Goal: Task Accomplishment & Management: Manage account settings

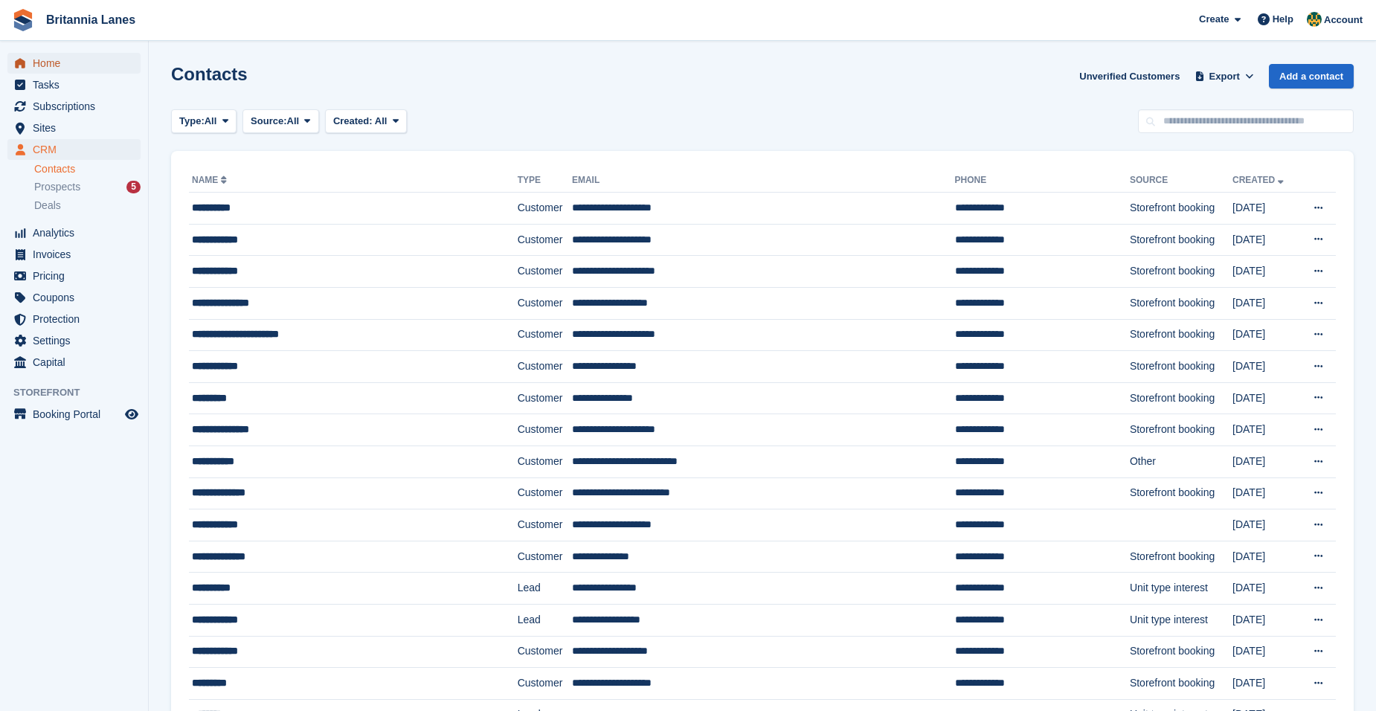
click at [69, 64] on span "Home" at bounding box center [77, 63] width 89 height 21
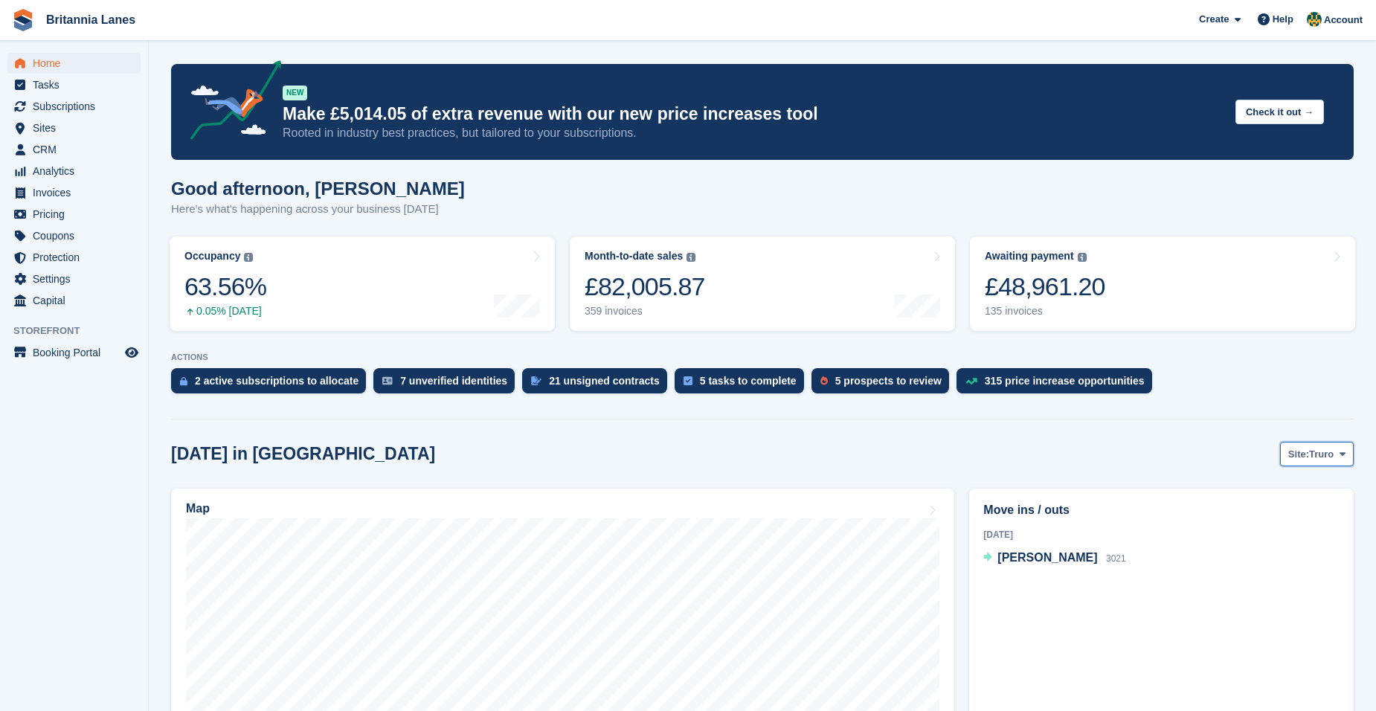
click at [1322, 457] on span "Truro" at bounding box center [1321, 454] width 25 height 15
click at [1253, 575] on link "Hayle" at bounding box center [1280, 569] width 134 height 27
click at [71, 62] on span "Home" at bounding box center [77, 63] width 89 height 21
click at [1305, 461] on span "Site:" at bounding box center [1298, 454] width 21 height 15
click at [1296, 518] on link "Falmouth" at bounding box center [1280, 516] width 134 height 27
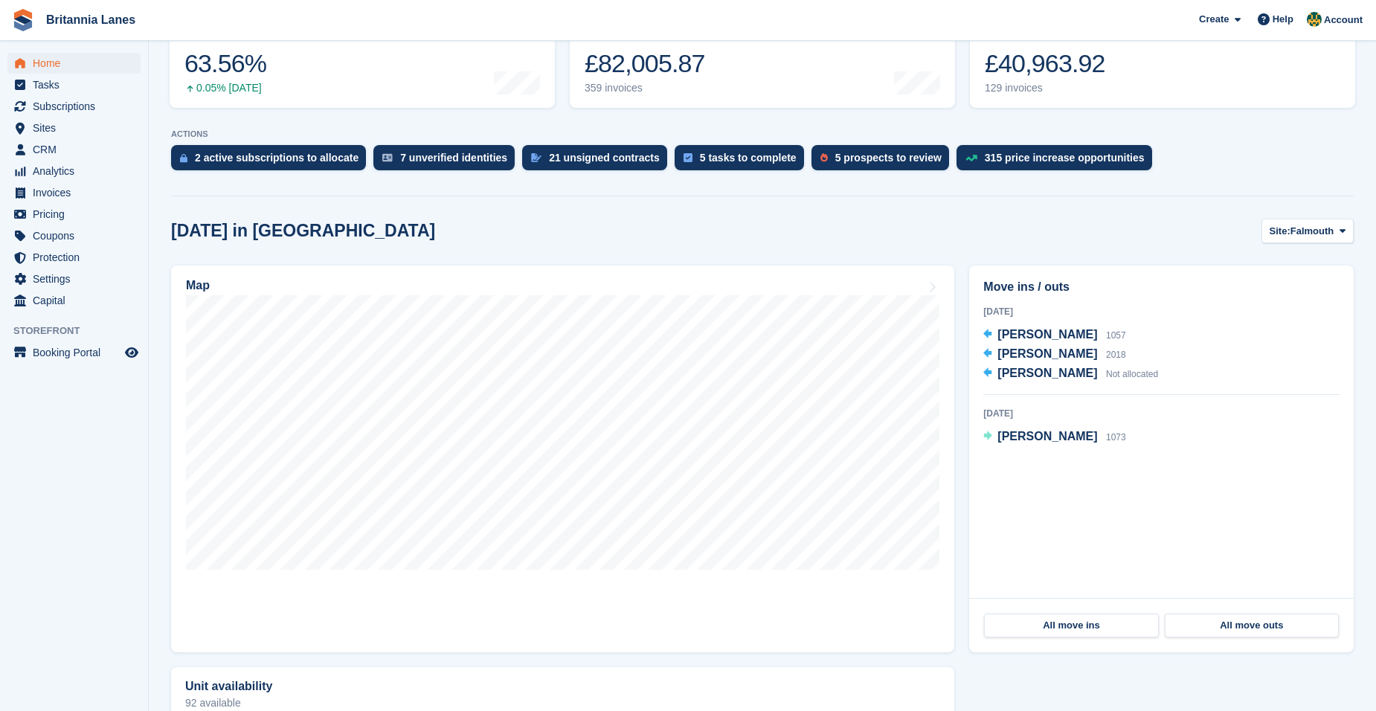
scroll to position [446, 0]
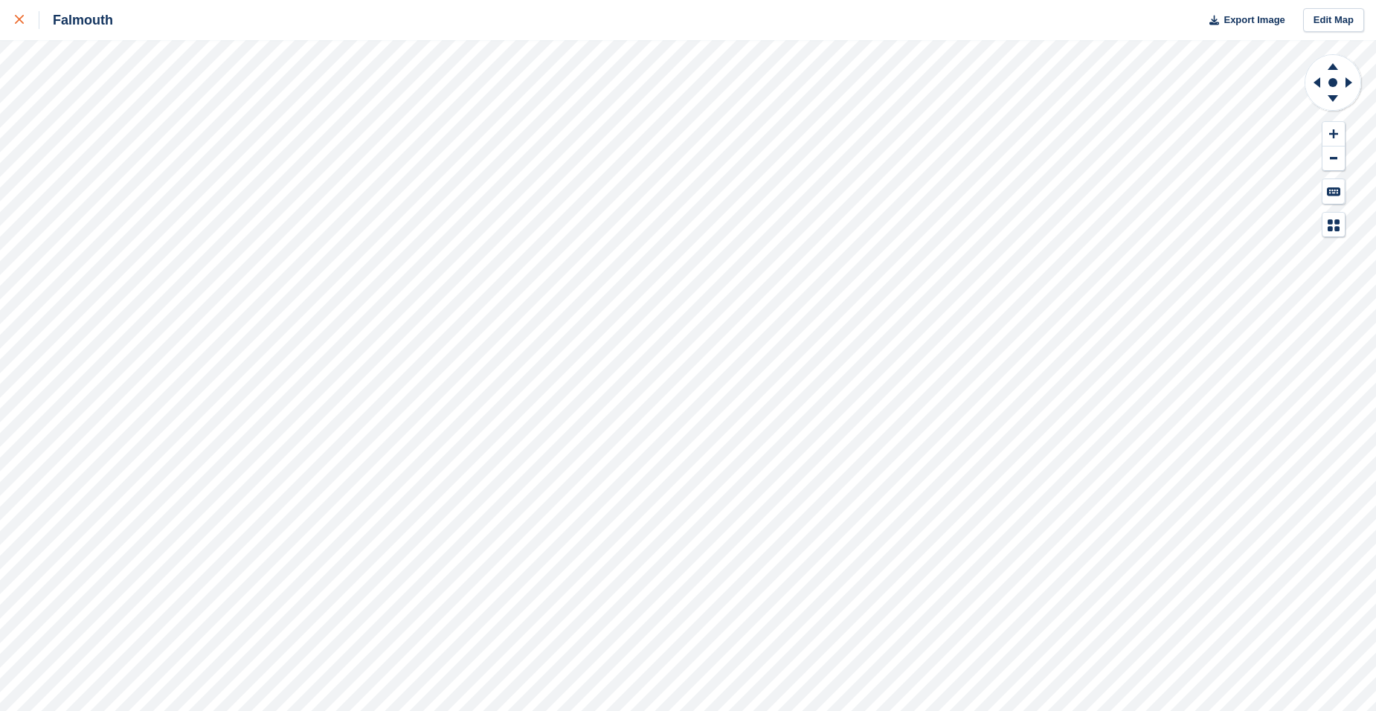
click at [16, 16] on icon at bounding box center [19, 19] width 9 height 9
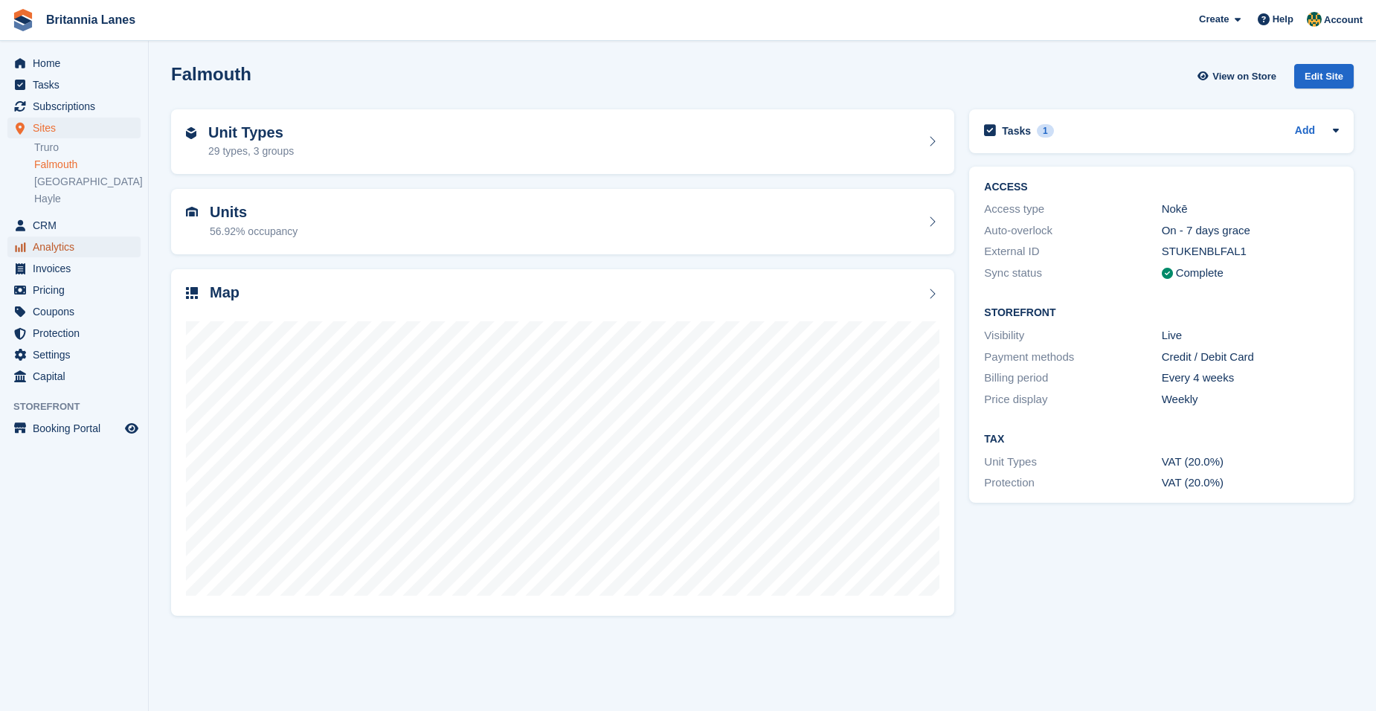
click at [71, 246] on span "Analytics" at bounding box center [77, 247] width 89 height 21
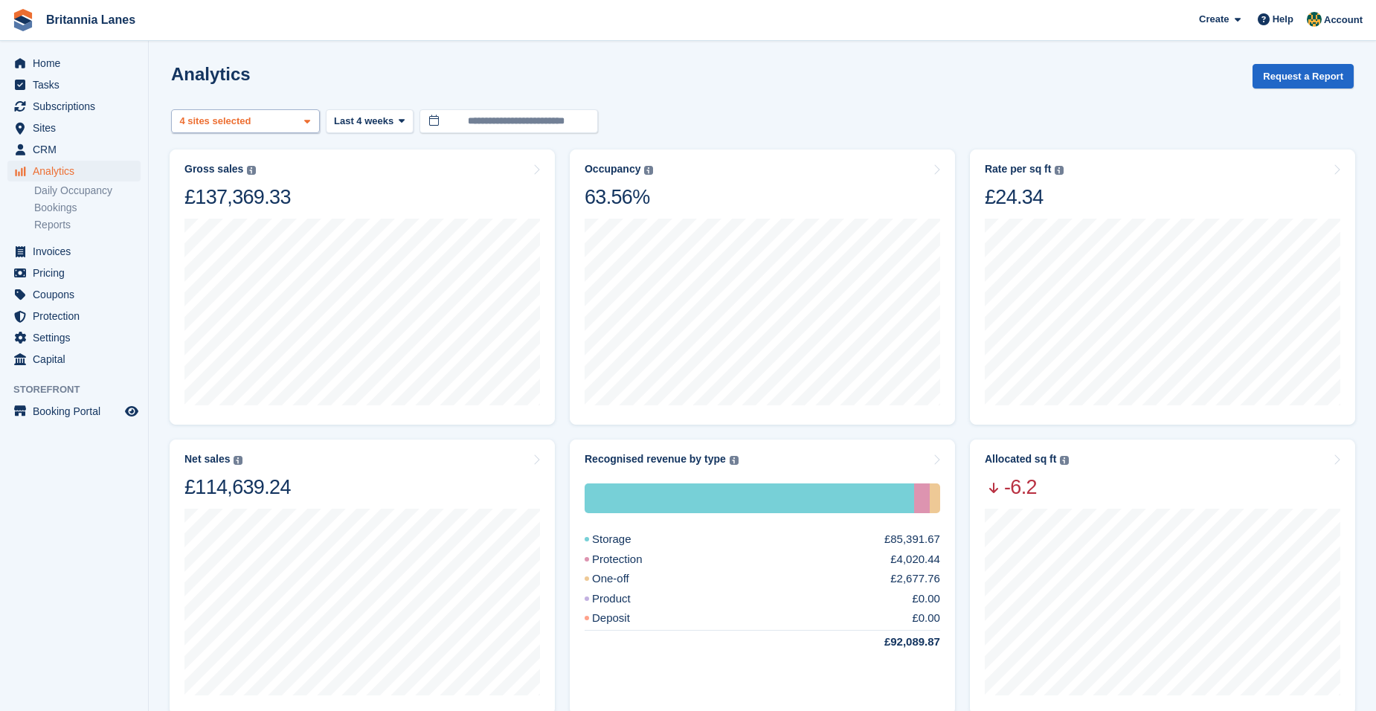
click at [261, 123] on div "Truro 2 sites selected 3 sites selected 4 sites selected" at bounding box center [245, 121] width 149 height 25
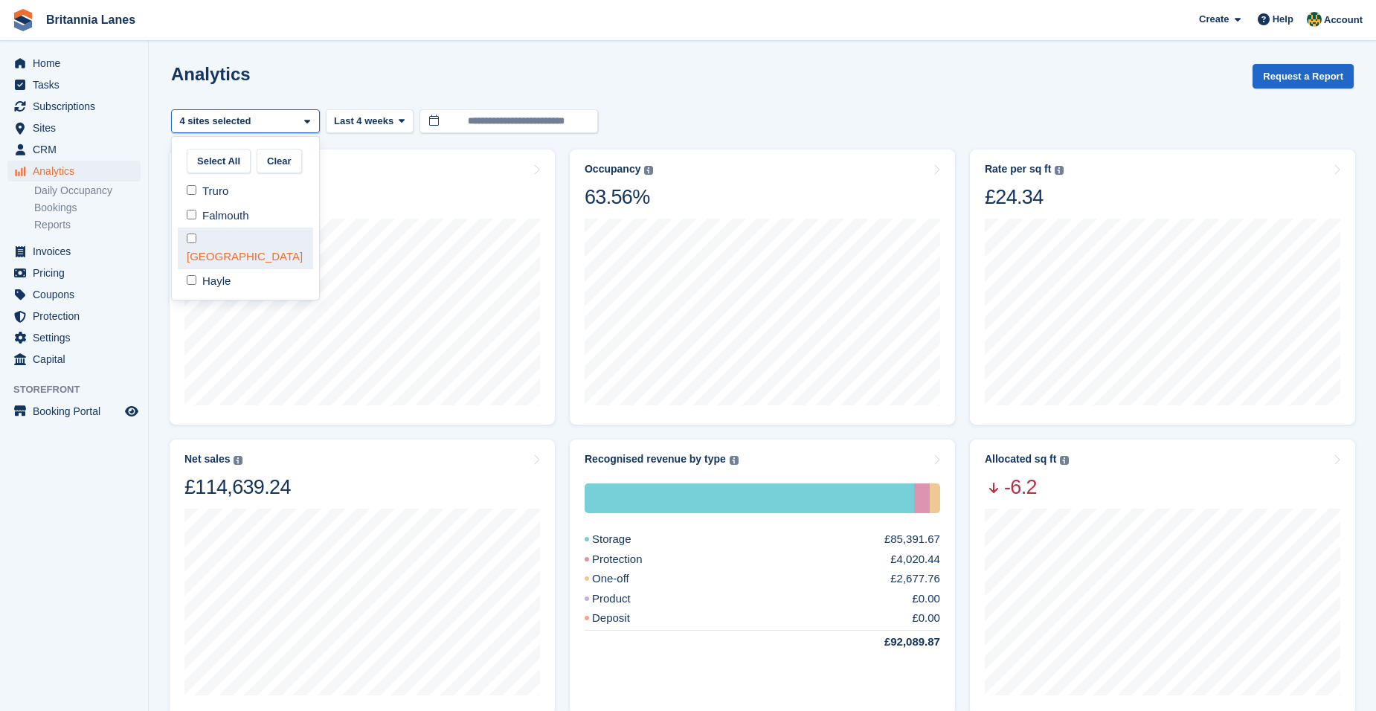
click at [225, 231] on div "[GEOGRAPHIC_DATA]" at bounding box center [245, 248] width 135 height 41
select select "****"
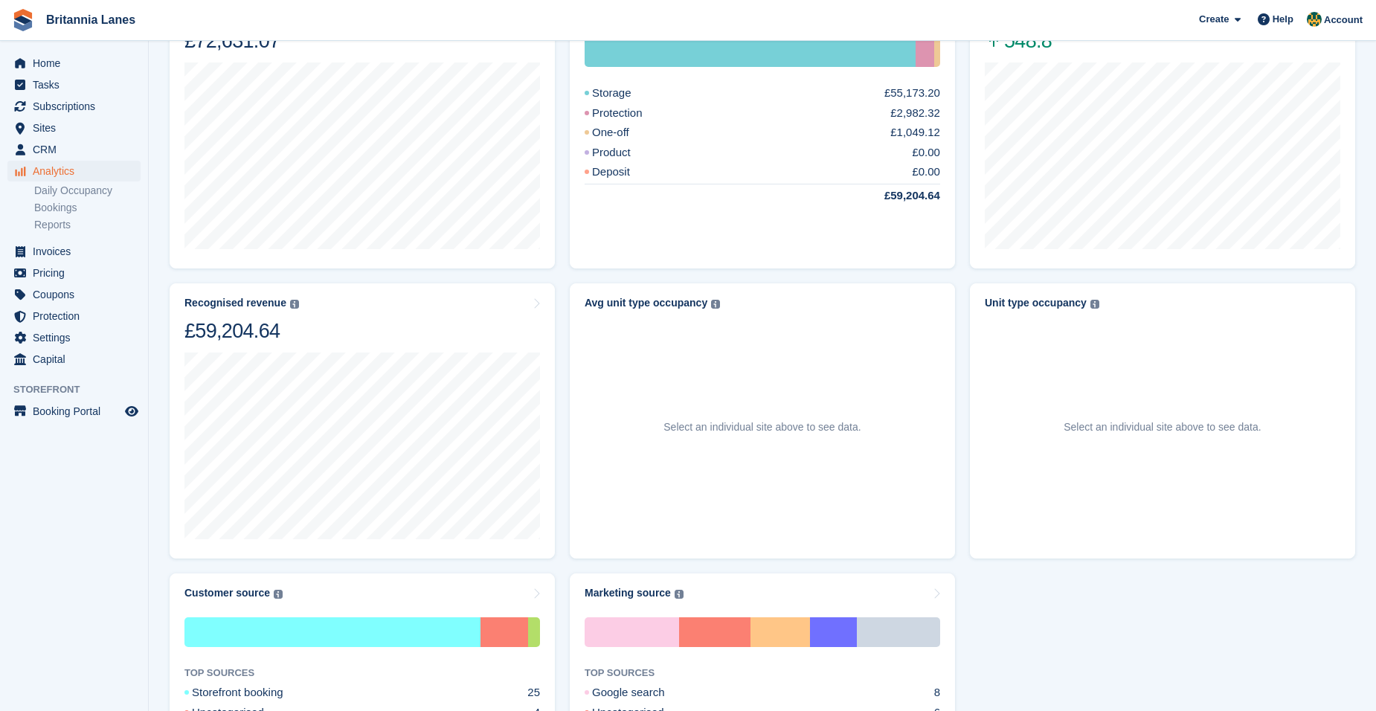
scroll to position [223, 0]
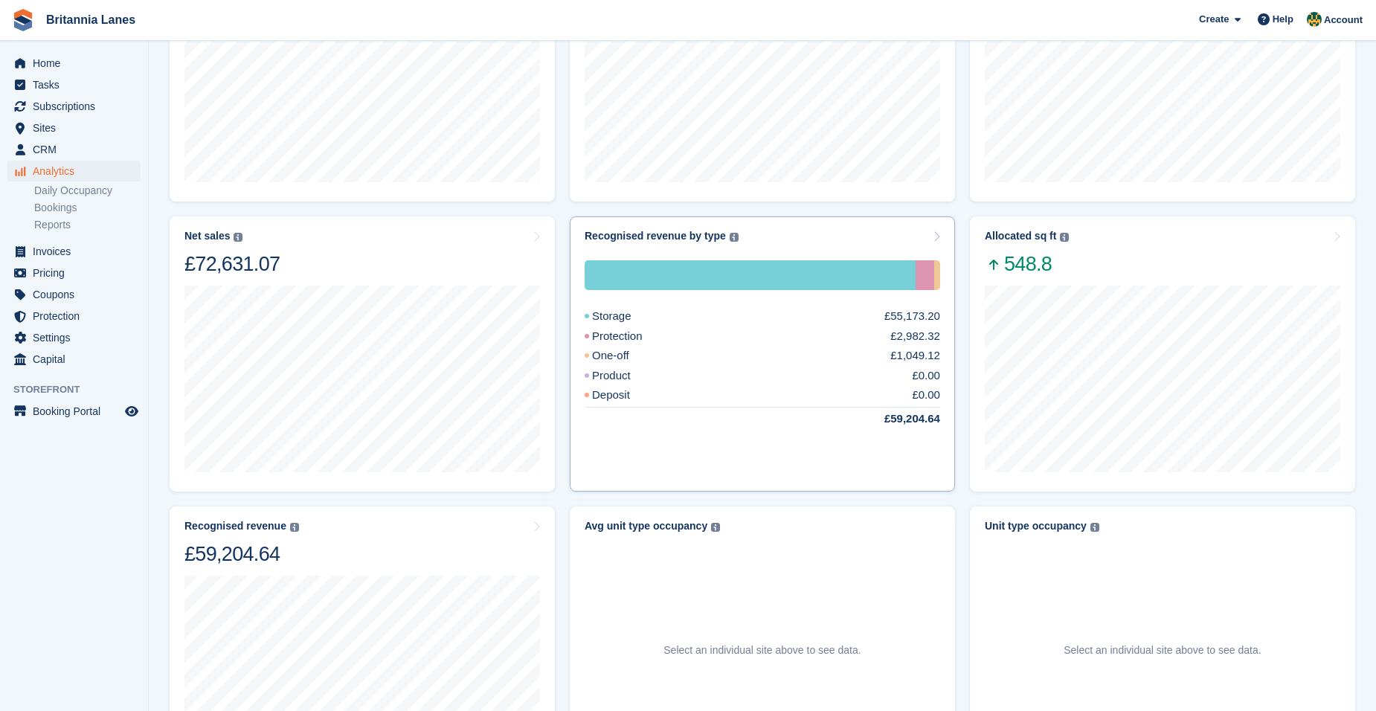
click at [825, 251] on div "Storage £55,173.20 Protection £2,982.32 One-off £1,049.12 Product £0.00 Deposit…" at bounding box center [763, 361] width 356 height 236
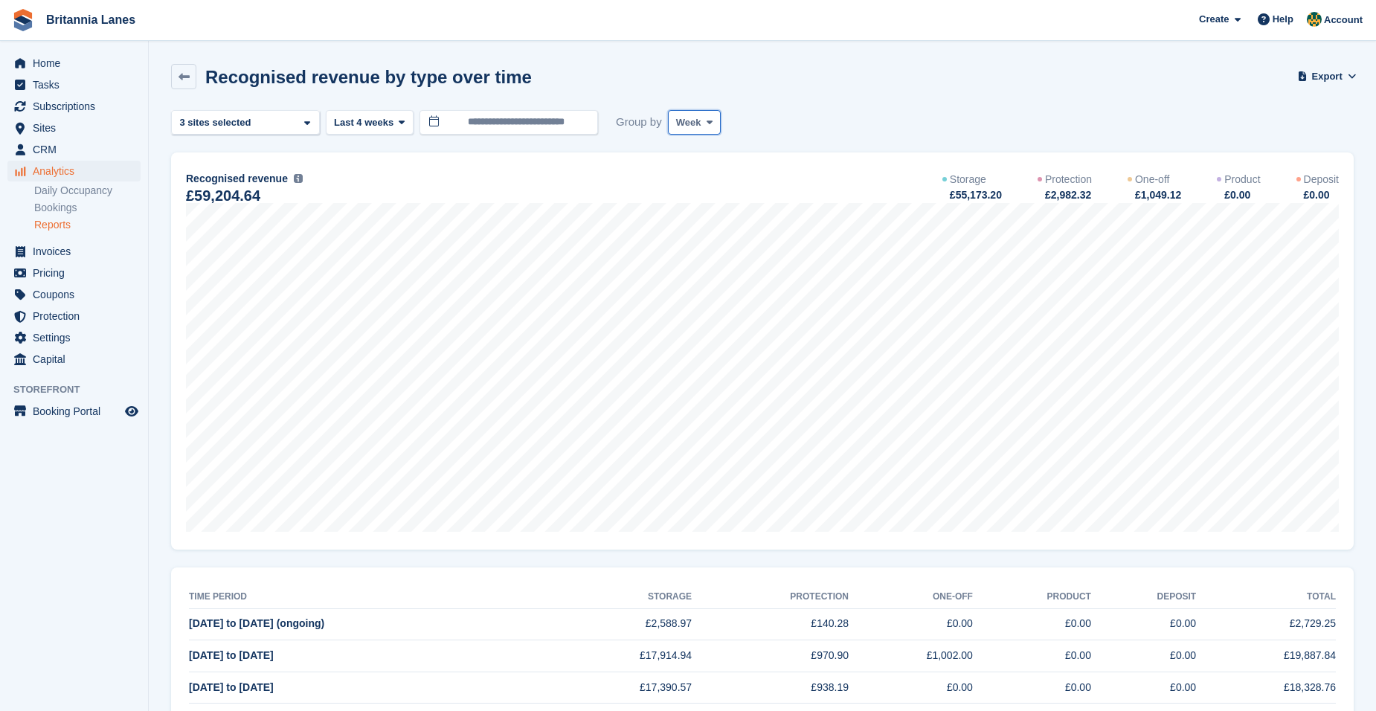
click at [668, 117] on button "Week" at bounding box center [694, 122] width 53 height 25
click at [690, 219] on link "Month" at bounding box center [739, 211] width 129 height 27
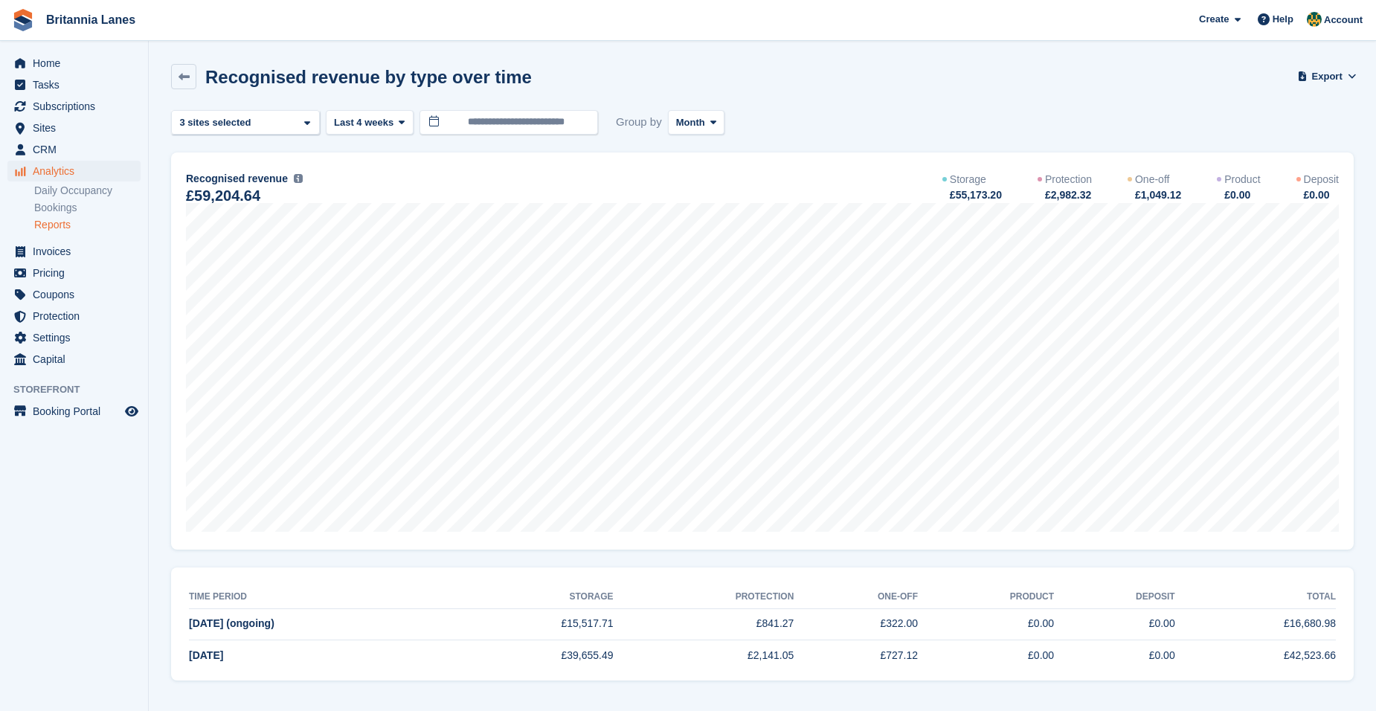
click at [391, 135] on div "**********" at bounding box center [762, 395] width 1183 height 571
click at [381, 118] on span "Last 4 weeks" at bounding box center [364, 122] width 60 height 15
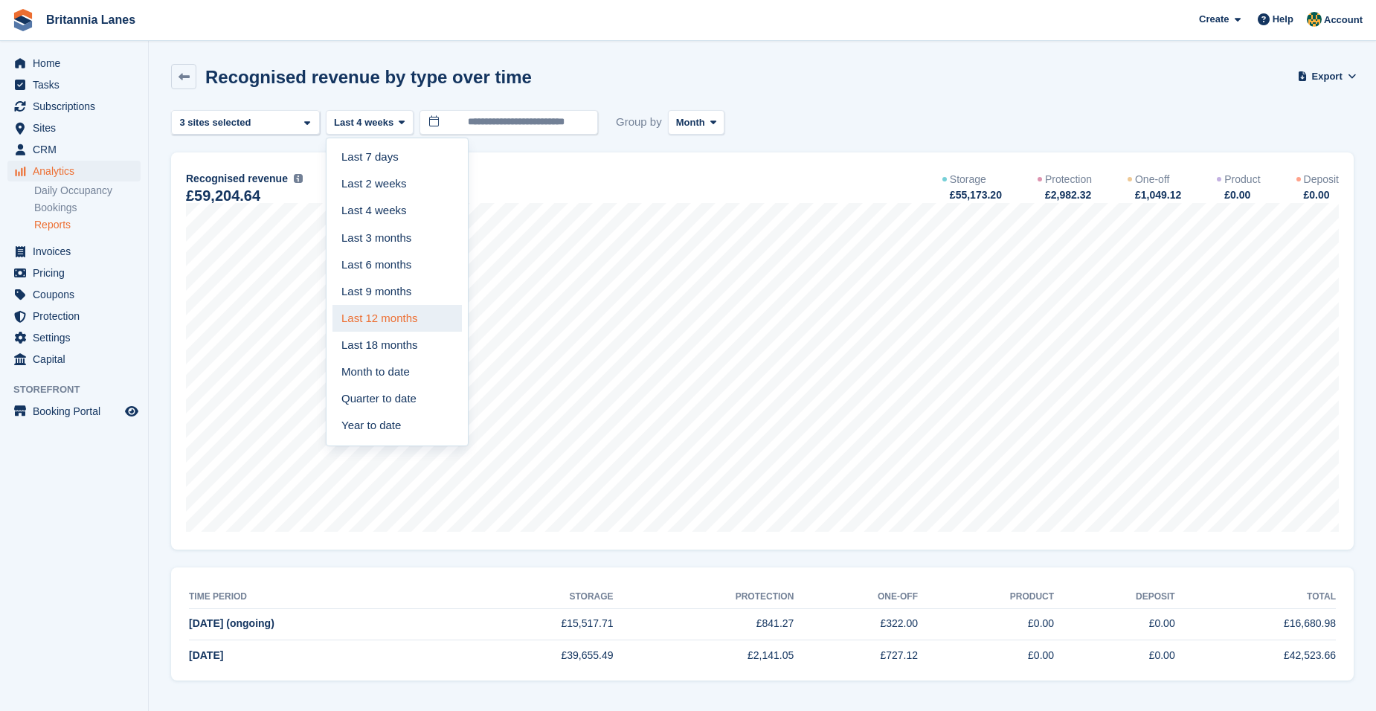
click at [388, 323] on link "Last 12 months" at bounding box center [397, 318] width 129 height 27
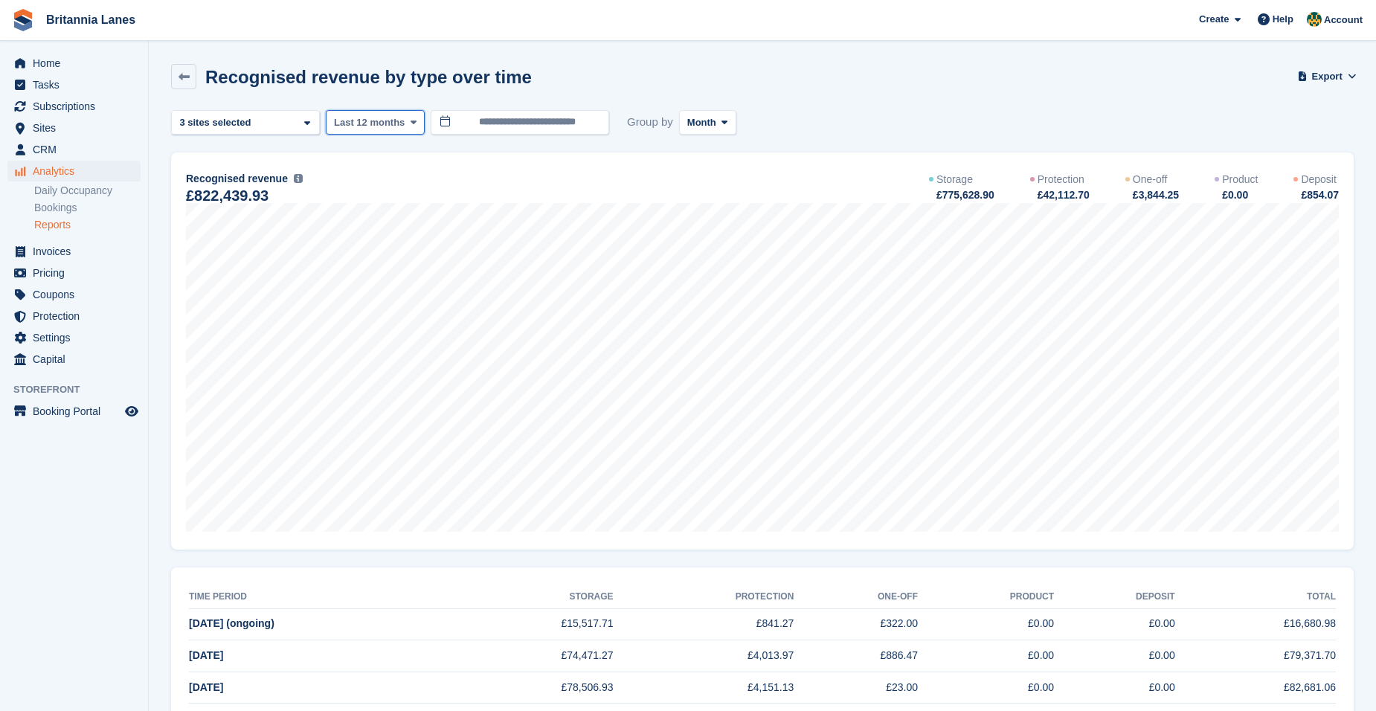
click at [382, 118] on span "Last 12 months" at bounding box center [369, 122] width 71 height 15
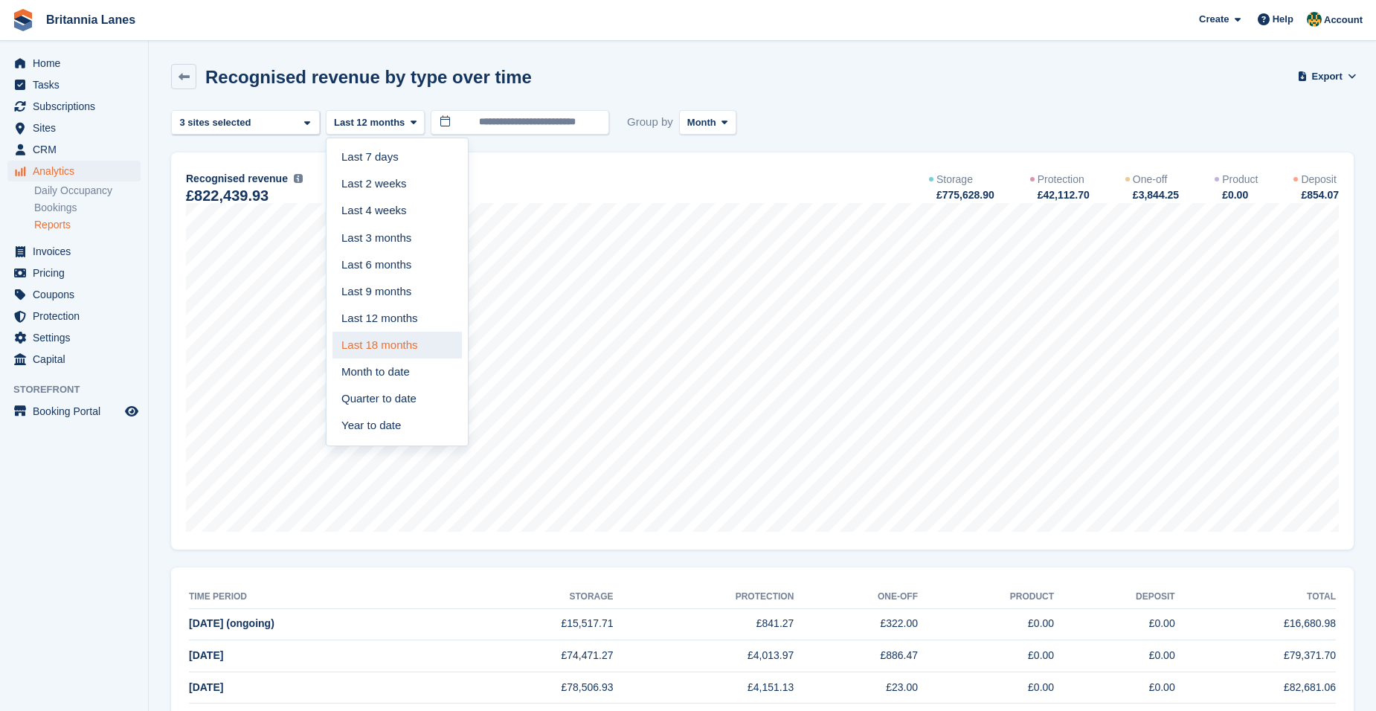
click at [425, 350] on link "Last 18 months" at bounding box center [397, 345] width 129 height 27
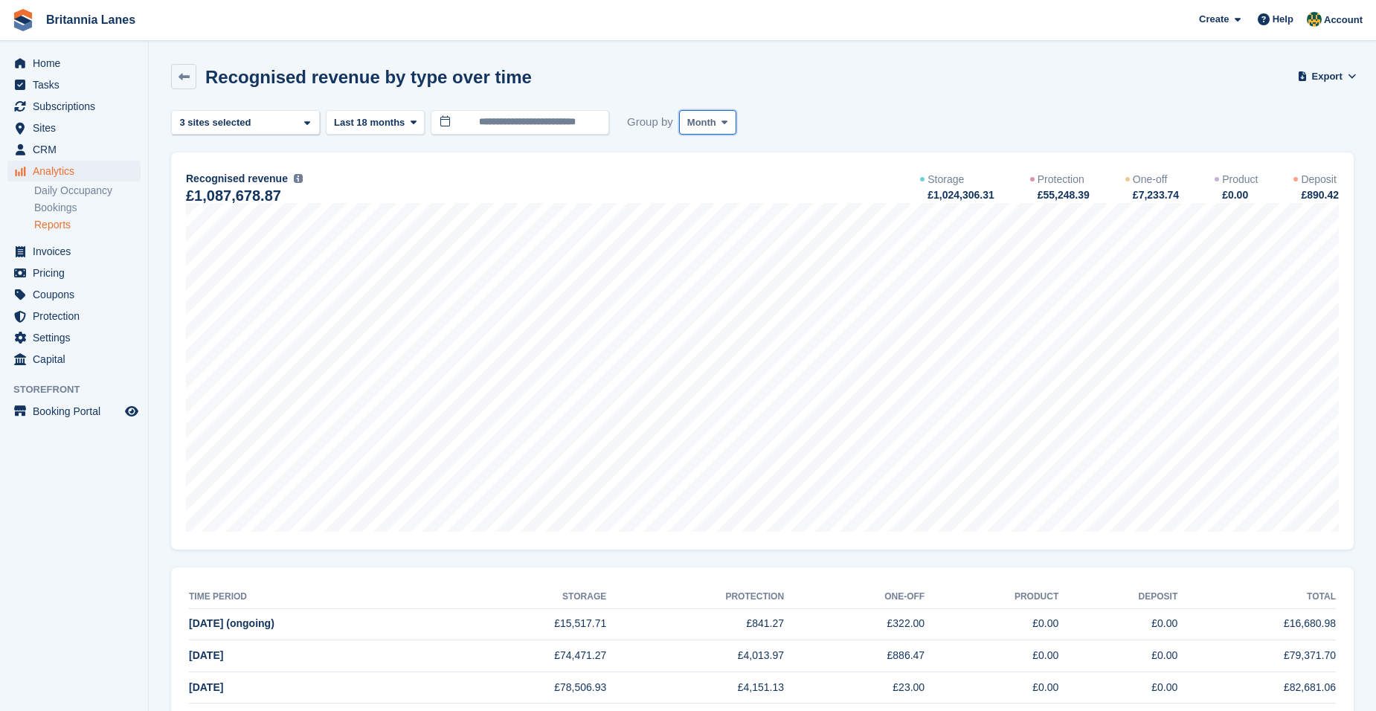
click at [687, 128] on span "Month" at bounding box center [701, 122] width 29 height 15
click at [718, 205] on link "Month" at bounding box center [750, 211] width 129 height 27
click at [257, 123] on div "Truro 2 sites selected 3 sites selected" at bounding box center [245, 122] width 149 height 25
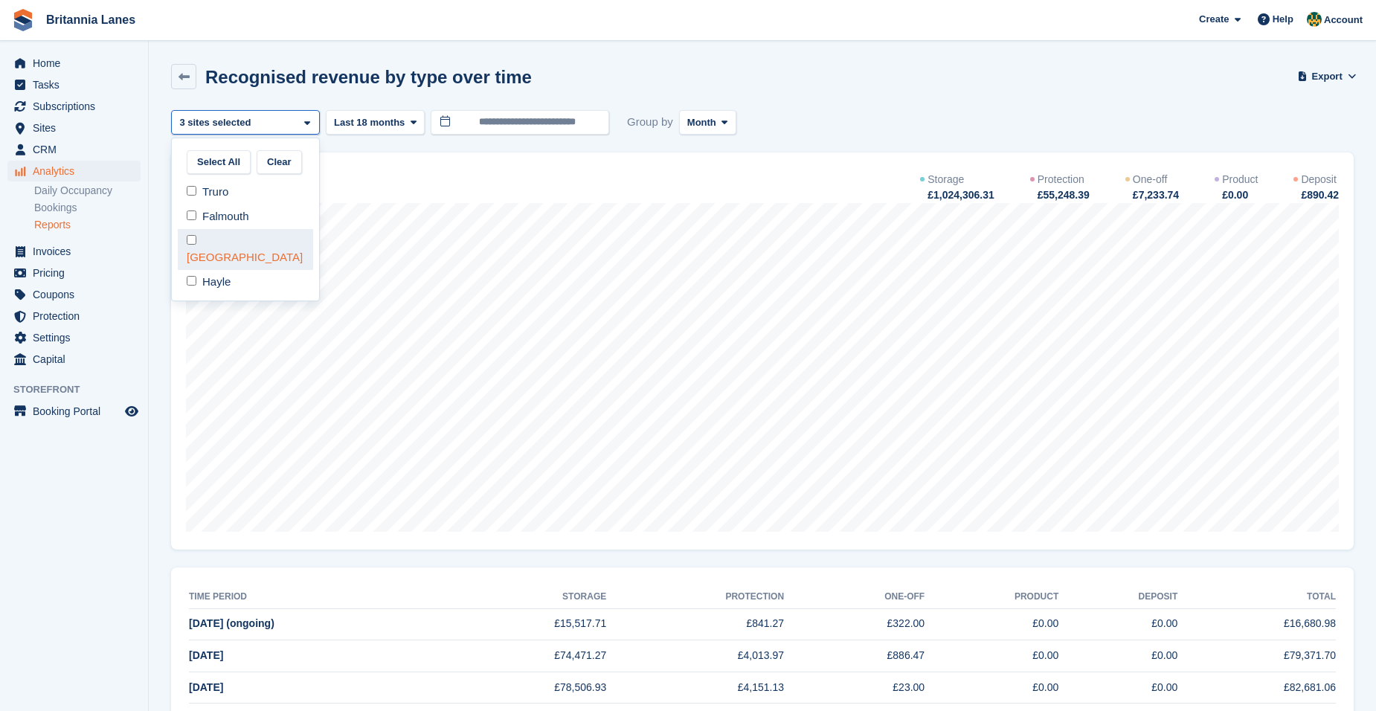
click at [220, 245] on div "[GEOGRAPHIC_DATA]" at bounding box center [245, 249] width 135 height 41
select select "****"
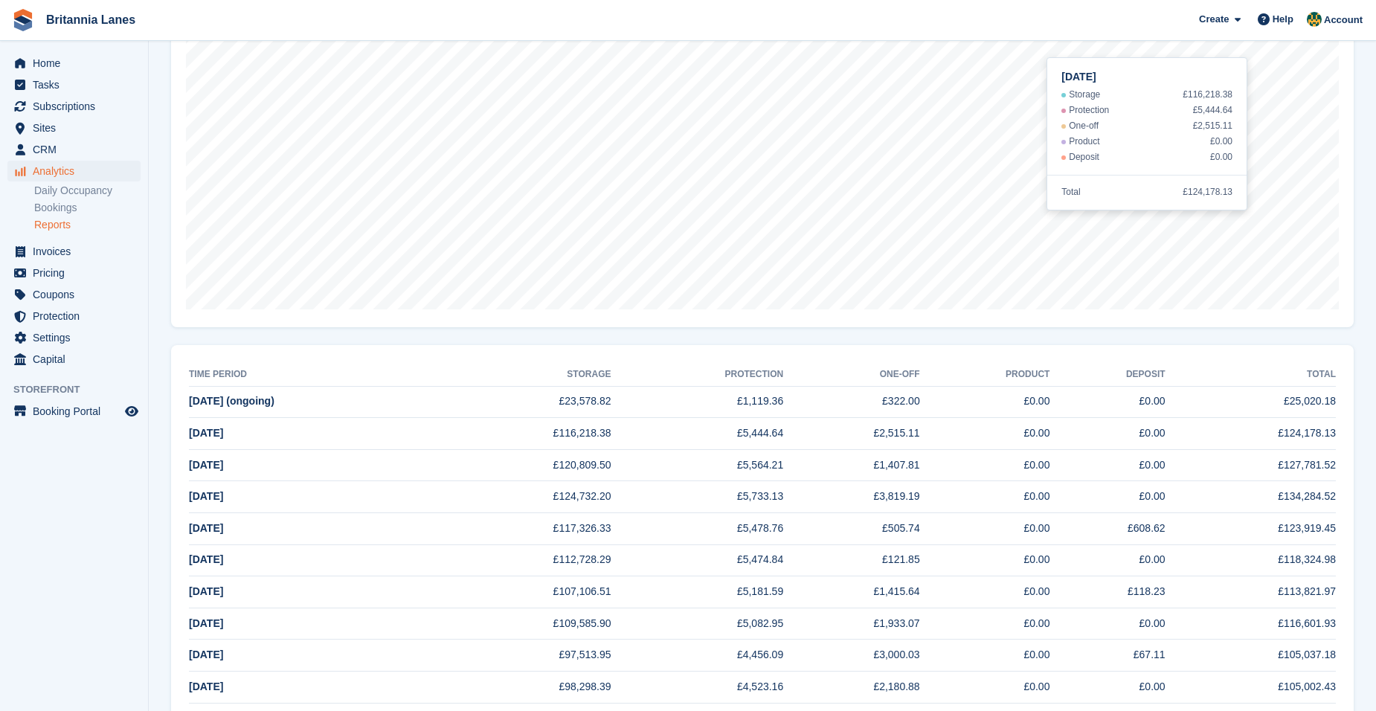
scroll to position [223, 0]
click at [675, 516] on td "£5,478.76" at bounding box center [697, 529] width 173 height 32
click at [90, 599] on aside "Home Tasks Subscriptions Subscriptions Subscriptions Contracts Price increases …" at bounding box center [74, 359] width 148 height 637
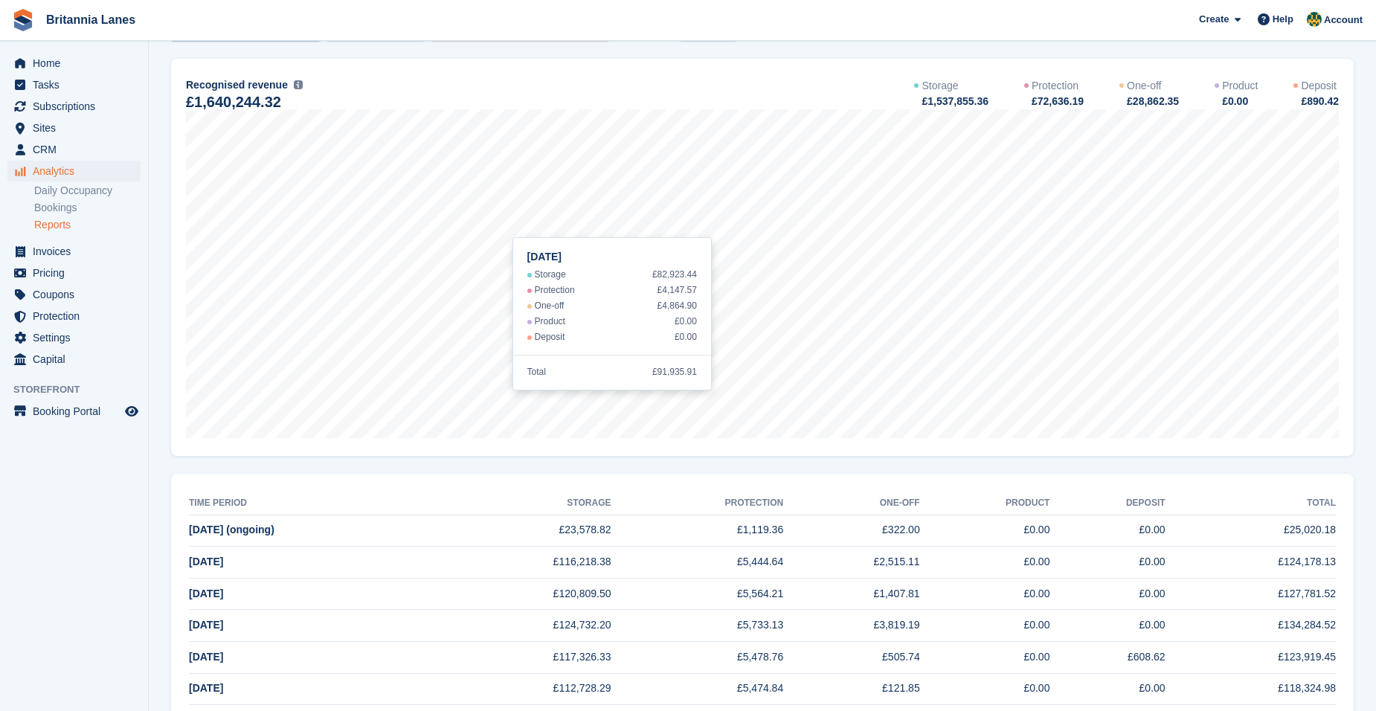
scroll to position [74, 0]
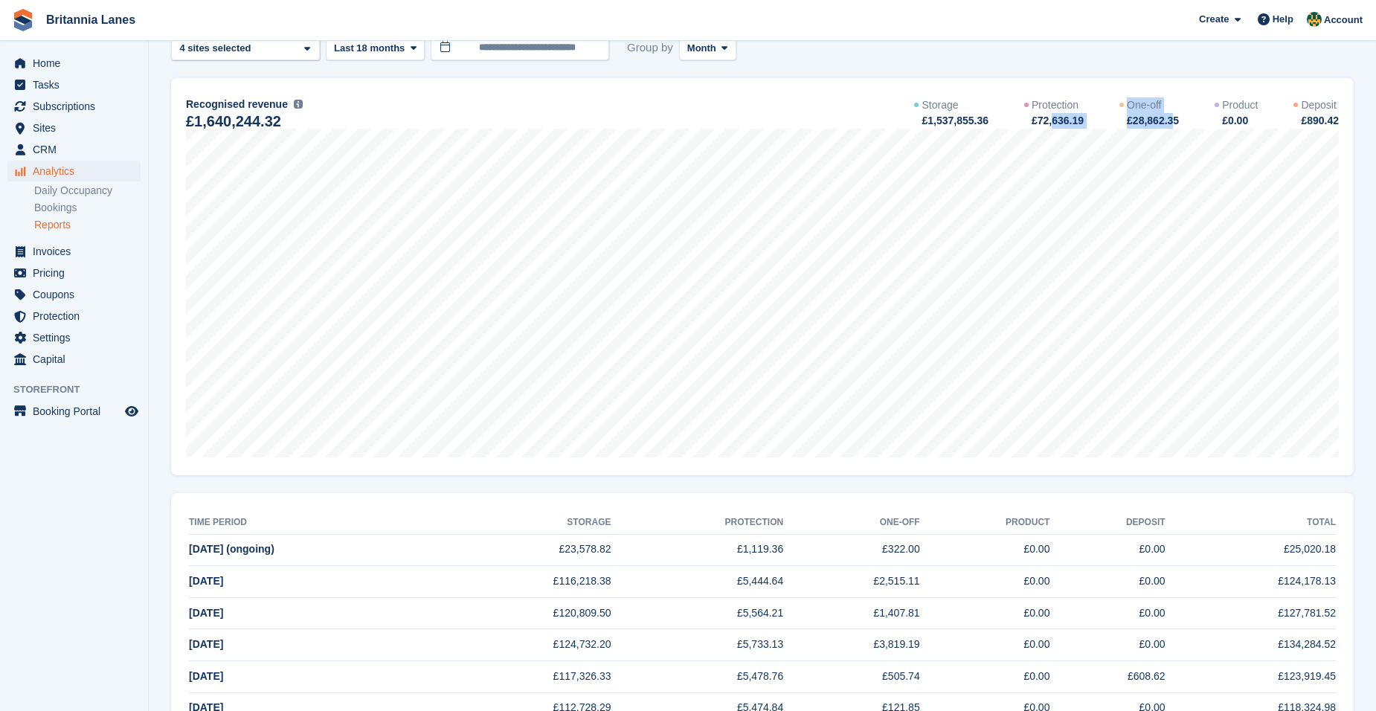
drag, startPoint x: 1171, startPoint y: 118, endPoint x: 1056, endPoint y: 115, distance: 115.4
click at [1056, 115] on div "Storage £1,537,855.36 Protection £72,636.19 One-off £28,862.35 Product £0.00 De…" at bounding box center [1126, 112] width 425 height 31
drag, startPoint x: 1056, startPoint y: 115, endPoint x: 988, endPoint y: 121, distance: 68.0
click at [988, 121] on div "£1,537,855.36" at bounding box center [954, 121] width 68 height 16
drag, startPoint x: 946, startPoint y: 121, endPoint x: 1322, endPoint y: 110, distance: 375.8
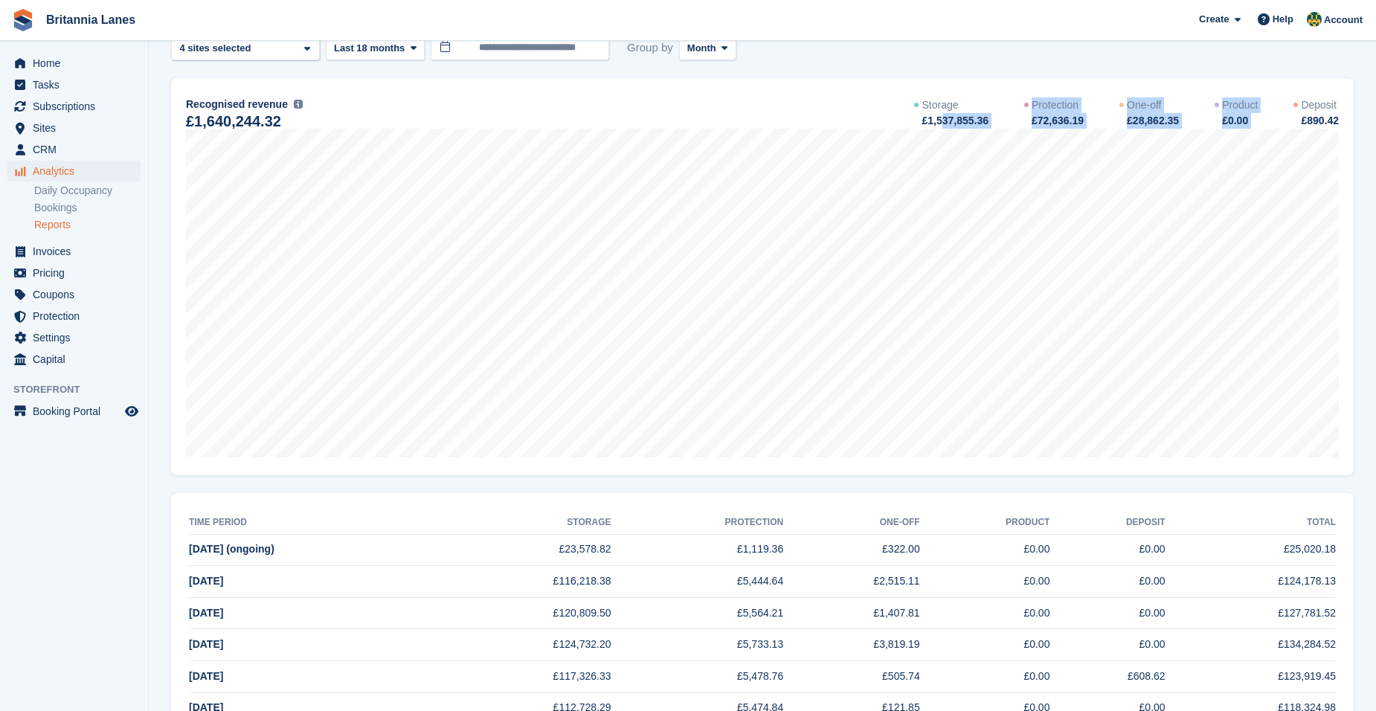
click at [1322, 110] on div "Storage £1,537,855.36 Protection £72,636.19 One-off £28,862.35 Product £0.00 De…" at bounding box center [1126, 112] width 425 height 31
click at [800, 123] on div "Recognised revenue The sum of all finalised invoices, after discount and exclud…" at bounding box center [762, 112] width 1153 height 33
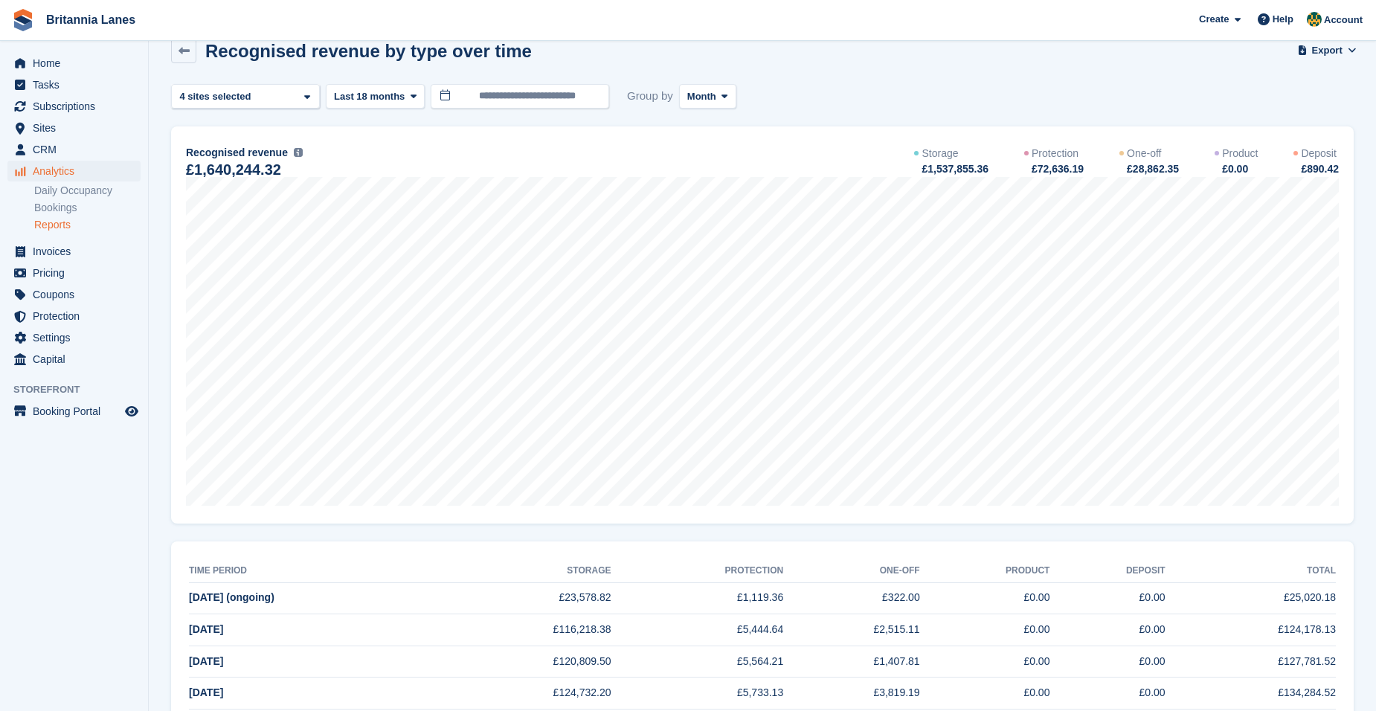
scroll to position [0, 0]
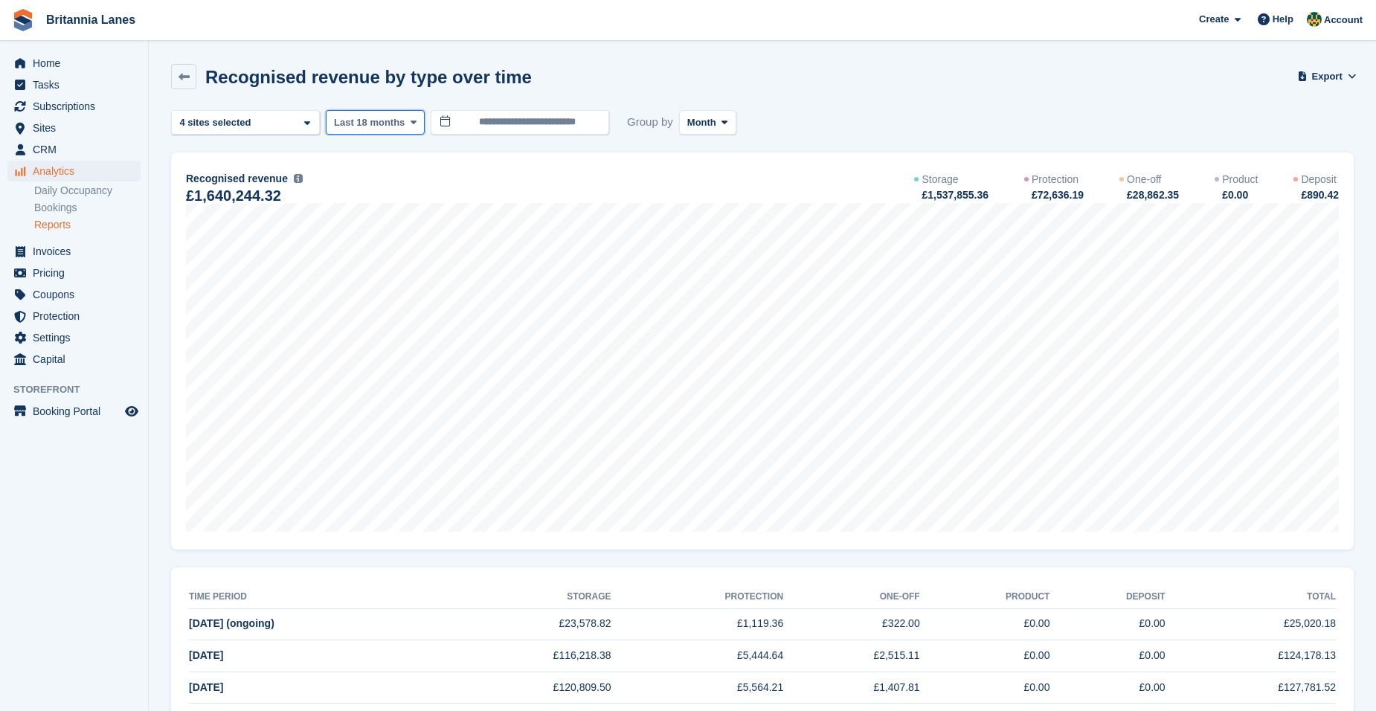
click at [419, 126] on button "Last 18 months" at bounding box center [375, 122] width 99 height 25
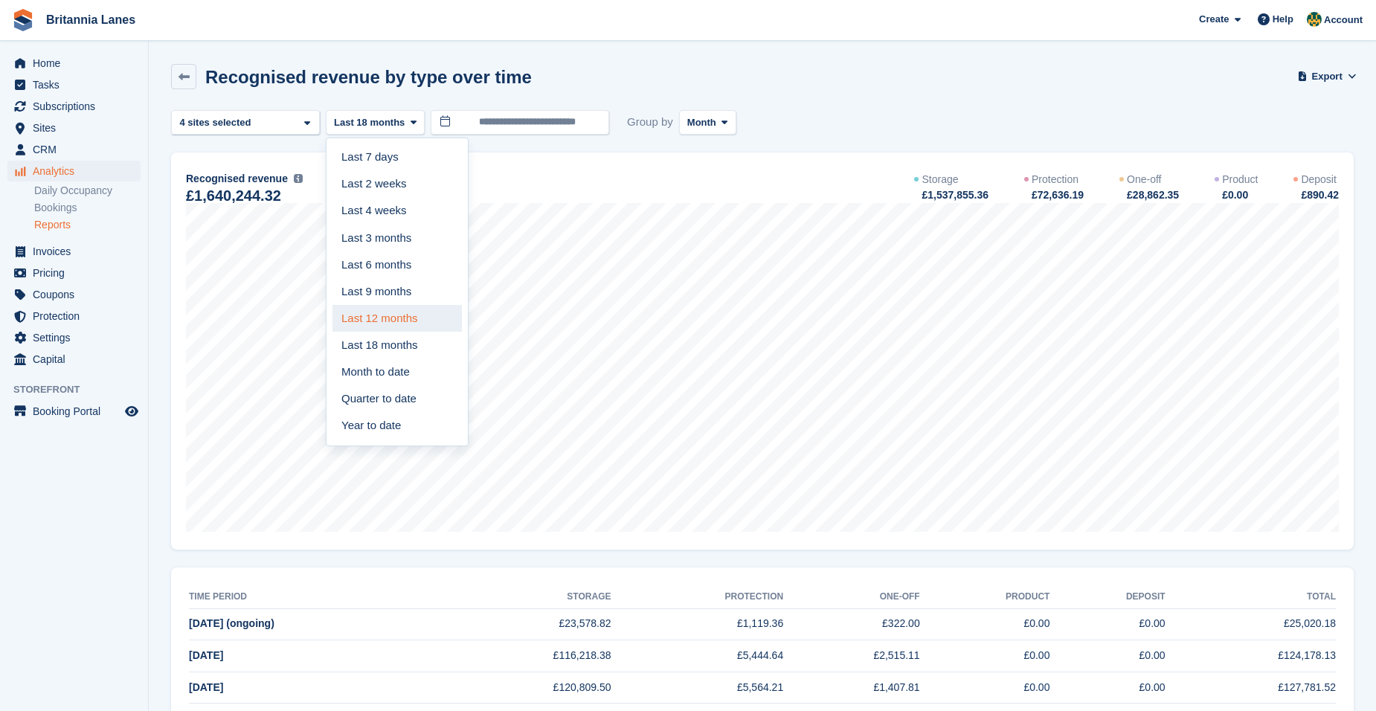
click at [384, 324] on link "Last 12 months" at bounding box center [397, 318] width 129 height 27
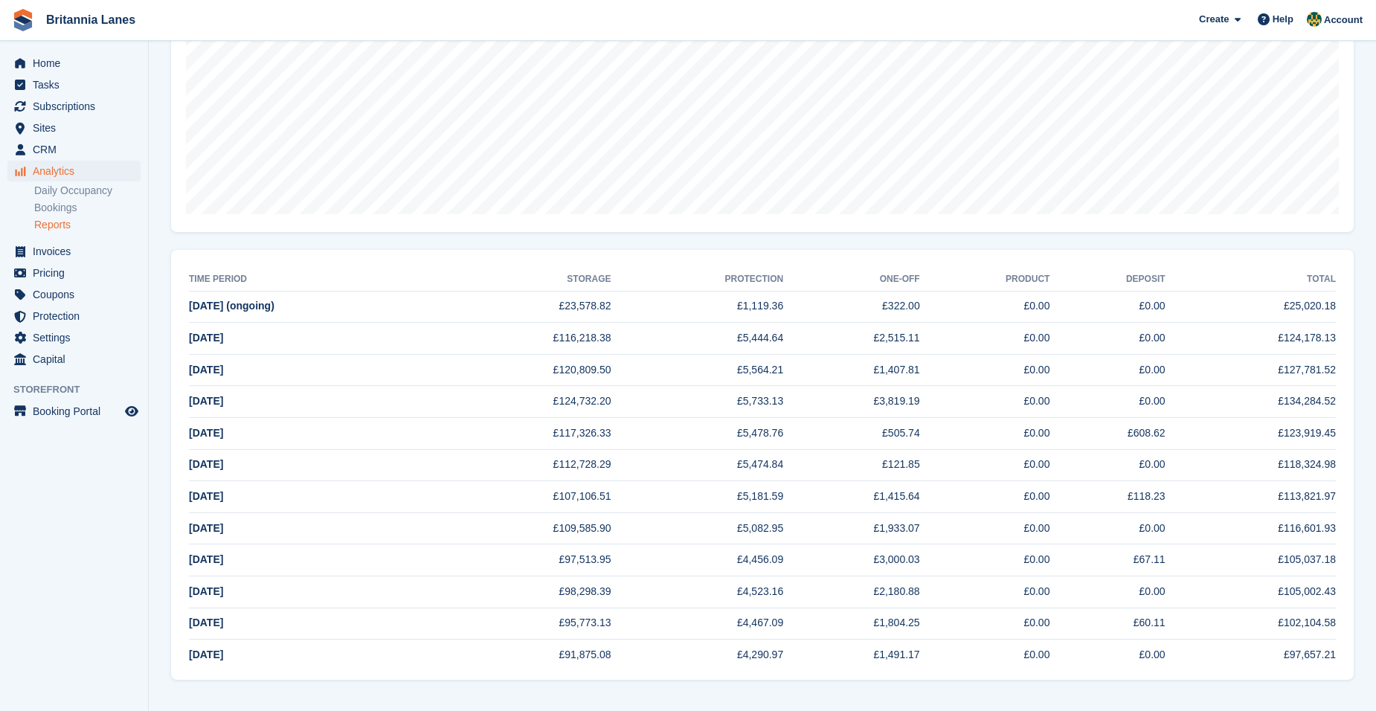
scroll to position [20, 0]
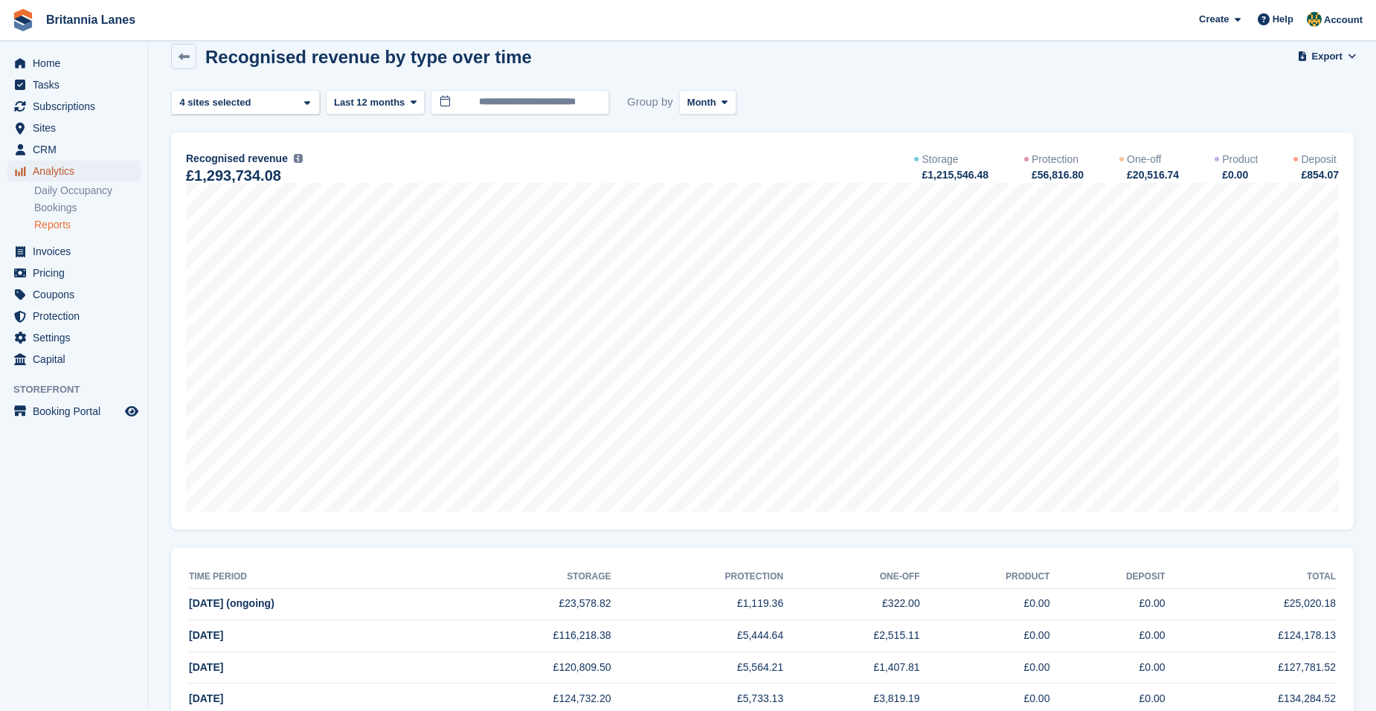
click at [67, 177] on span "Analytics" at bounding box center [77, 171] width 89 height 21
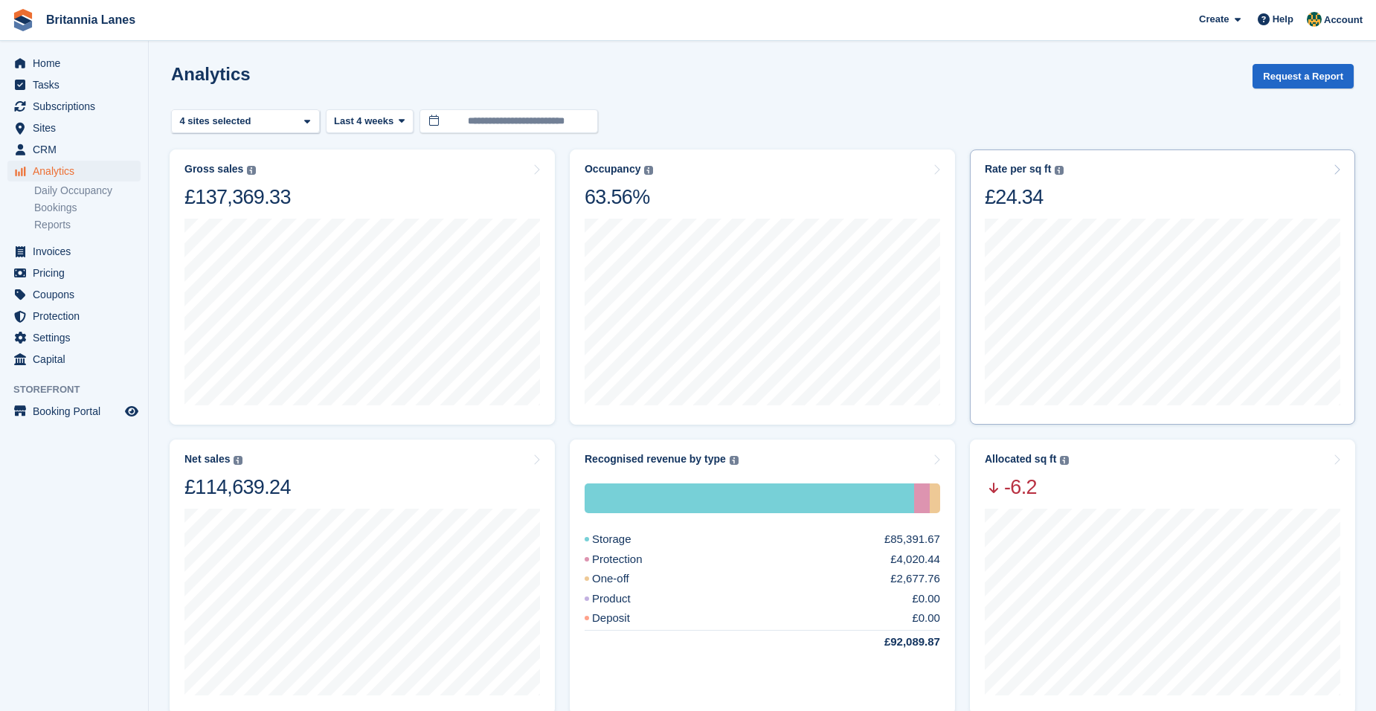
click at [1097, 190] on div "Rate per sq ft Annualized storage revenue (after discounts, excluding tax) divi…" at bounding box center [1163, 186] width 356 height 47
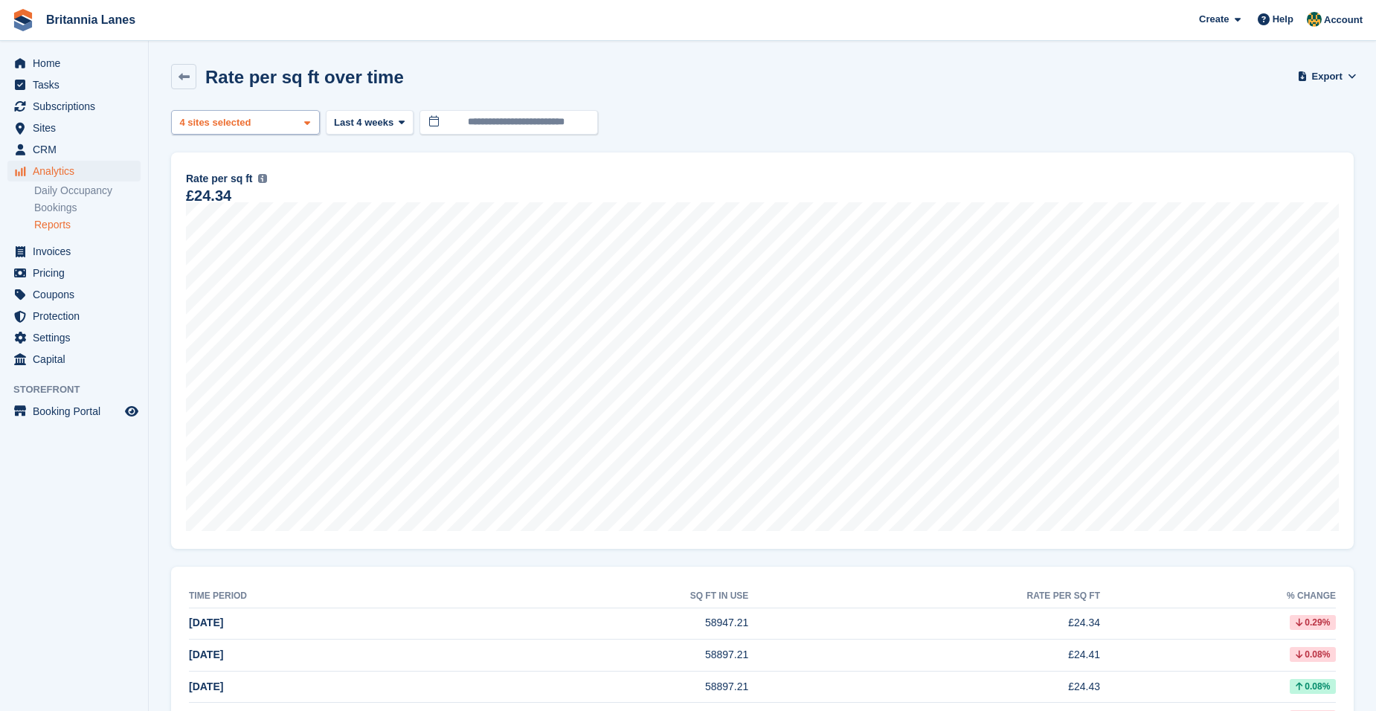
click at [243, 127] on div "4 sites selected" at bounding box center [217, 122] width 80 height 15
click at [243, 197] on div "Truro" at bounding box center [245, 192] width 135 height 25
click at [237, 237] on div "[GEOGRAPHIC_DATA]" at bounding box center [245, 249] width 135 height 41
click at [234, 270] on div "Hayle" at bounding box center [245, 282] width 135 height 25
select select "***"
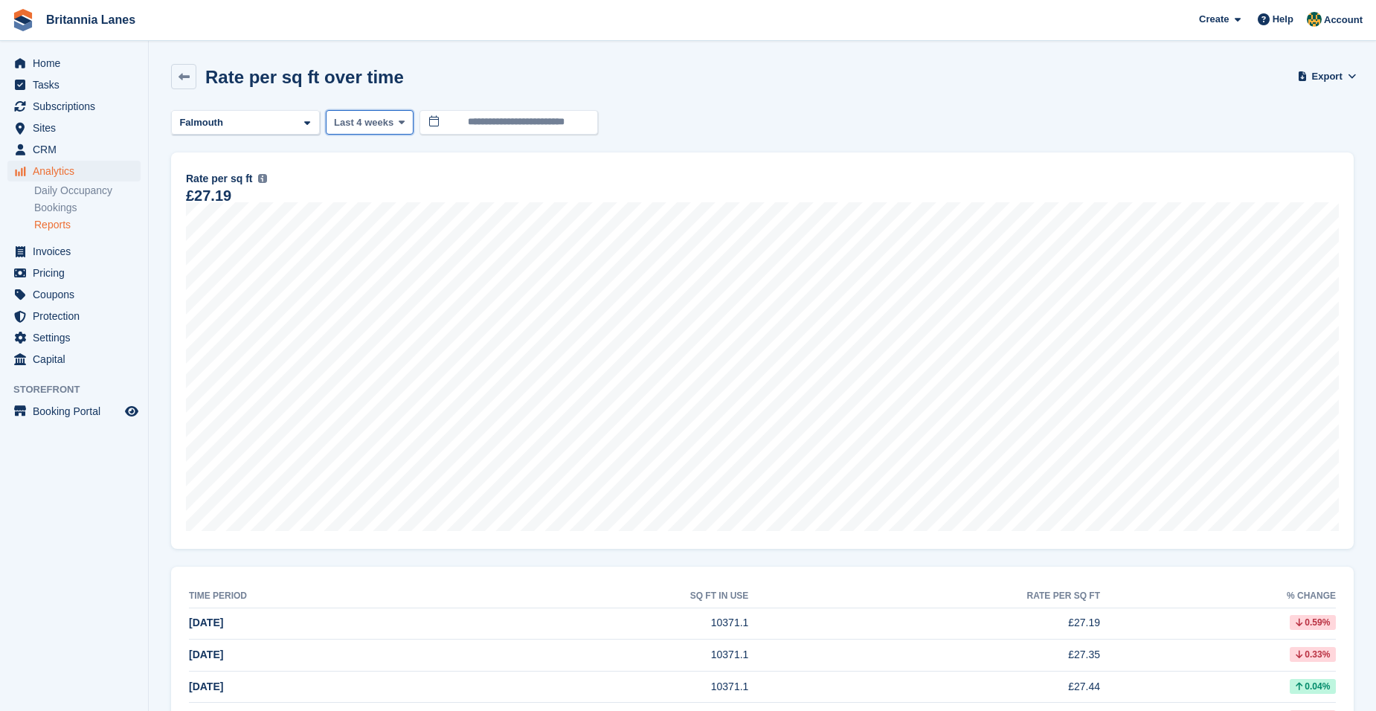
click at [383, 122] on span "Last 4 weeks" at bounding box center [364, 122] width 60 height 15
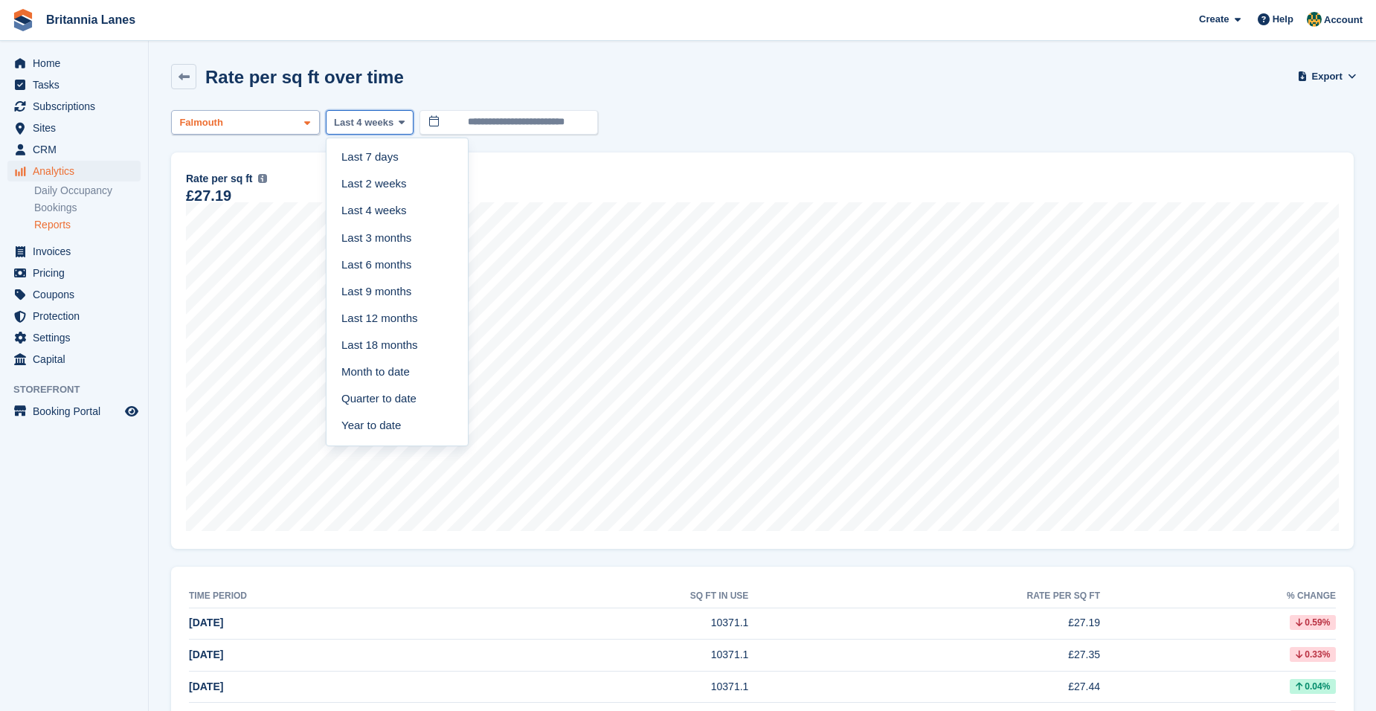
click at [264, 123] on div "Falmouth" at bounding box center [245, 122] width 149 height 25
drag, startPoint x: 222, startPoint y: 209, endPoint x: 222, endPoint y: 198, distance: 11.2
click at [222, 214] on div "Falmouth" at bounding box center [245, 217] width 135 height 25
click at [222, 187] on div "Truro" at bounding box center [245, 192] width 135 height 25
select select "****"
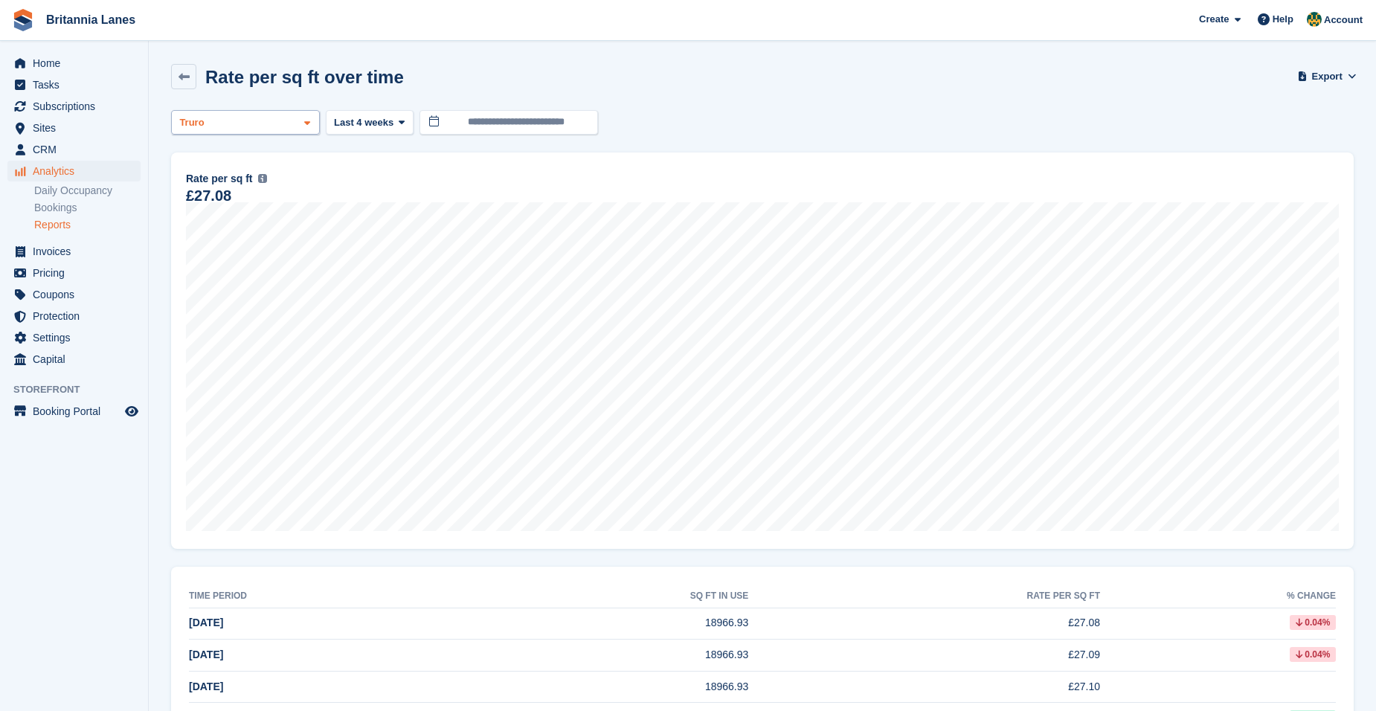
click at [225, 130] on div "Truro" at bounding box center [245, 122] width 149 height 25
click at [205, 198] on div "Truro" at bounding box center [245, 192] width 135 height 25
click at [222, 270] on div "Hayle" at bounding box center [245, 282] width 135 height 25
select select "****"
click at [216, 118] on div "Hayle" at bounding box center [245, 122] width 149 height 25
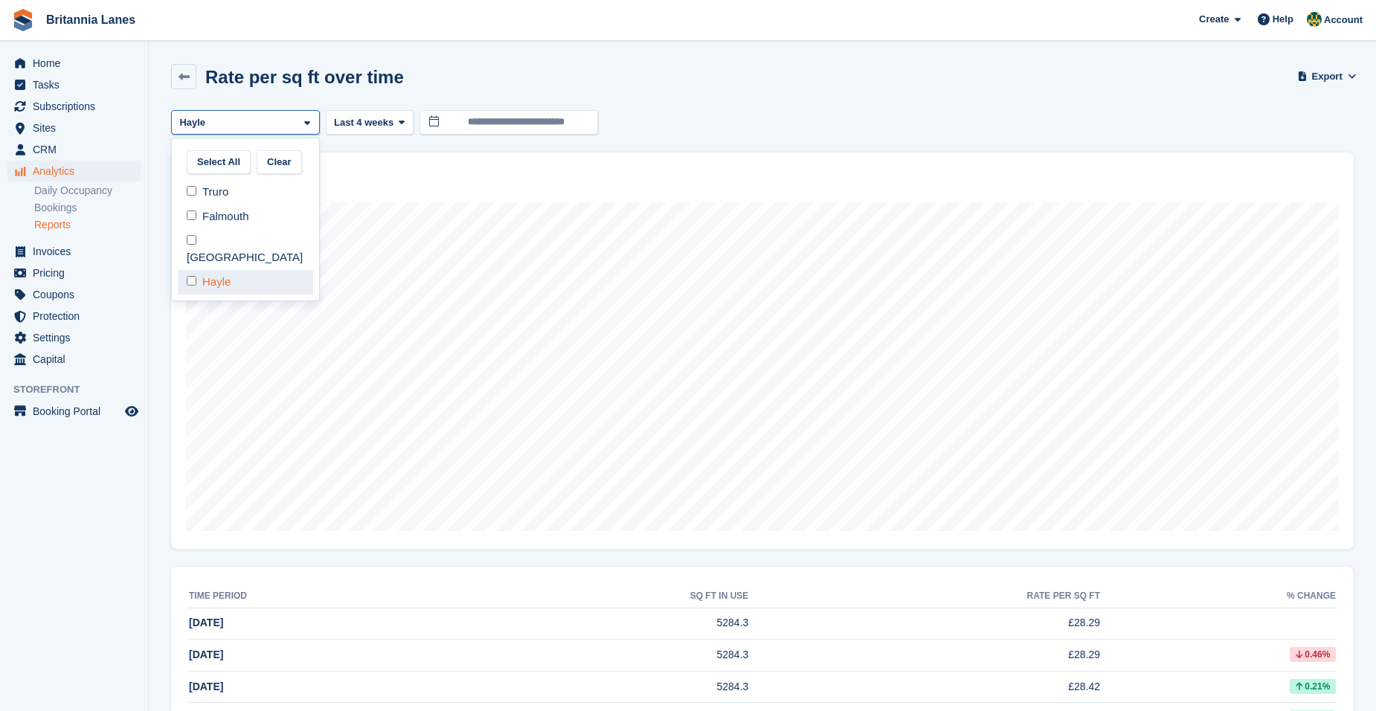
click at [220, 270] on div "Hayle" at bounding box center [245, 282] width 135 height 25
click at [232, 221] on div "Falmouth" at bounding box center [245, 217] width 135 height 25
select select "***"
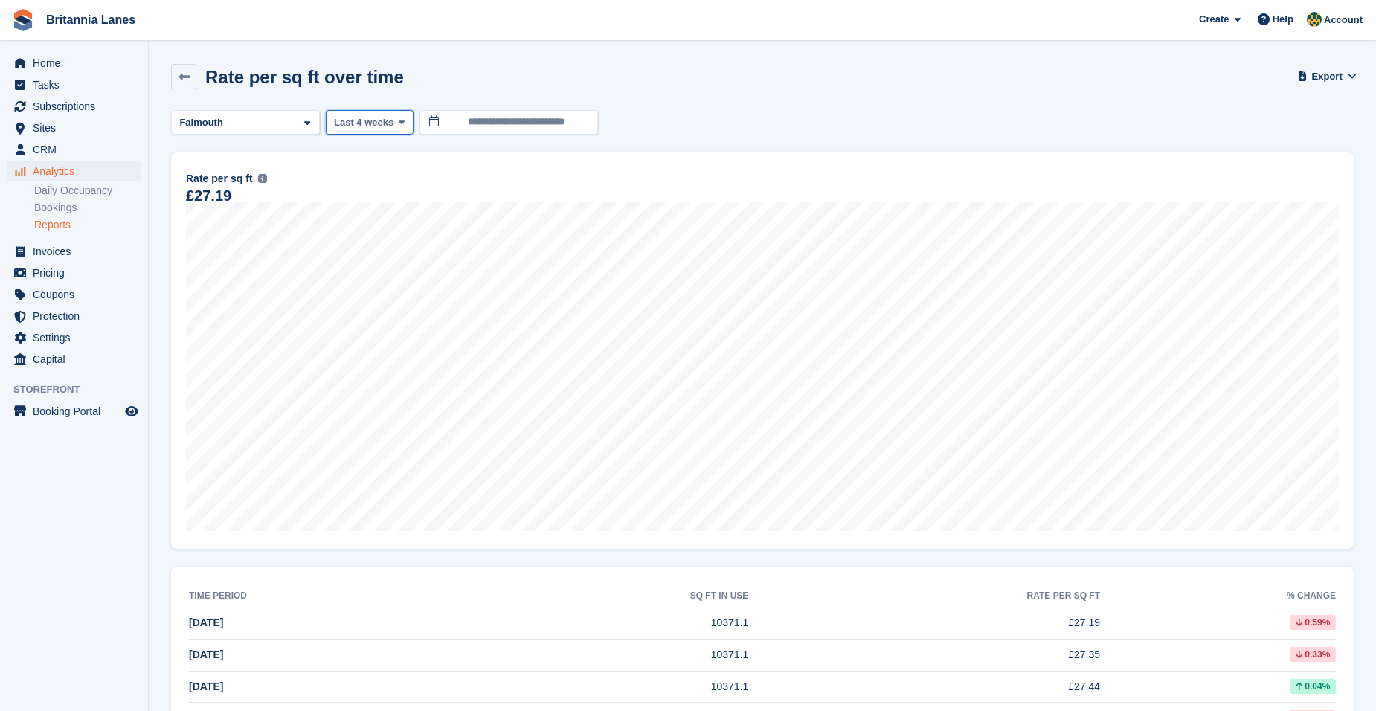
click at [364, 120] on span "Last 4 weeks" at bounding box center [364, 122] width 60 height 15
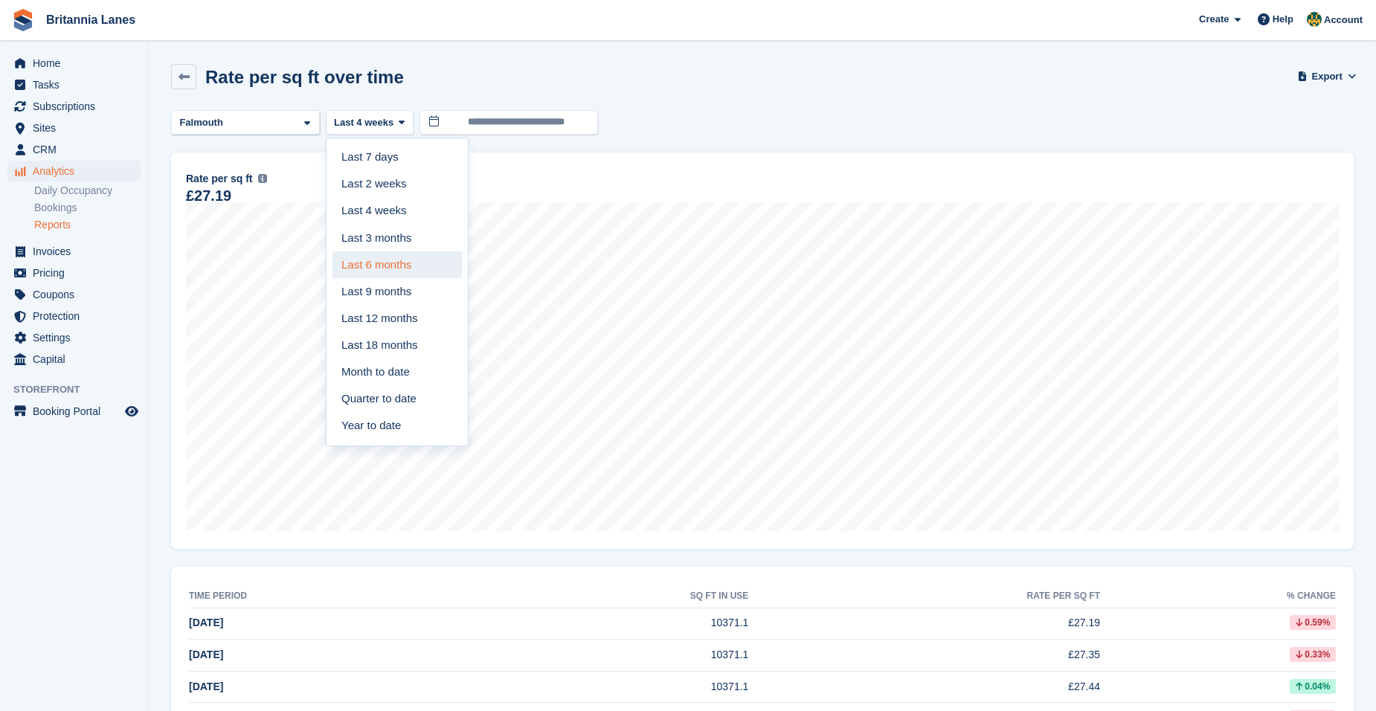
click at [390, 269] on link "Last 6 months" at bounding box center [397, 264] width 129 height 27
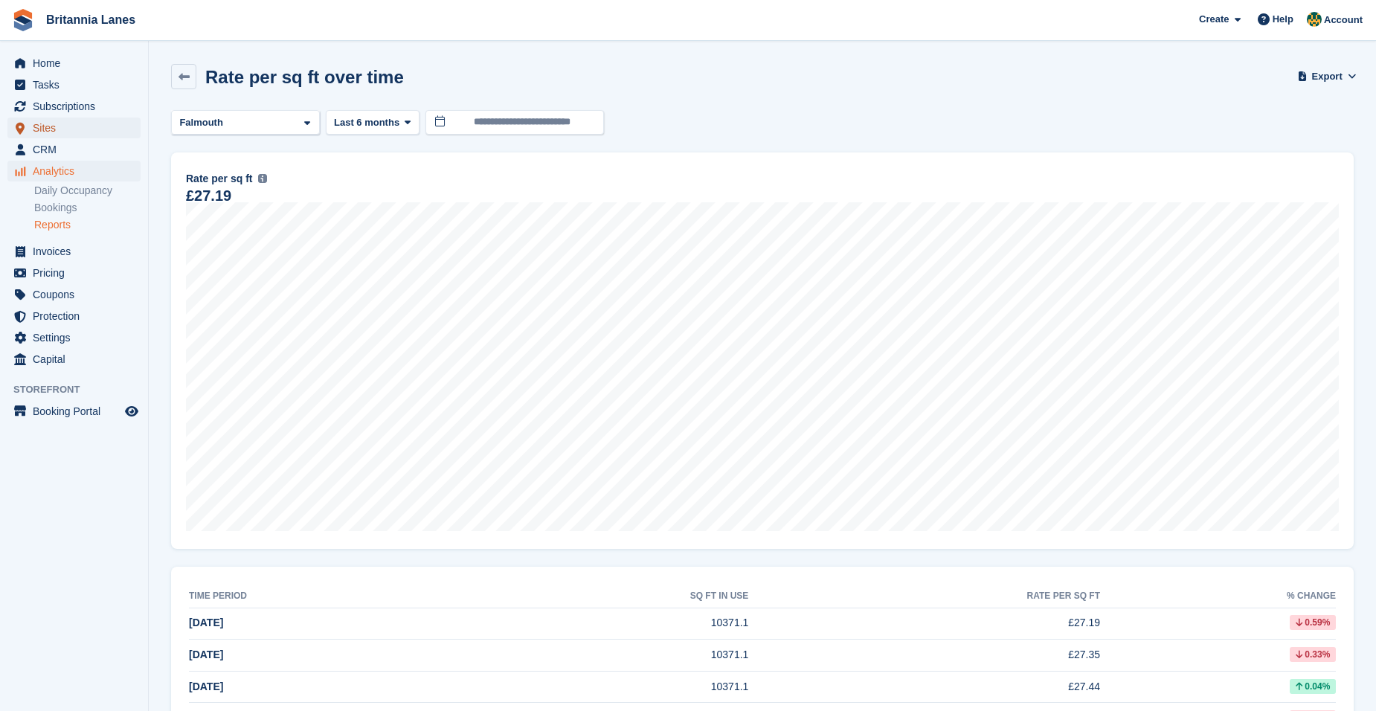
click at [80, 129] on span "Sites" at bounding box center [77, 128] width 89 height 21
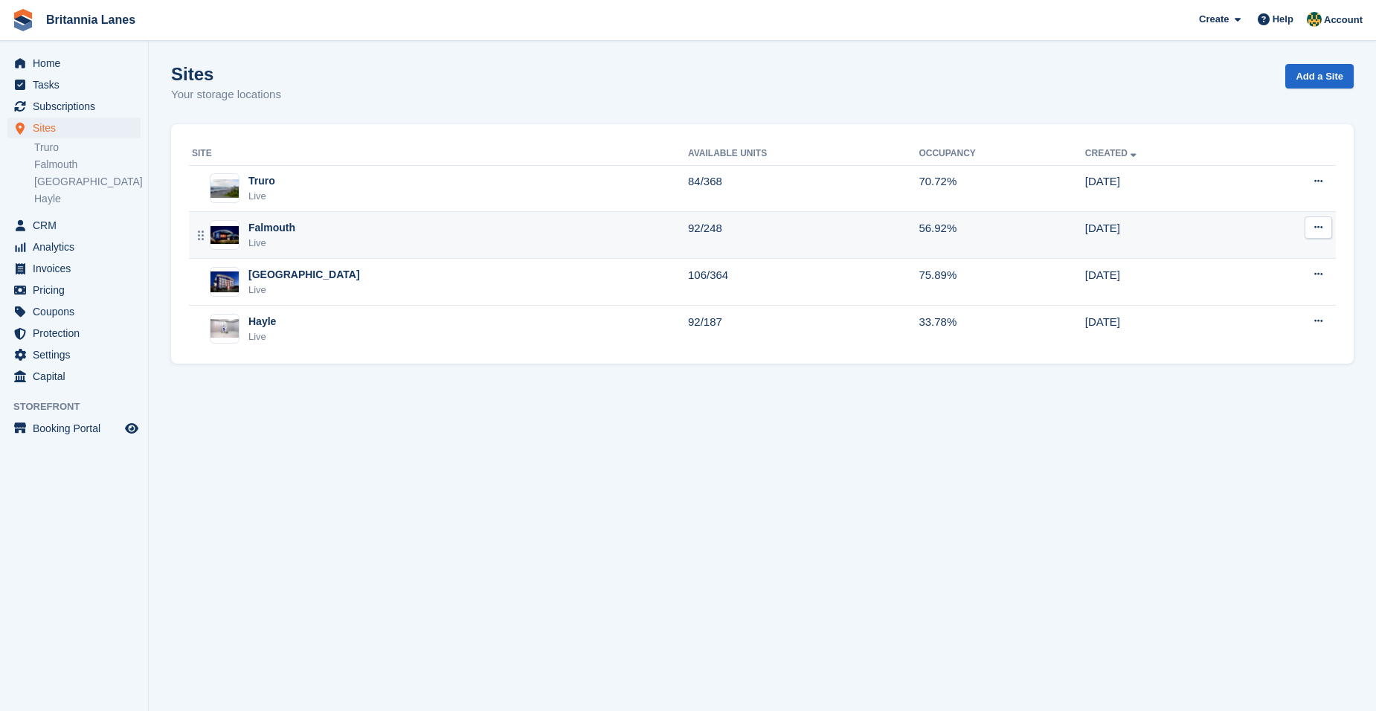
click at [321, 251] on td "Falmouth Live" at bounding box center [438, 235] width 499 height 47
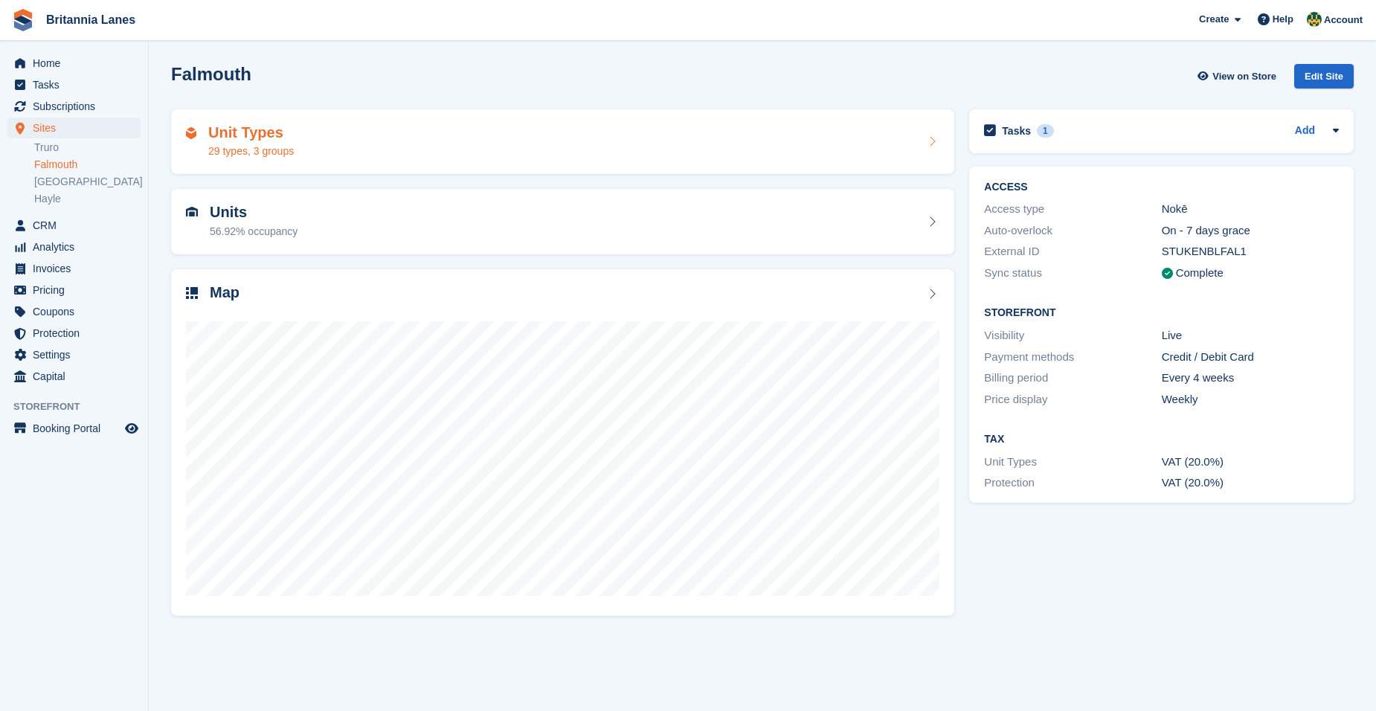
click at [489, 121] on div "Unit Types 29 types, 3 groups" at bounding box center [562, 141] width 783 height 65
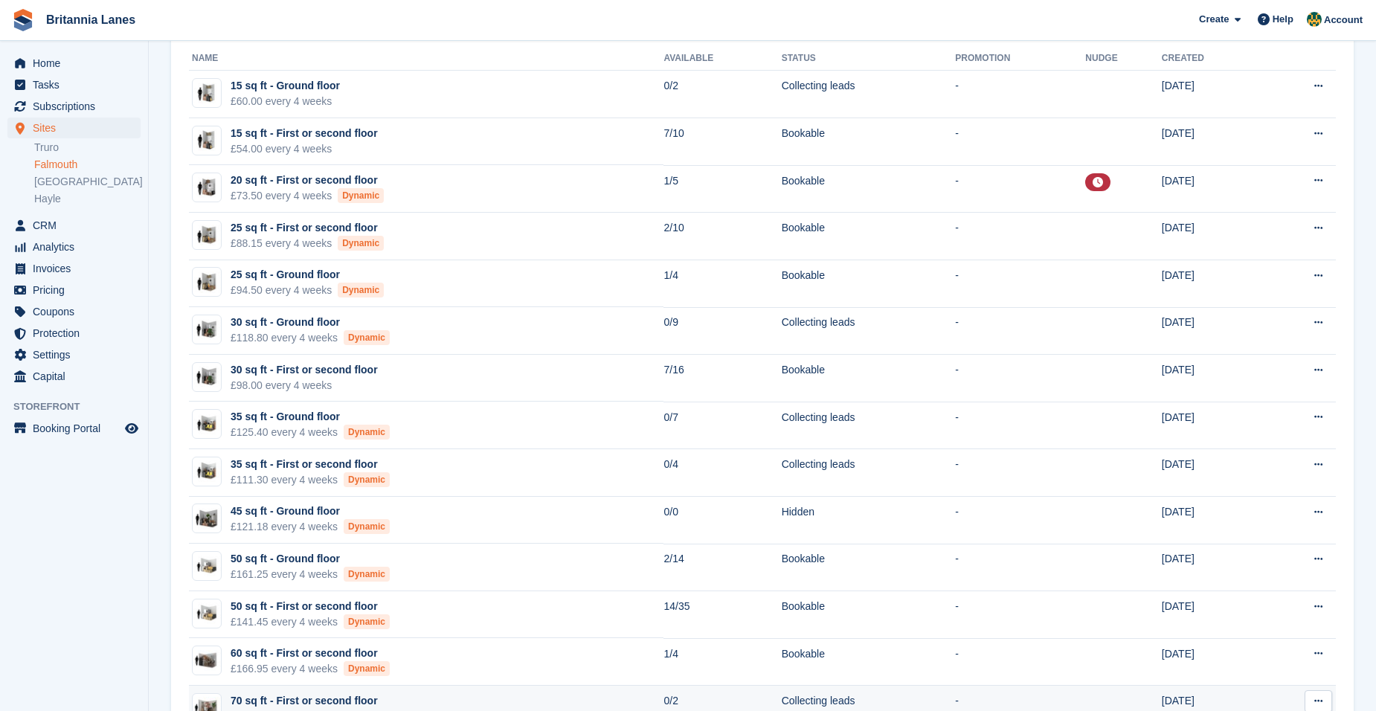
scroll to position [28, 0]
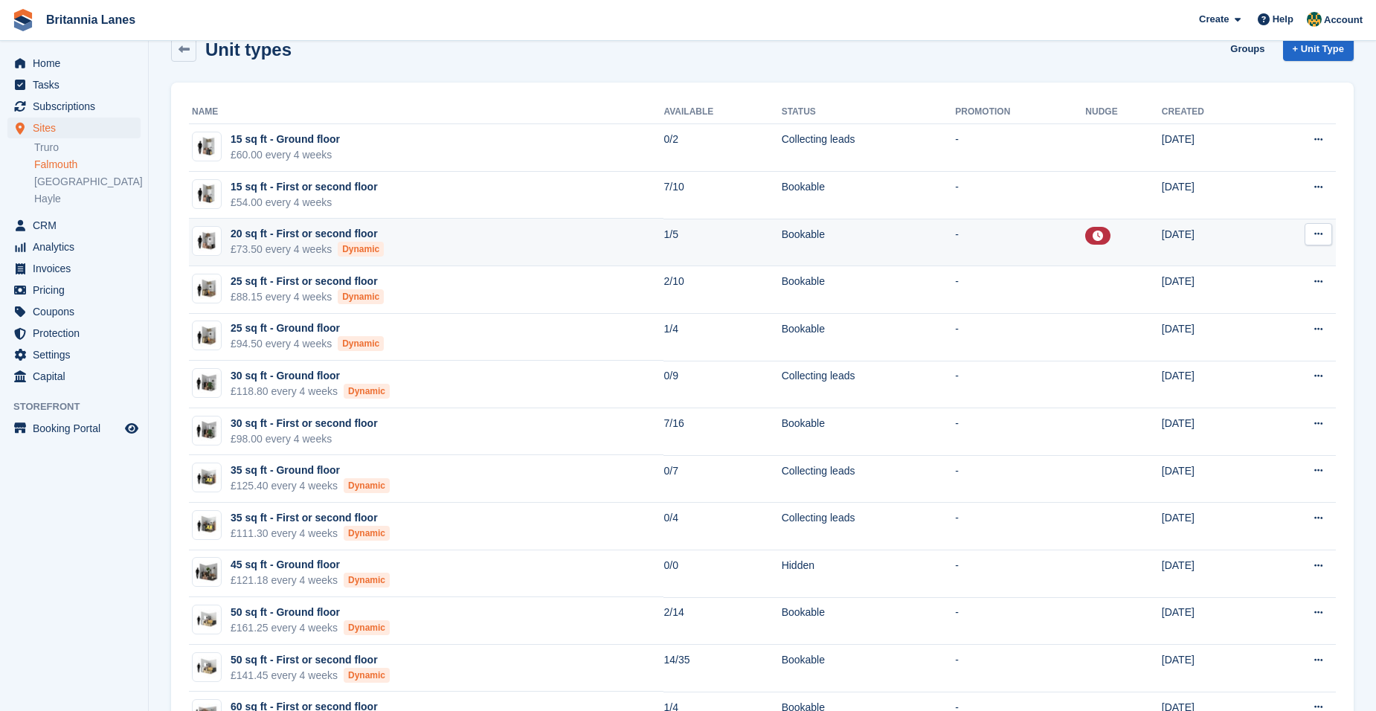
click at [285, 244] on div "£73.50 every 4 weeks Dynamic" at bounding box center [307, 250] width 153 height 16
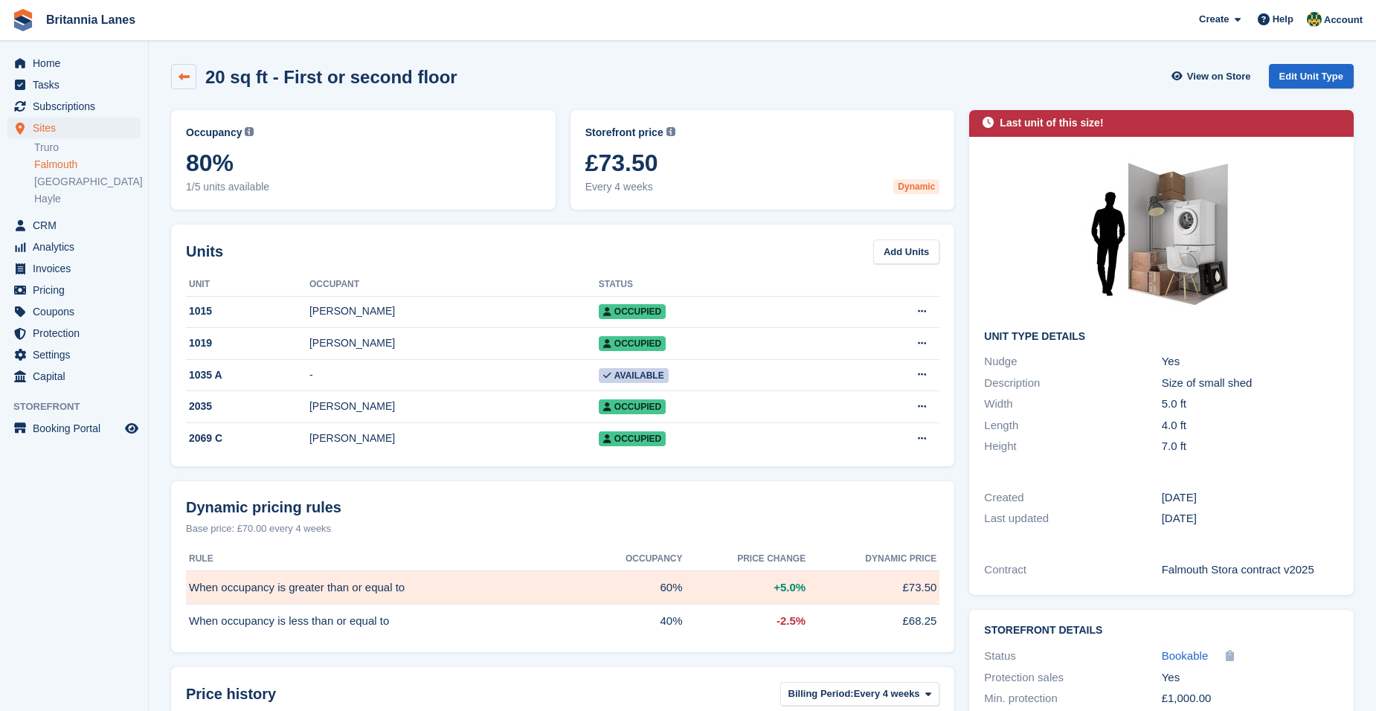
click at [173, 77] on link at bounding box center [183, 76] width 25 height 25
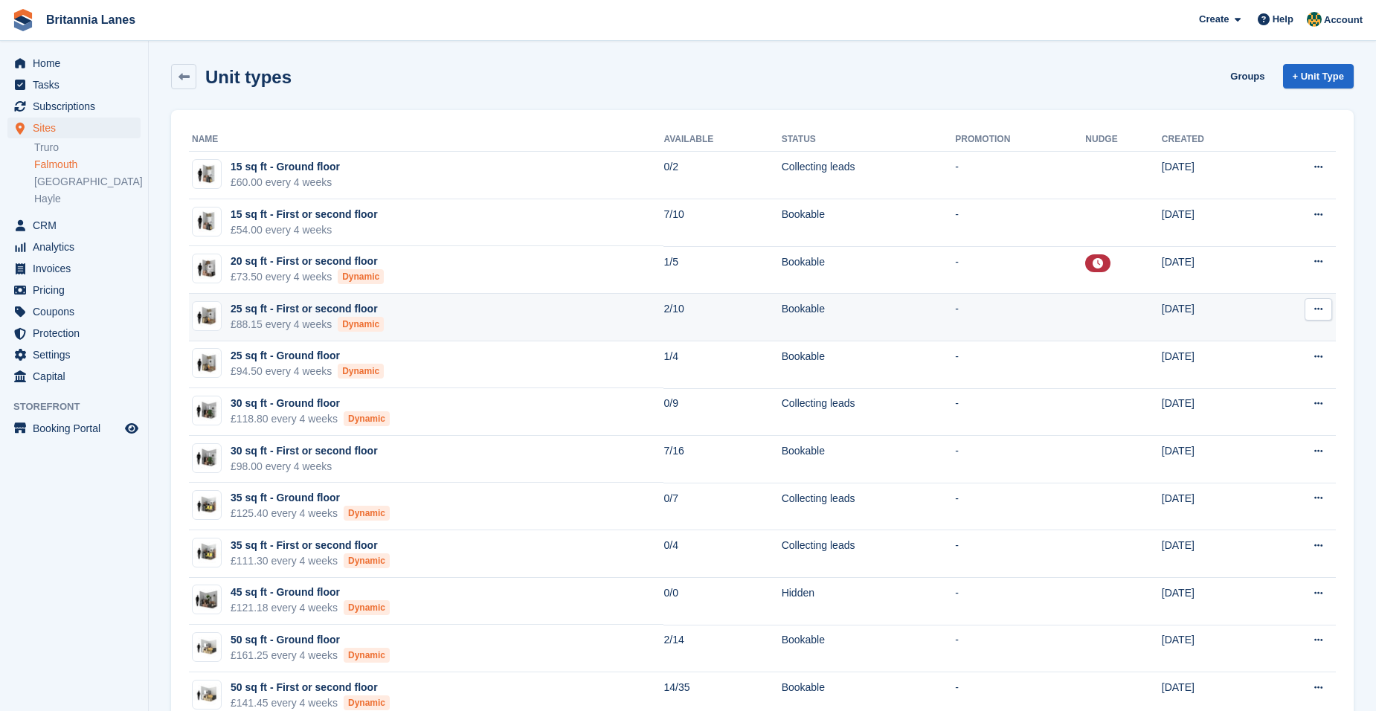
click at [955, 327] on td "-" at bounding box center [1020, 318] width 130 height 48
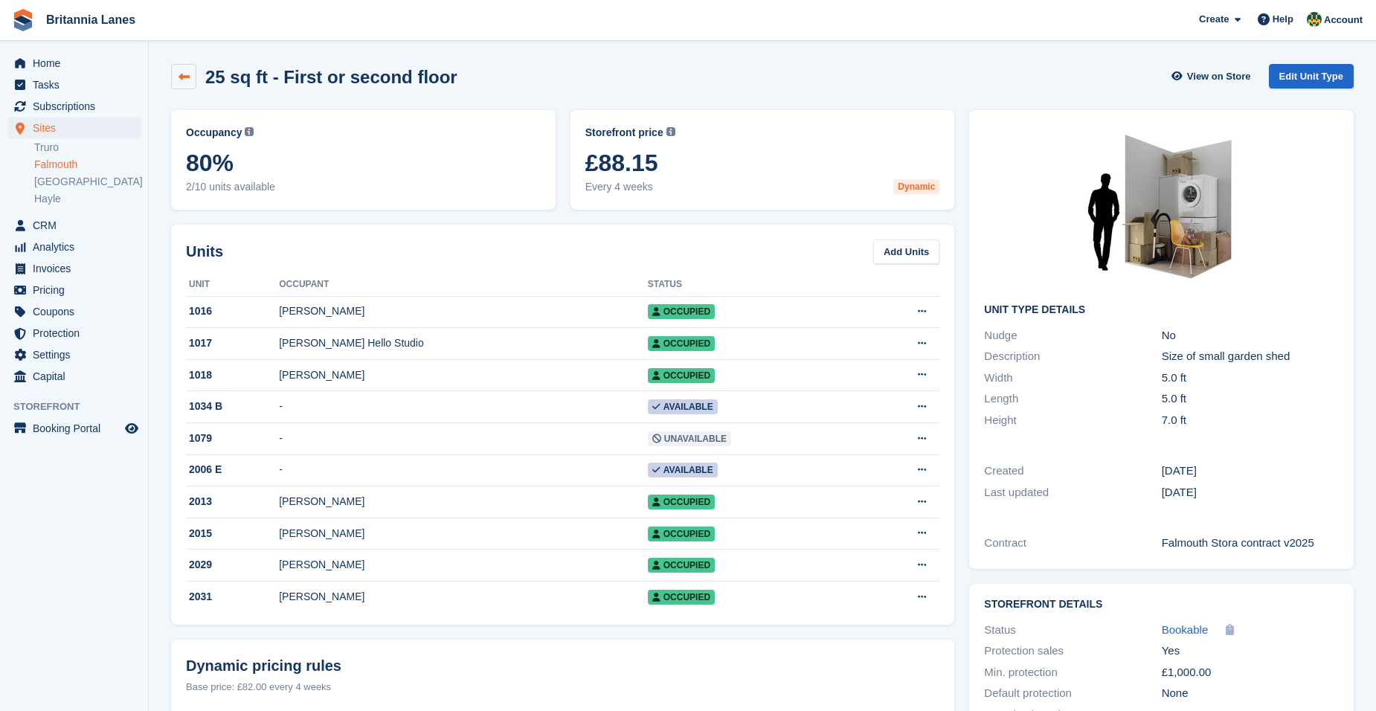
click at [192, 81] on link at bounding box center [183, 76] width 25 height 25
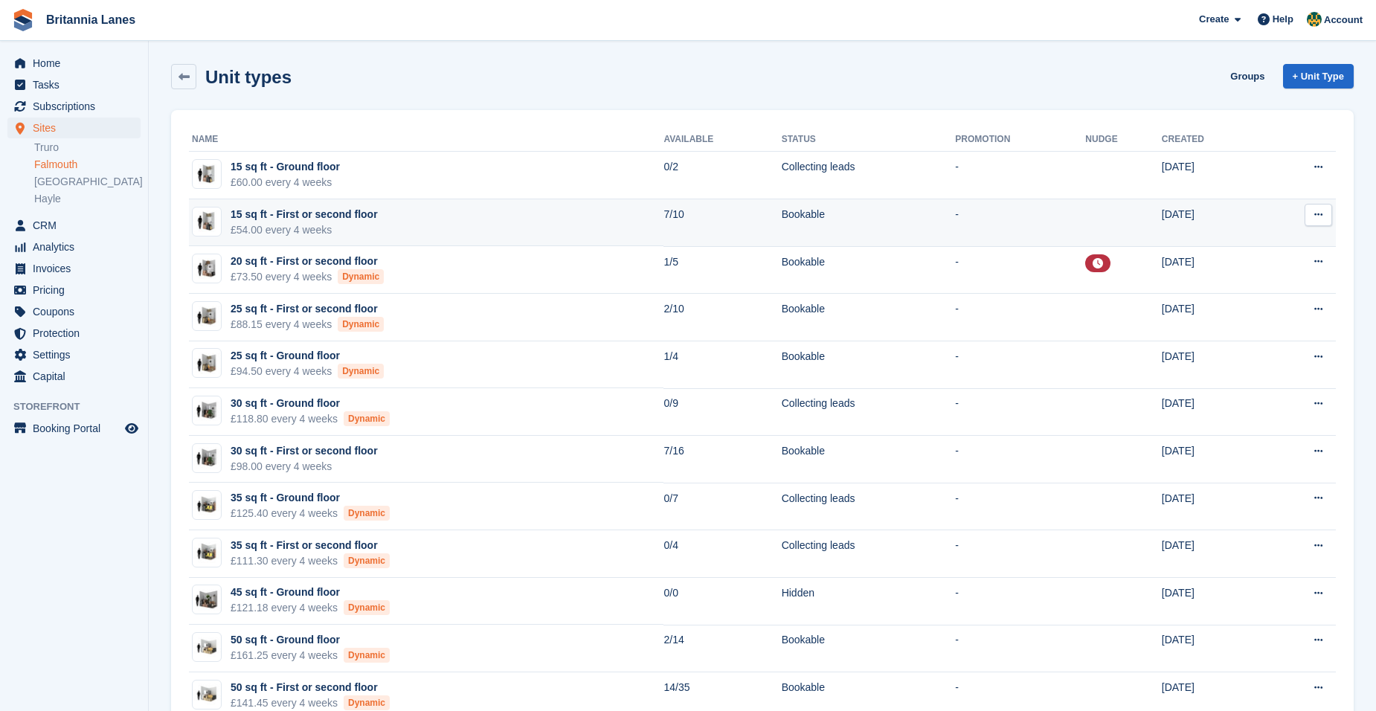
click at [1002, 227] on td "-" at bounding box center [1020, 223] width 130 height 48
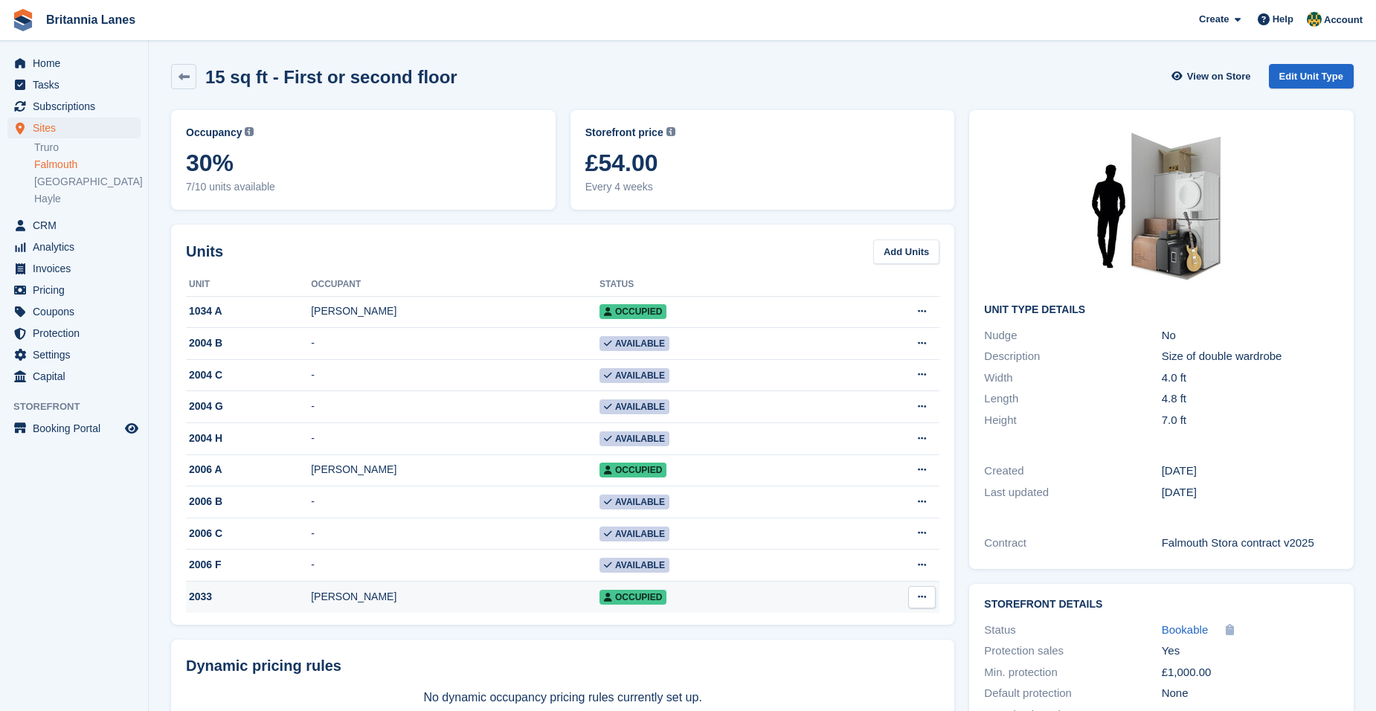
click at [328, 600] on div "[PERSON_NAME]" at bounding box center [455, 597] width 289 height 16
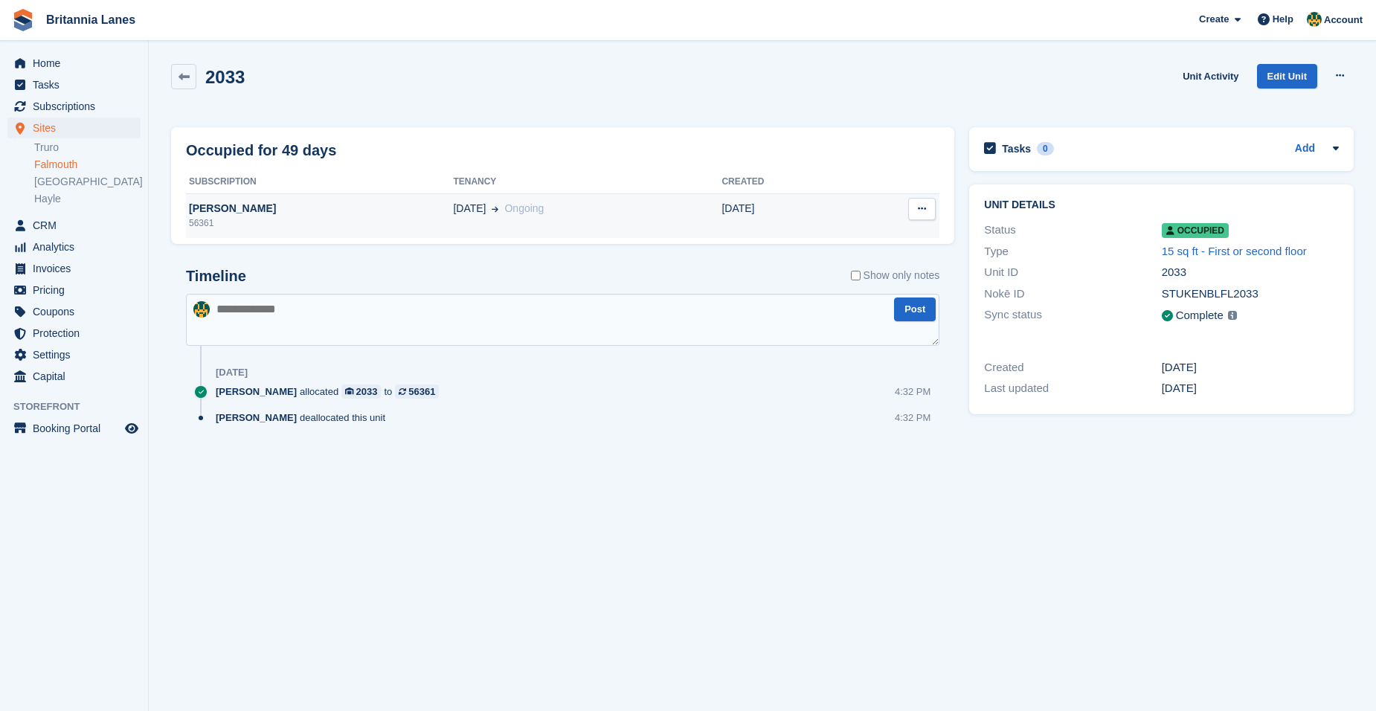
click at [222, 203] on div "David Wills" at bounding box center [319, 209] width 267 height 16
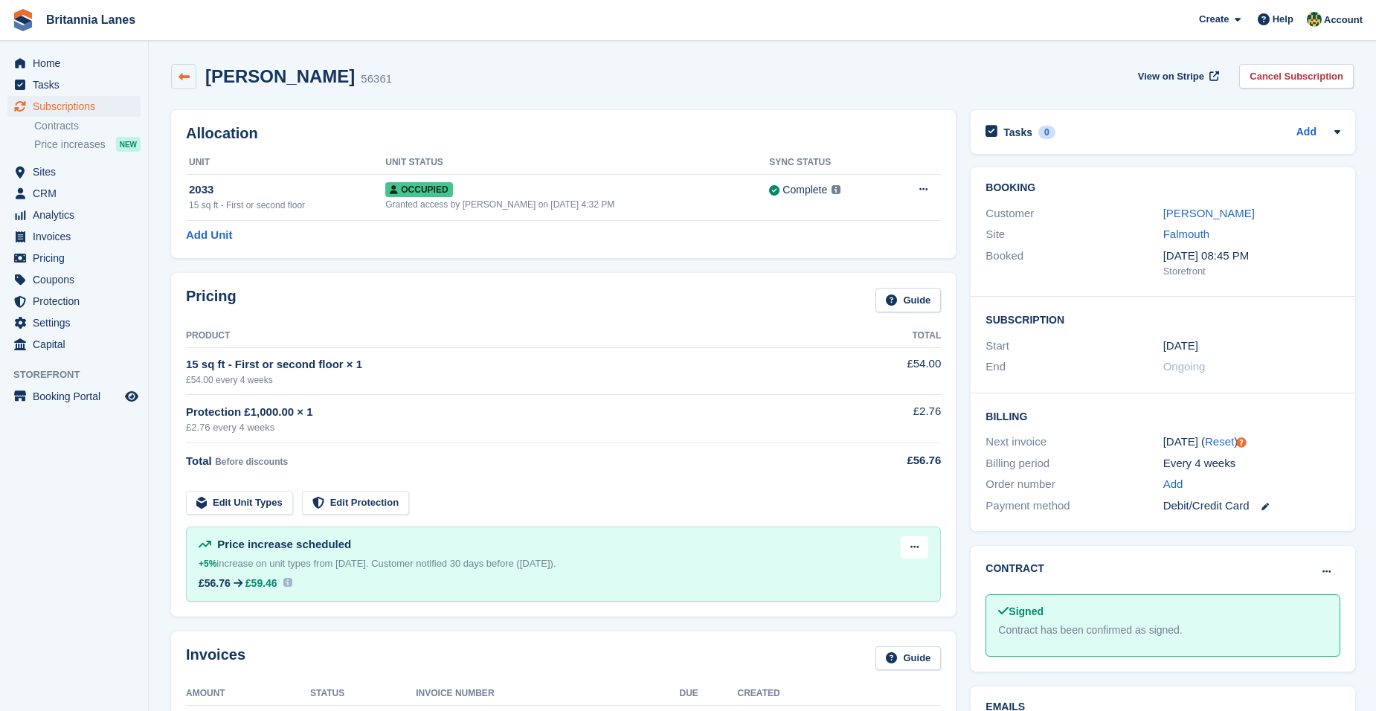
click at [190, 73] on link at bounding box center [183, 76] width 25 height 25
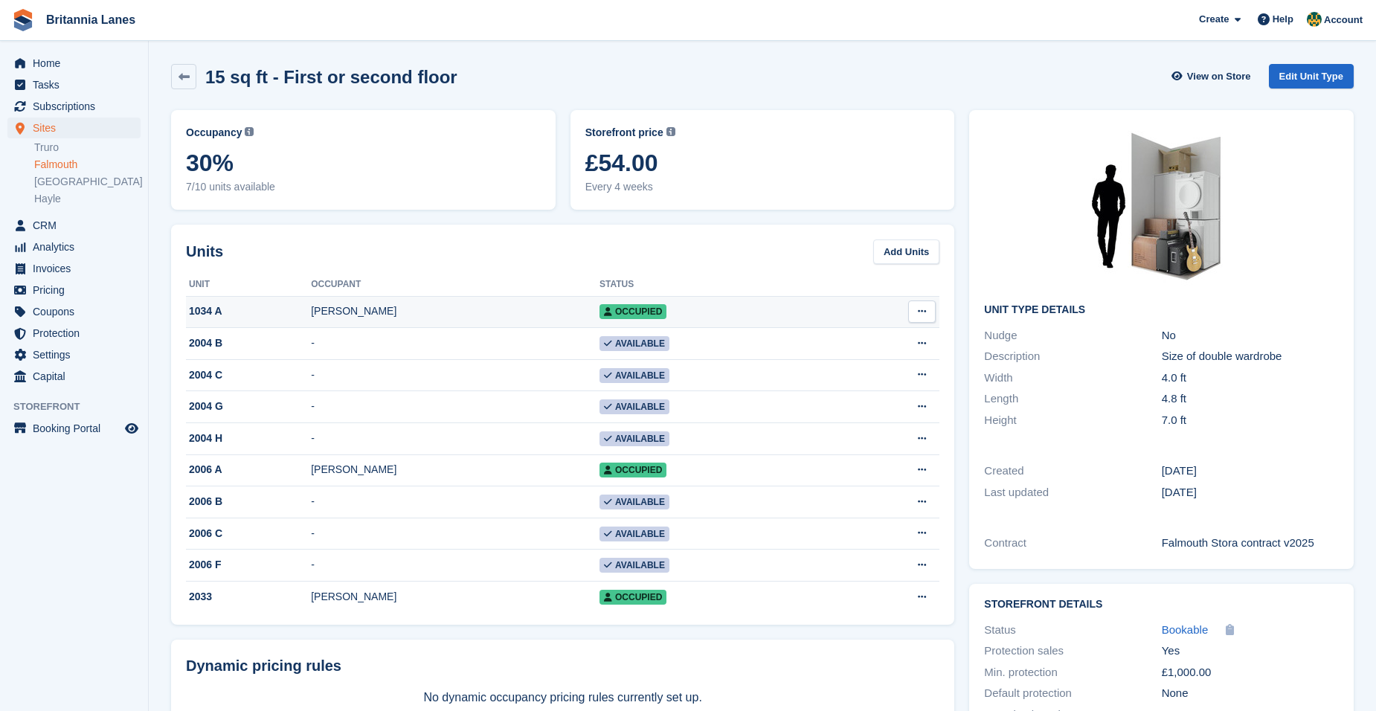
click at [488, 306] on div "[PERSON_NAME]" at bounding box center [455, 312] width 289 height 16
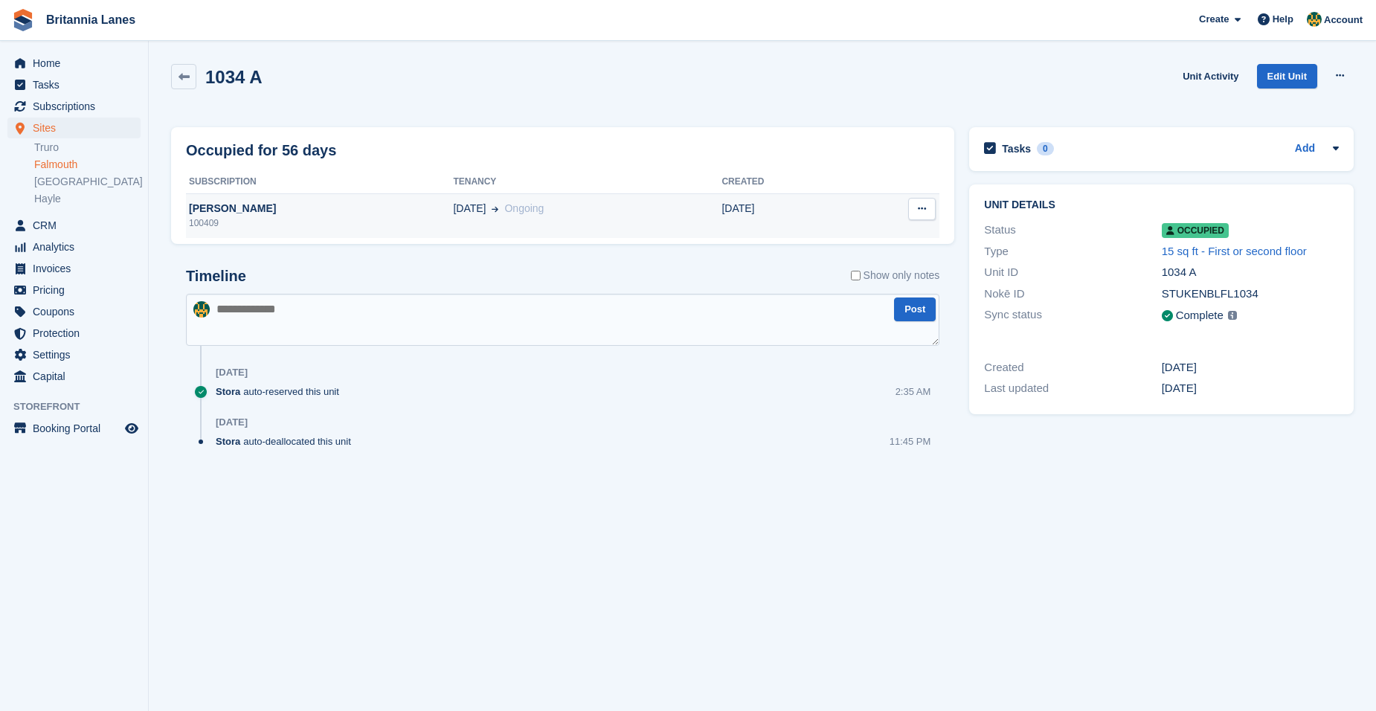
click at [264, 210] on div "[PERSON_NAME]" at bounding box center [319, 209] width 267 height 16
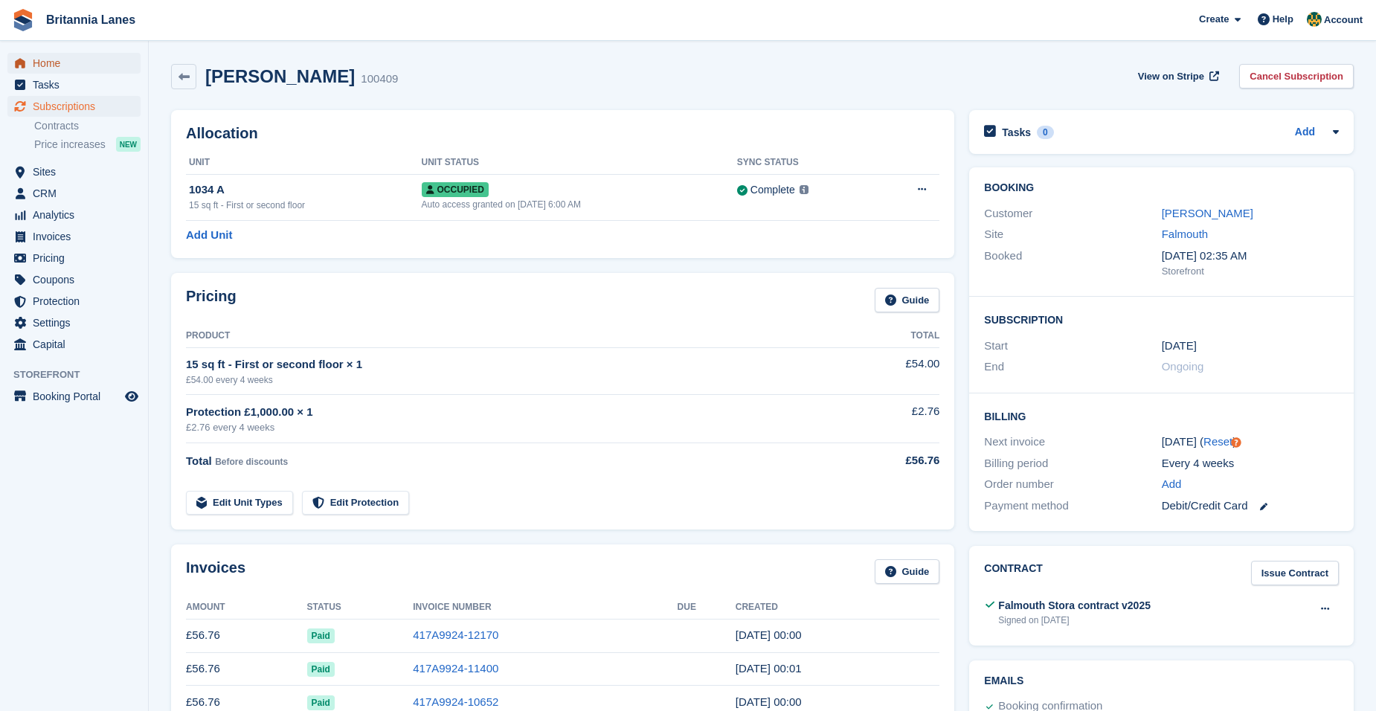
click at [57, 69] on span "Home" at bounding box center [77, 63] width 89 height 21
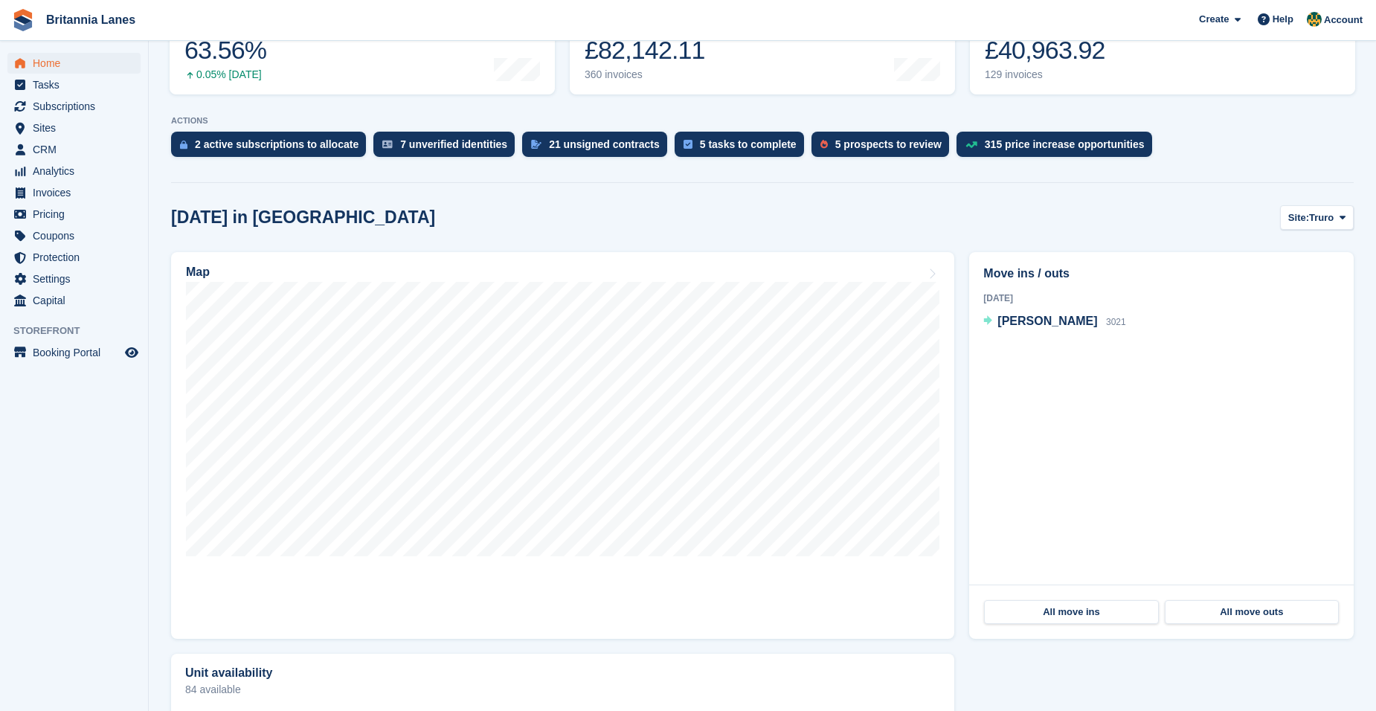
scroll to position [88, 0]
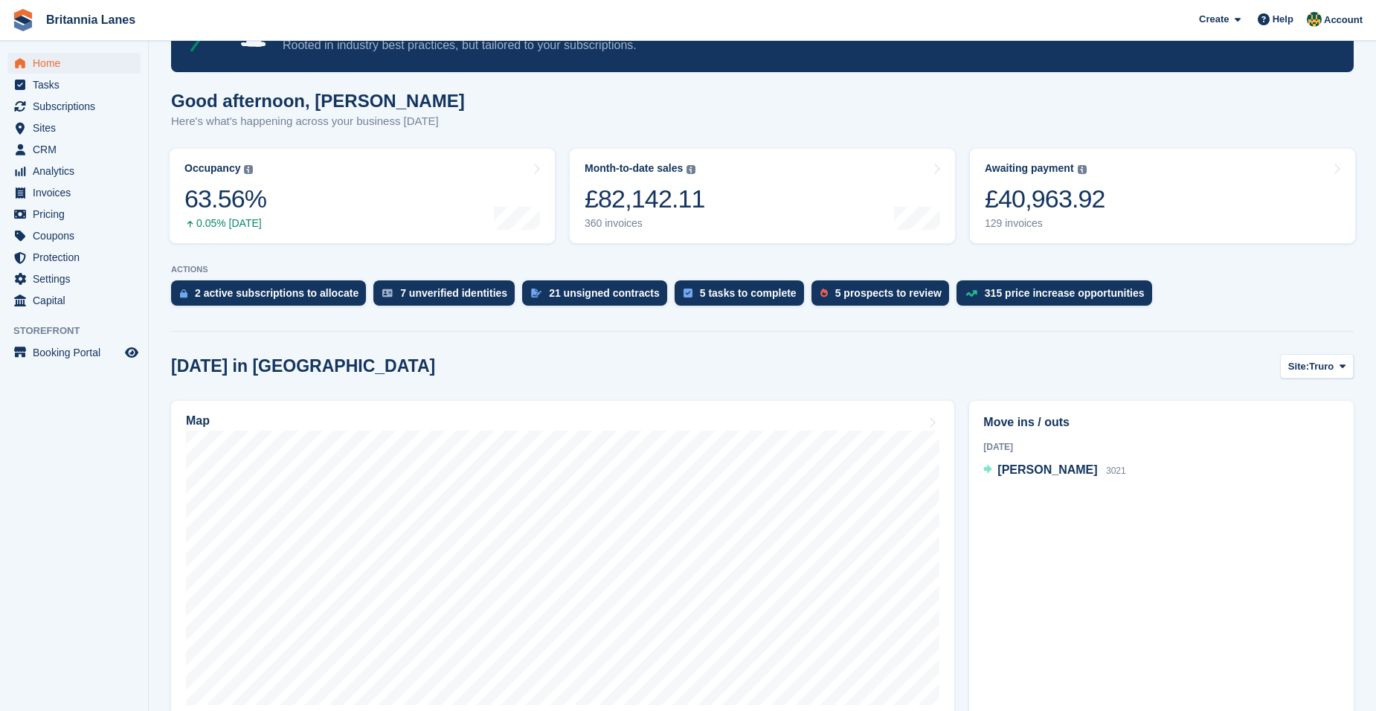
click at [1219, 359] on div "[DATE] in [GEOGRAPHIC_DATA] Site: [GEOGRAPHIC_DATA] Truro Falmouth Exeter Hayle" at bounding box center [762, 366] width 1183 height 25
click at [1297, 358] on button "Site: Truro" at bounding box center [1317, 366] width 74 height 25
click at [1295, 429] on link "Falmouth" at bounding box center [1280, 428] width 134 height 27
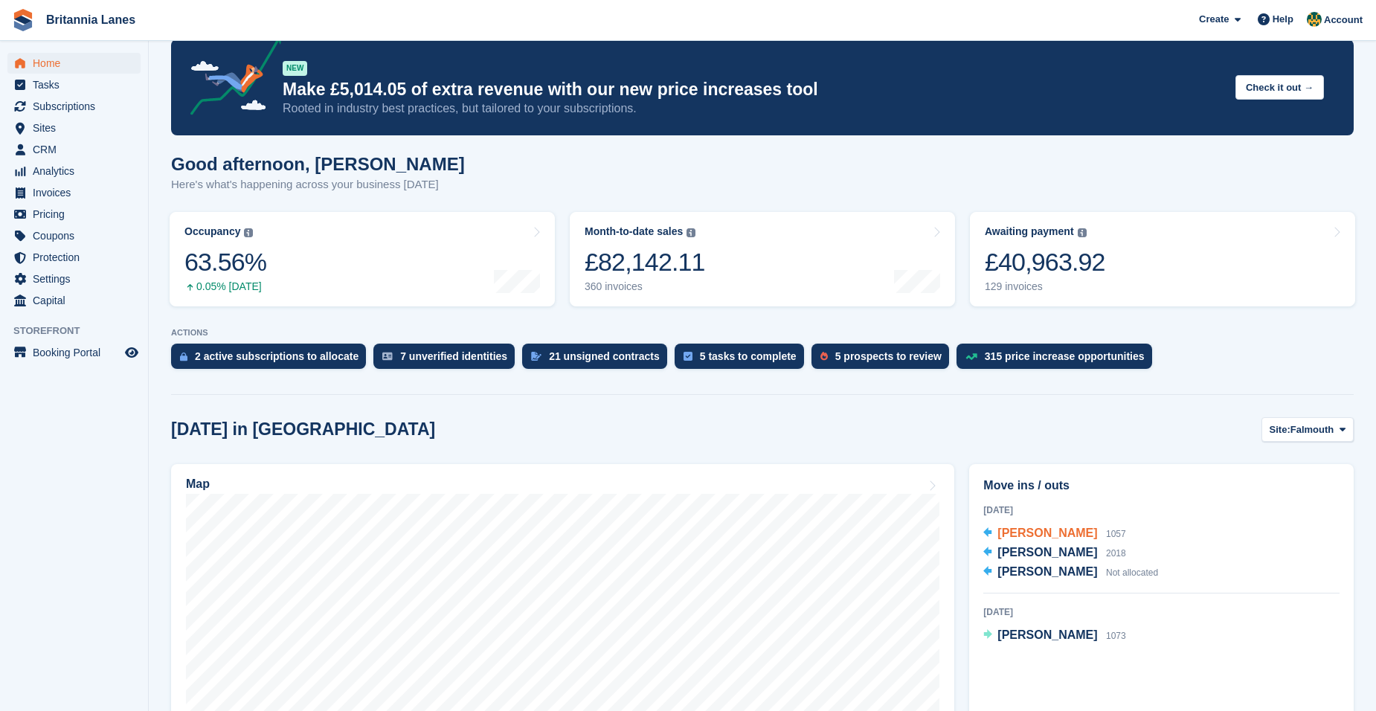
scroll to position [22, 0]
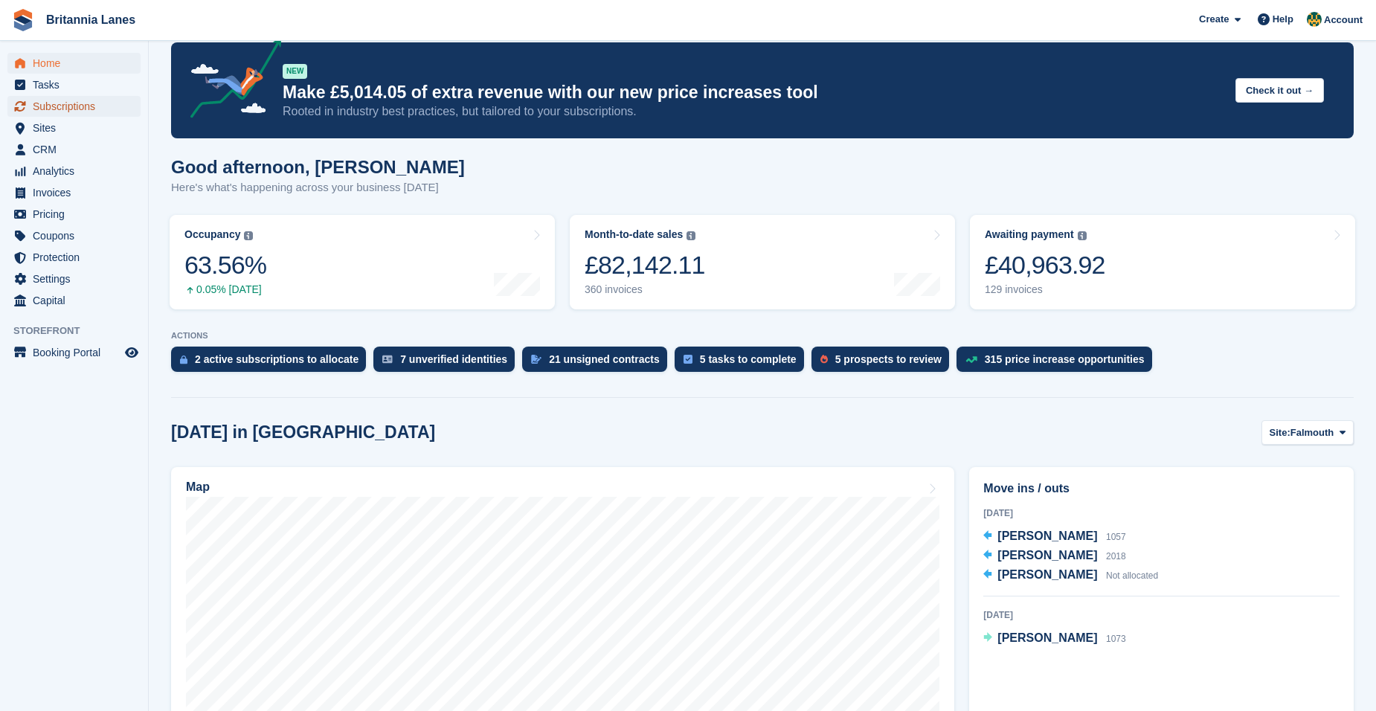
click at [82, 109] on span "Subscriptions" at bounding box center [77, 106] width 89 height 21
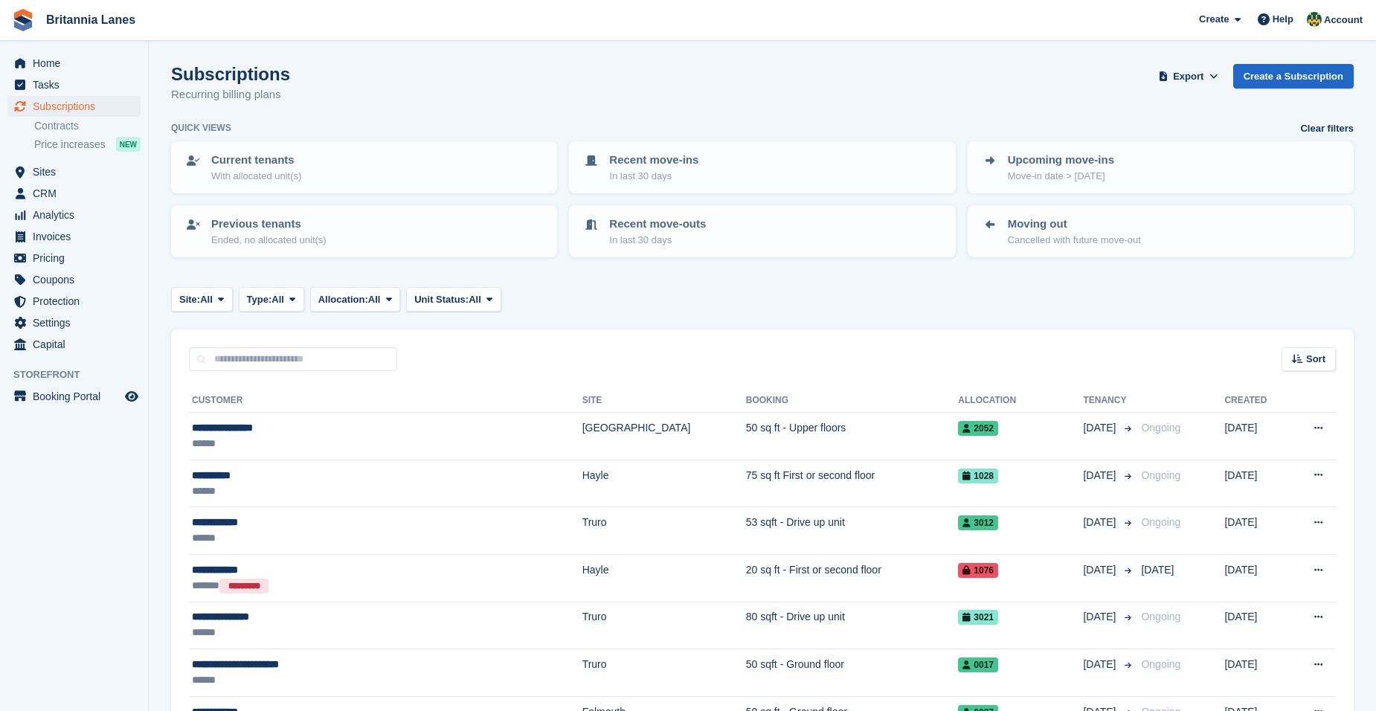
click at [88, 150] on span "Price increases" at bounding box center [69, 145] width 71 height 14
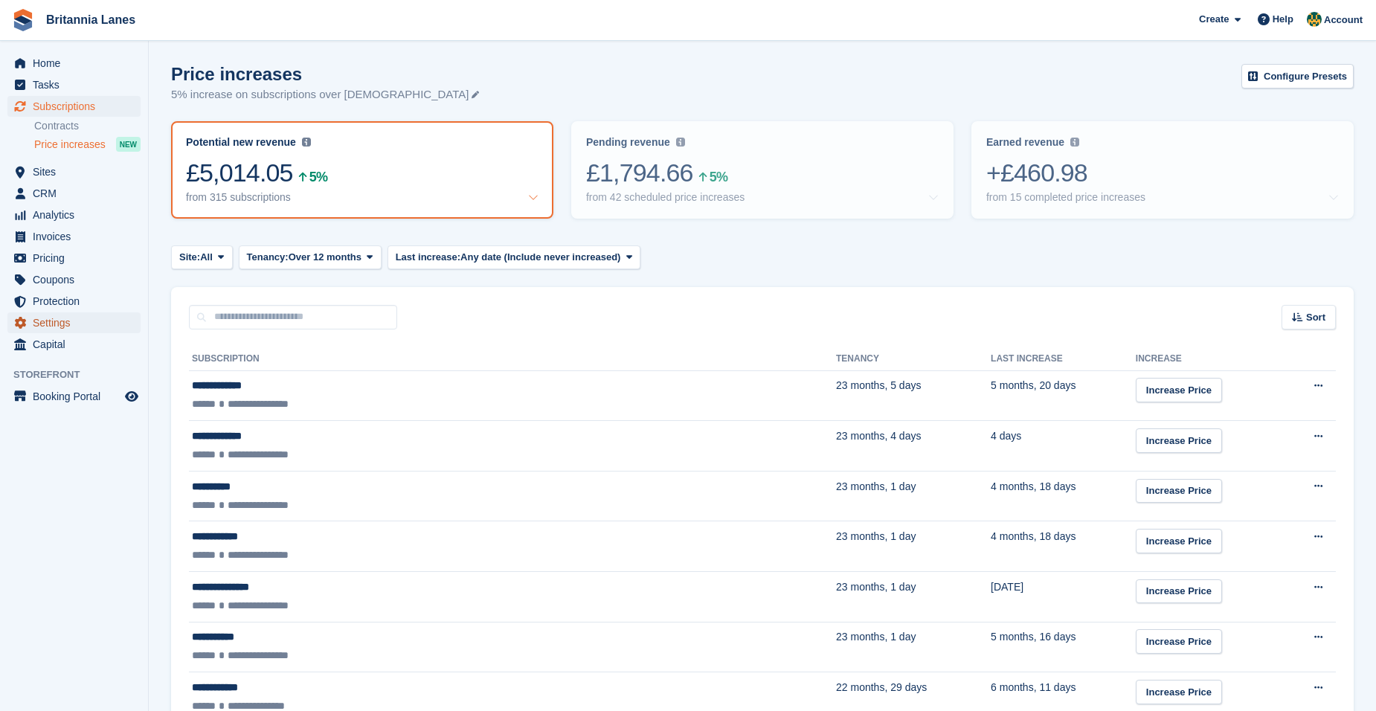
click at [65, 326] on span "Settings" at bounding box center [77, 322] width 89 height 21
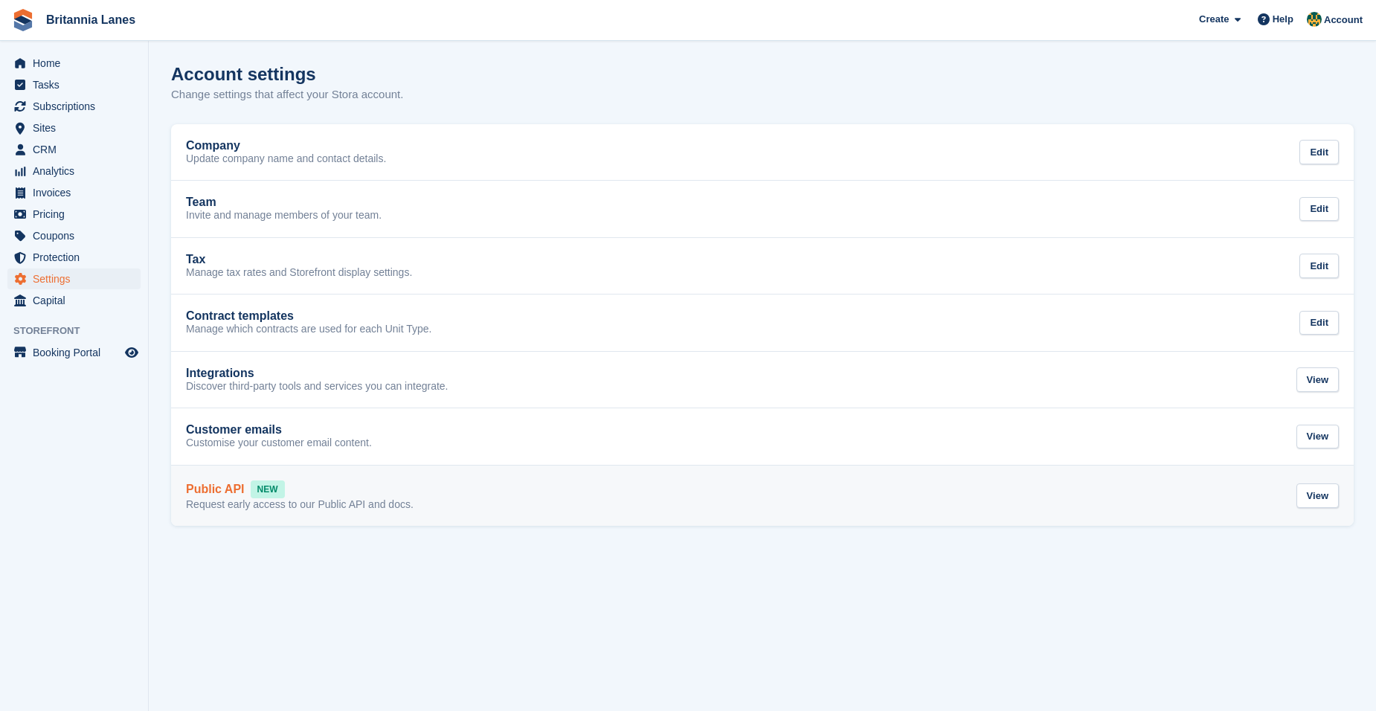
click at [303, 488] on div "Public API NEW" at bounding box center [300, 490] width 228 height 18
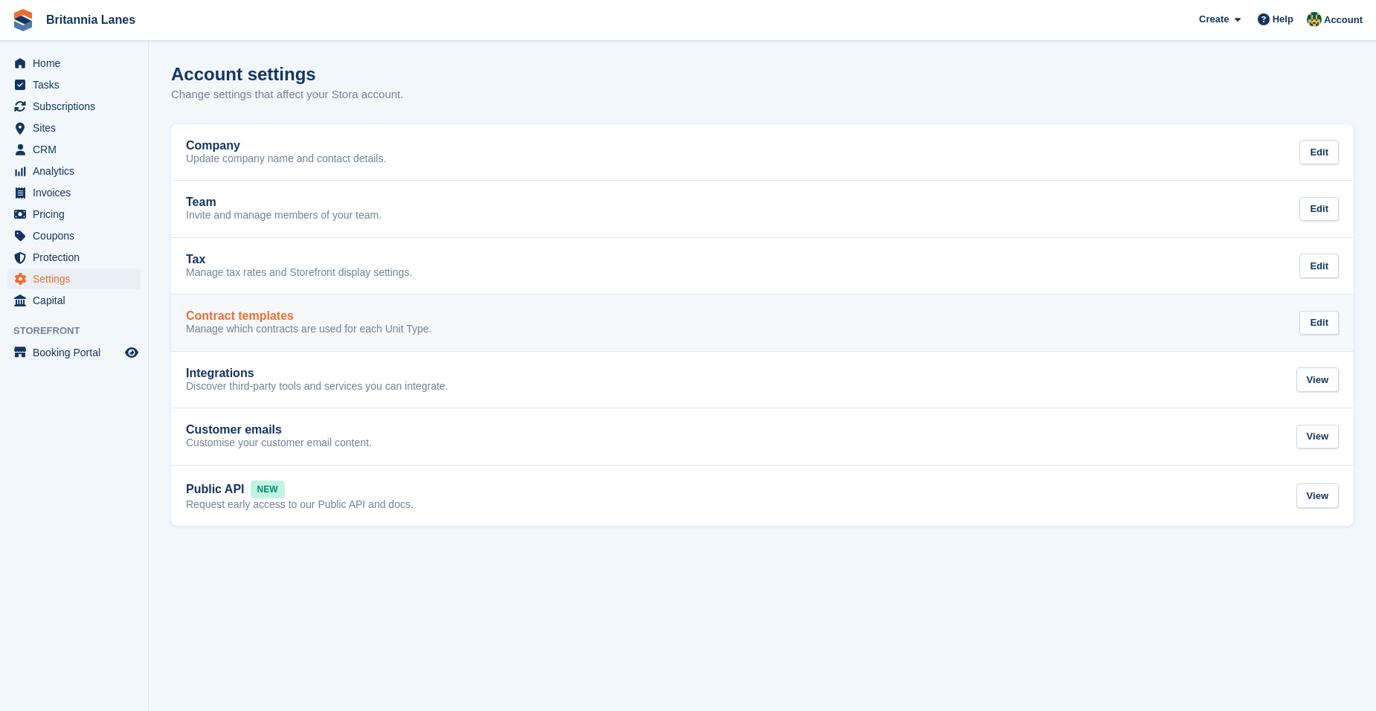
click at [401, 333] on p "Manage which contracts are used for each Unit Type." at bounding box center [308, 329] width 245 height 13
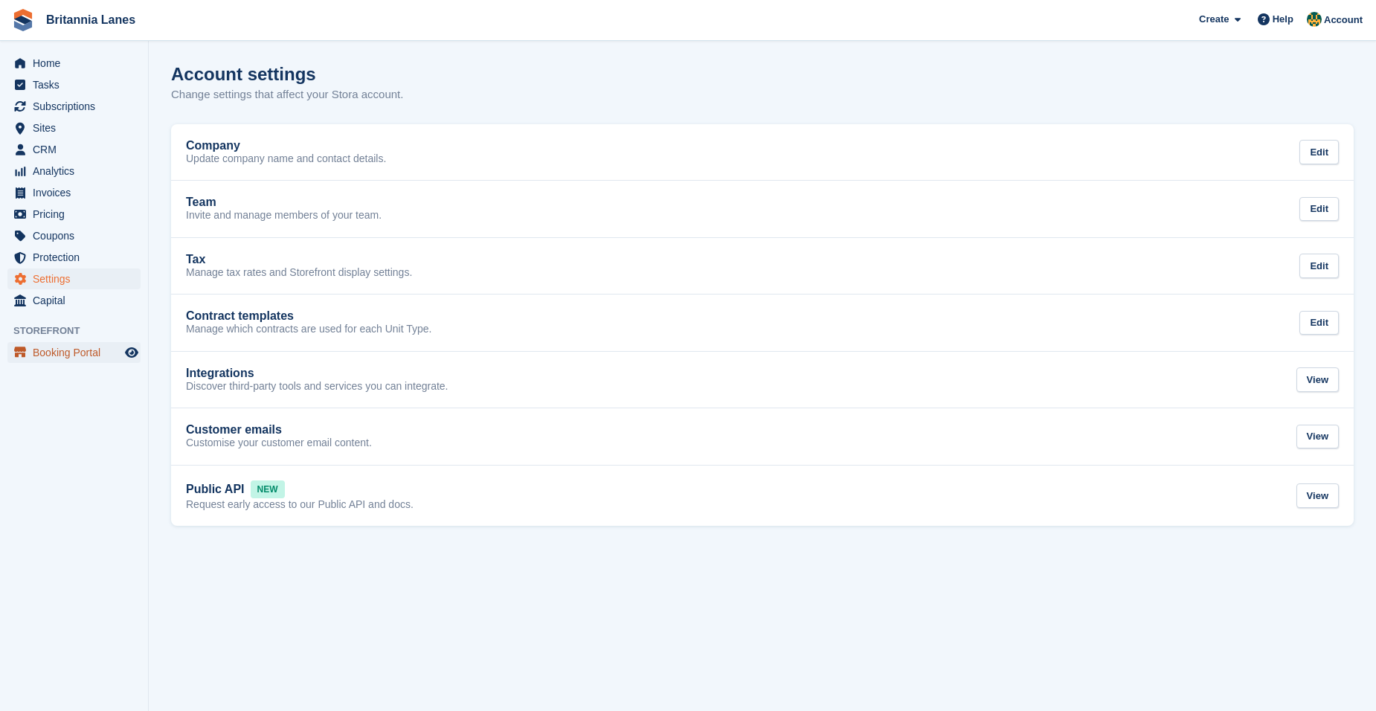
click at [65, 357] on span "Booking Portal" at bounding box center [77, 352] width 89 height 21
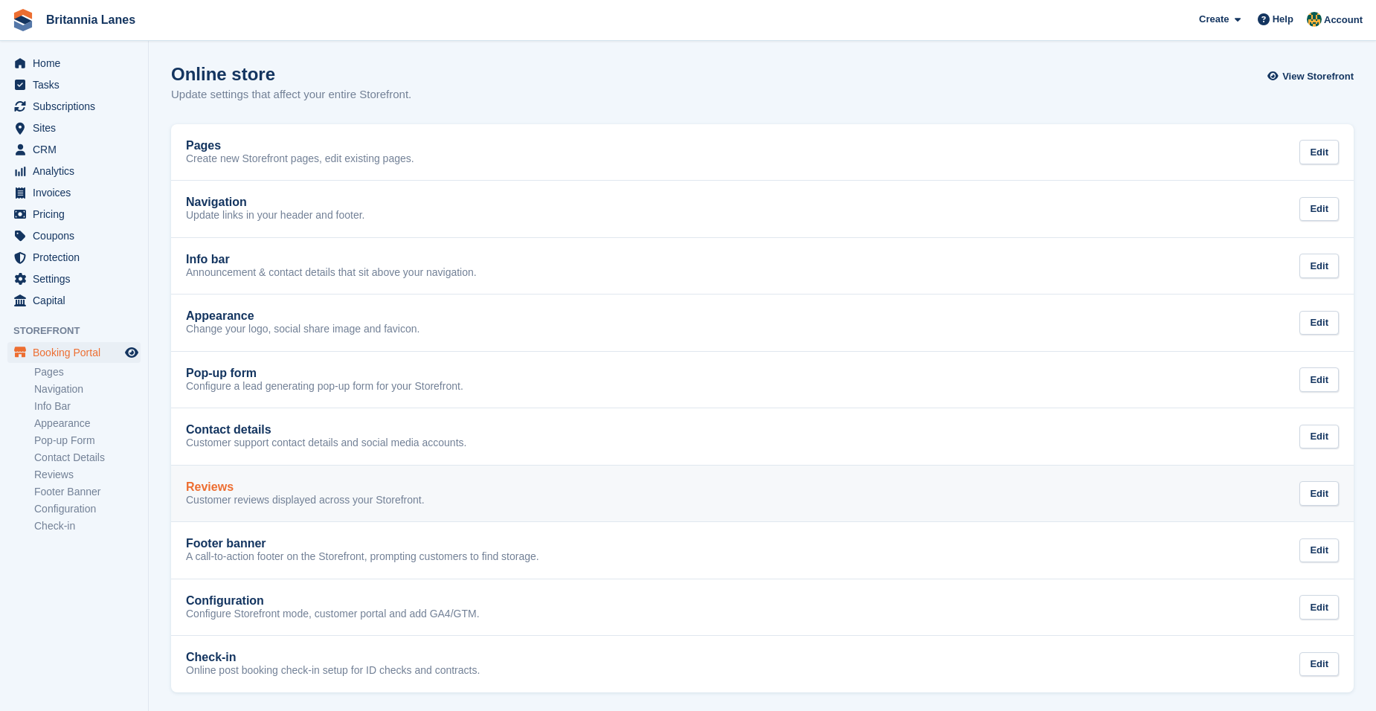
scroll to position [4, 0]
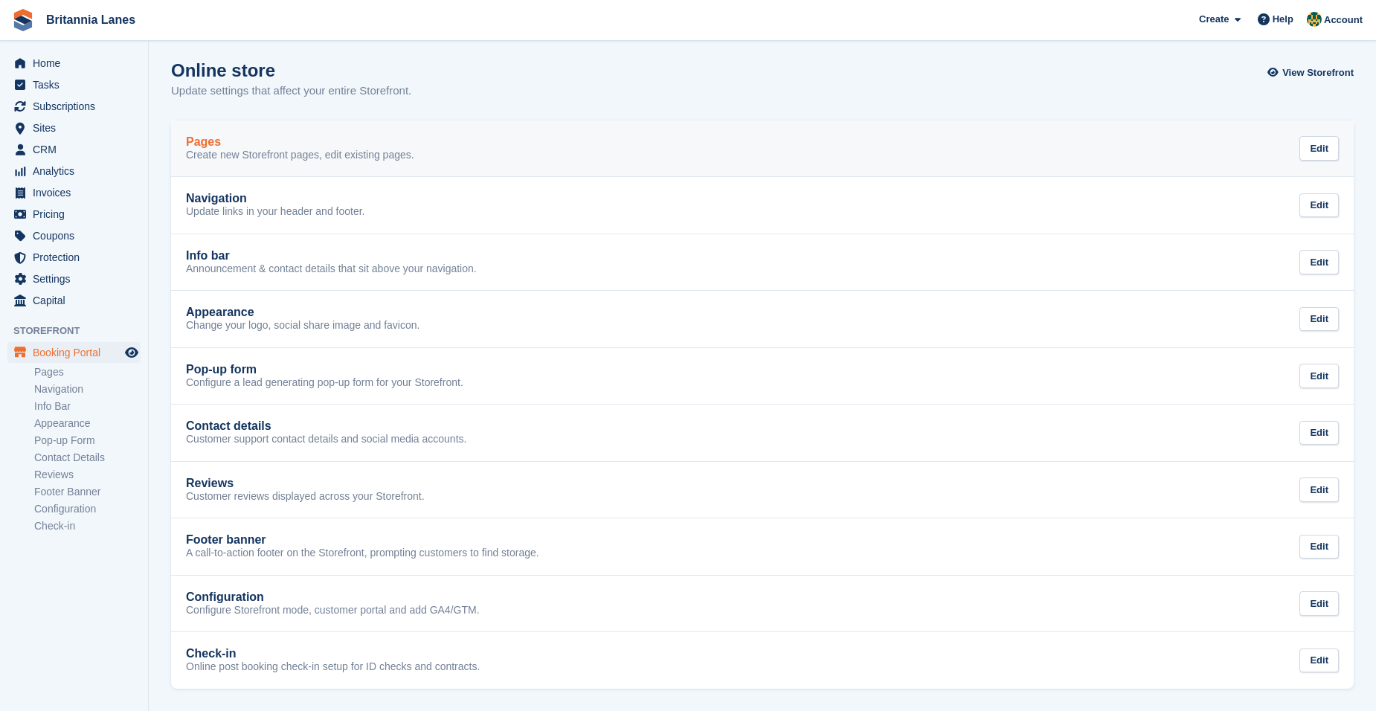
click at [394, 155] on p "Create new Storefront pages, edit existing pages." at bounding box center [300, 155] width 228 height 13
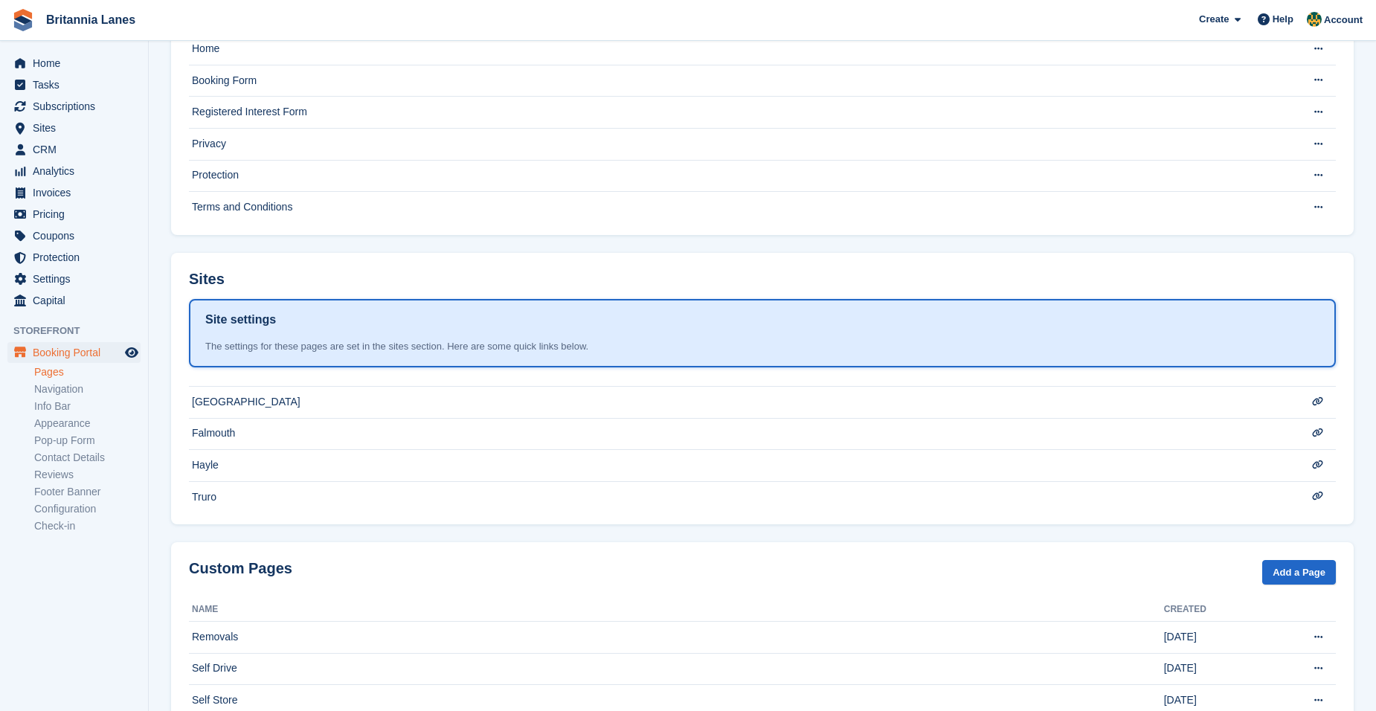
scroll to position [153, 0]
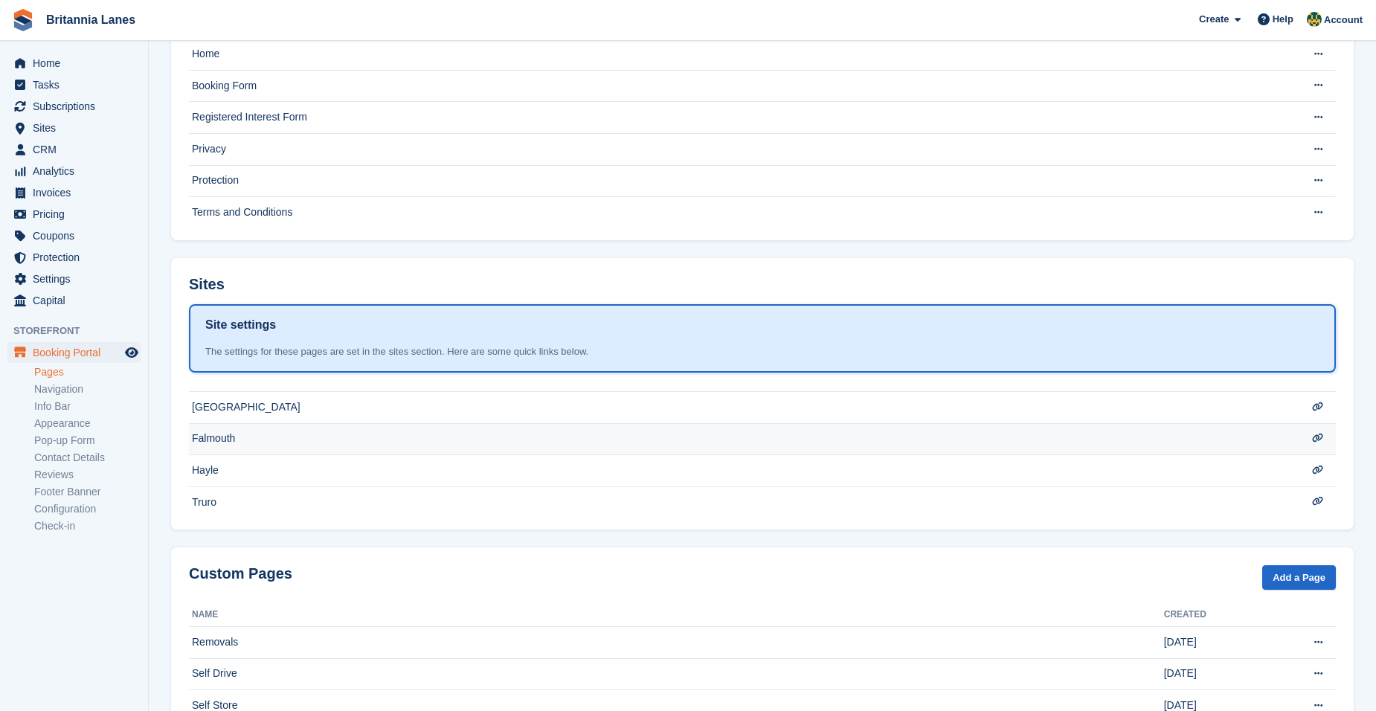
click at [229, 429] on td "Falmouth" at bounding box center [734, 439] width 1090 height 32
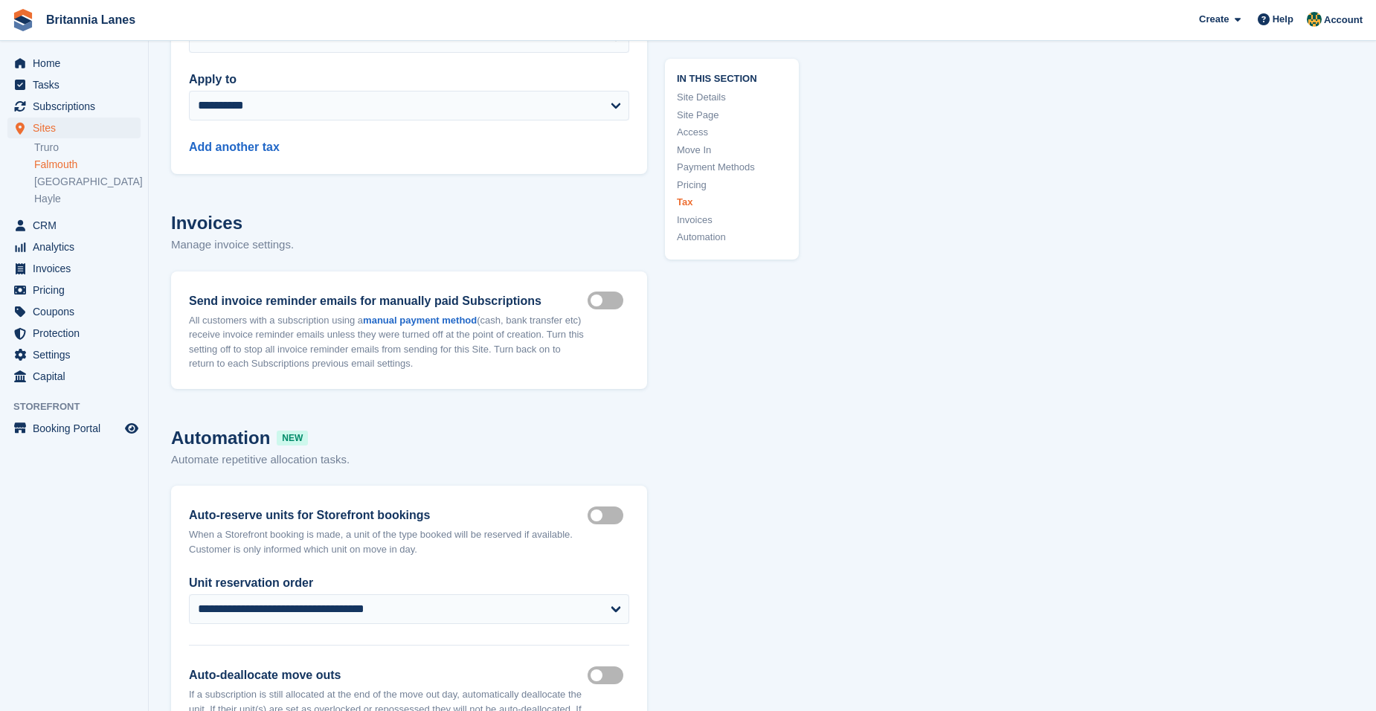
scroll to position [7365, 0]
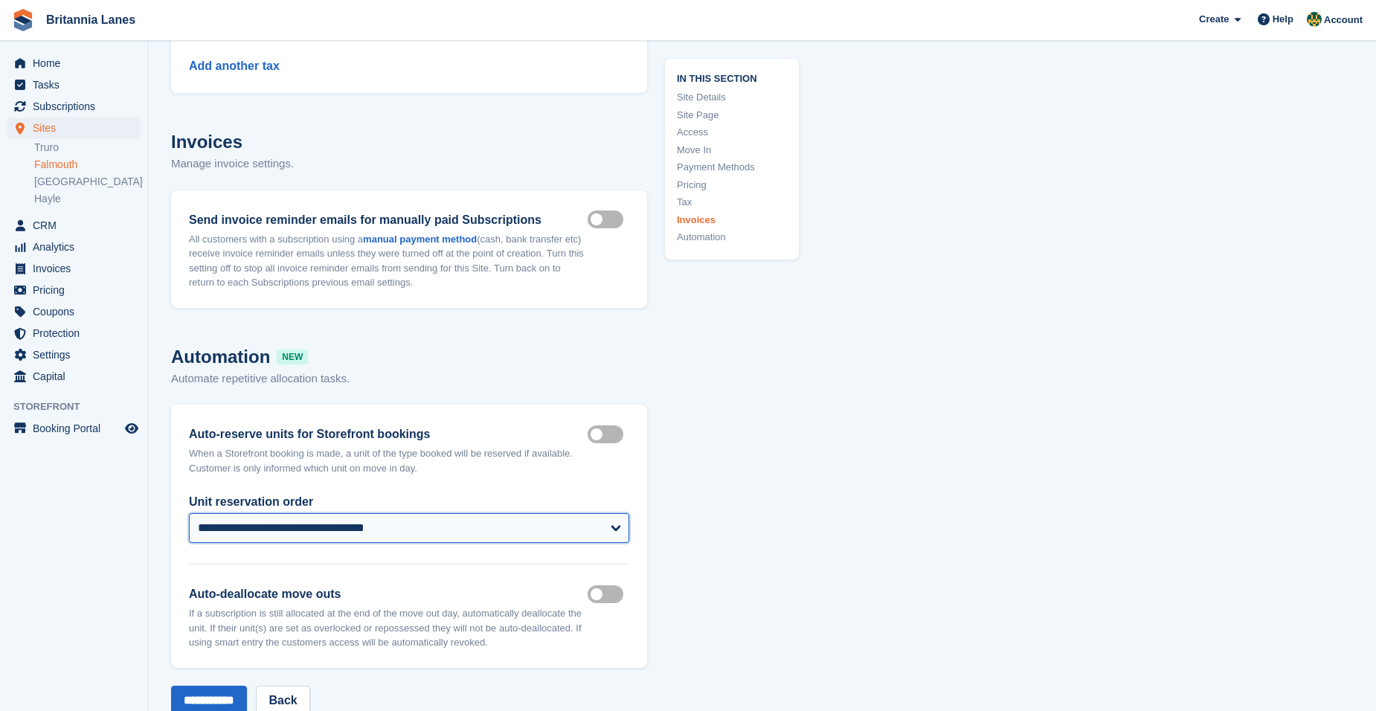
click at [603, 513] on select "**********" at bounding box center [409, 528] width 440 height 30
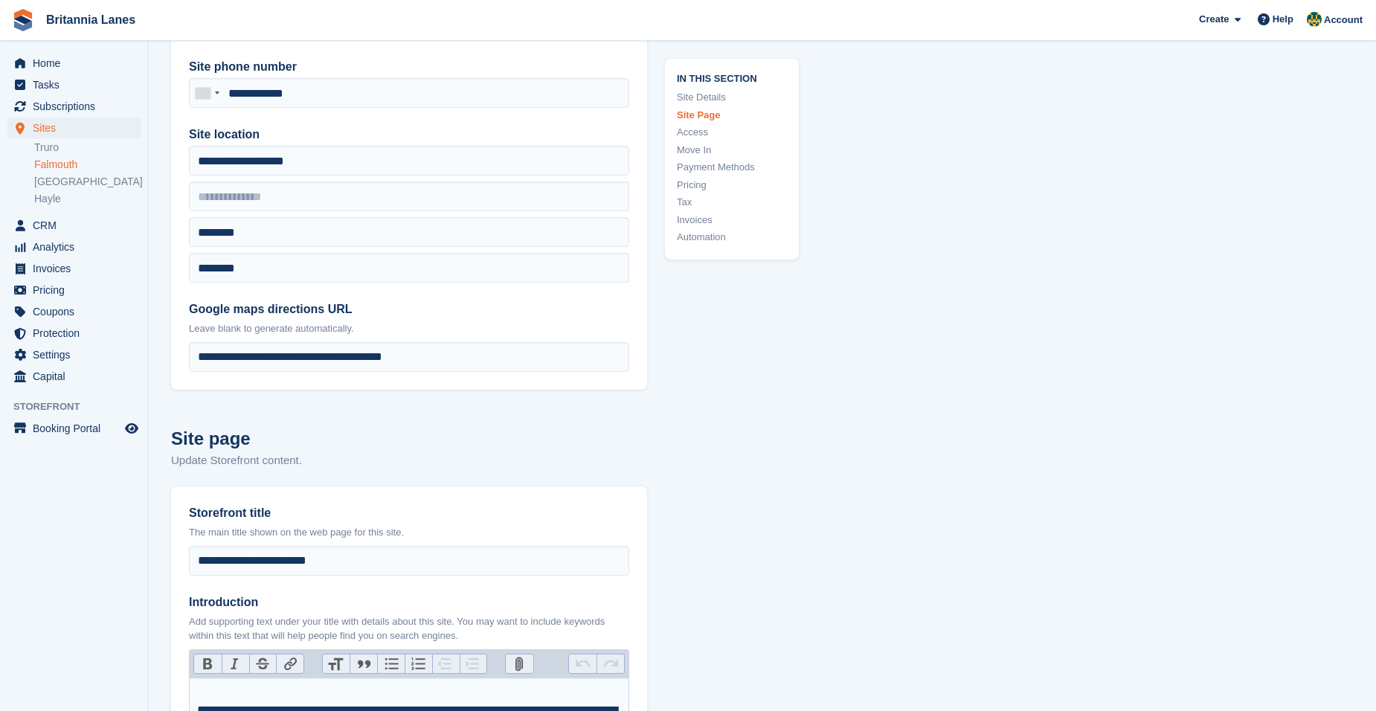
scroll to position [0, 0]
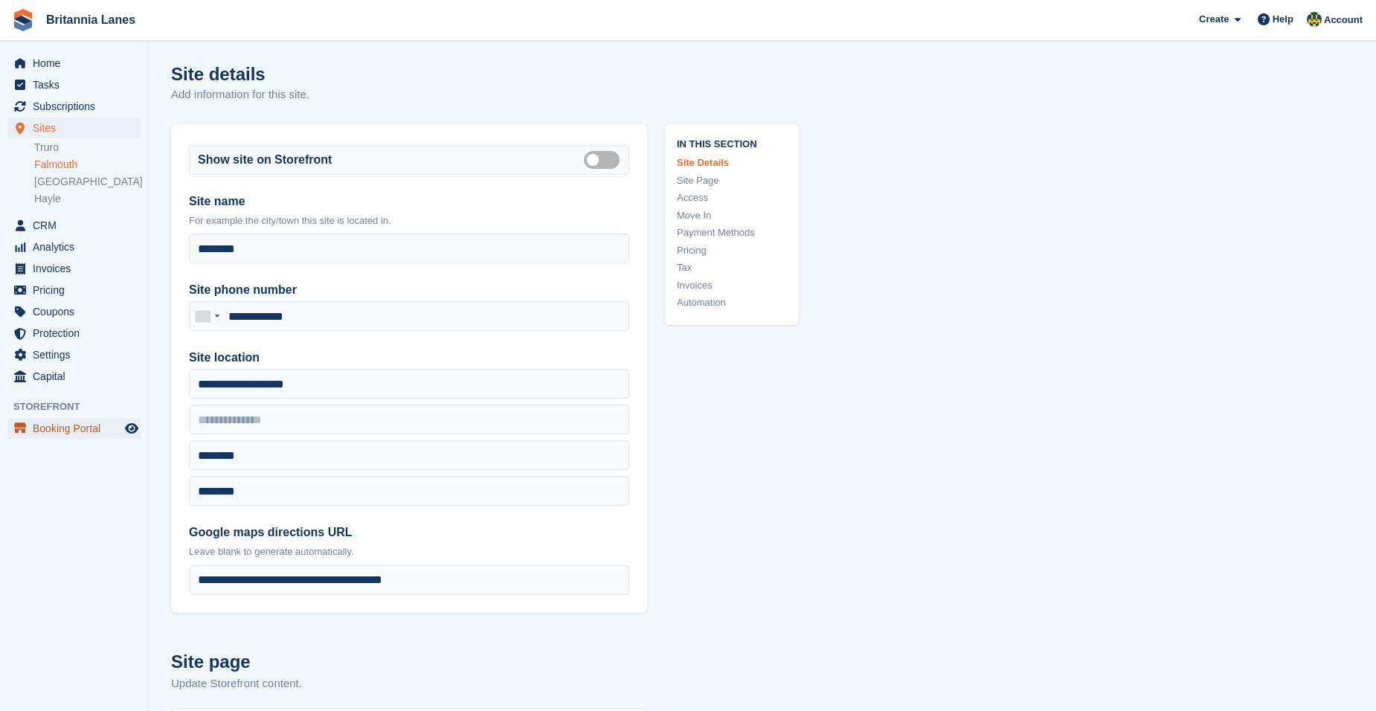
click at [68, 431] on span "Booking Portal" at bounding box center [77, 428] width 89 height 21
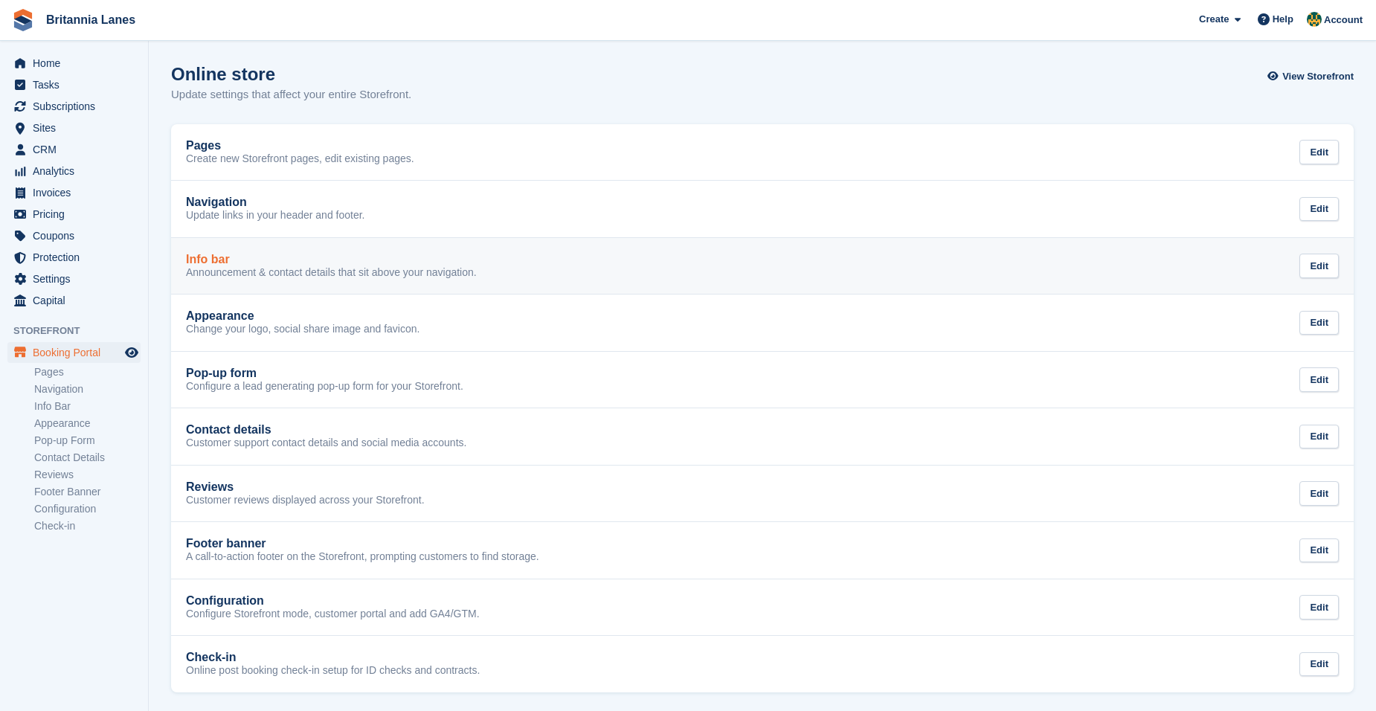
click at [528, 288] on link "Info bar Announcement & contact details that sit above your navigation. Edit" at bounding box center [762, 266] width 1183 height 57
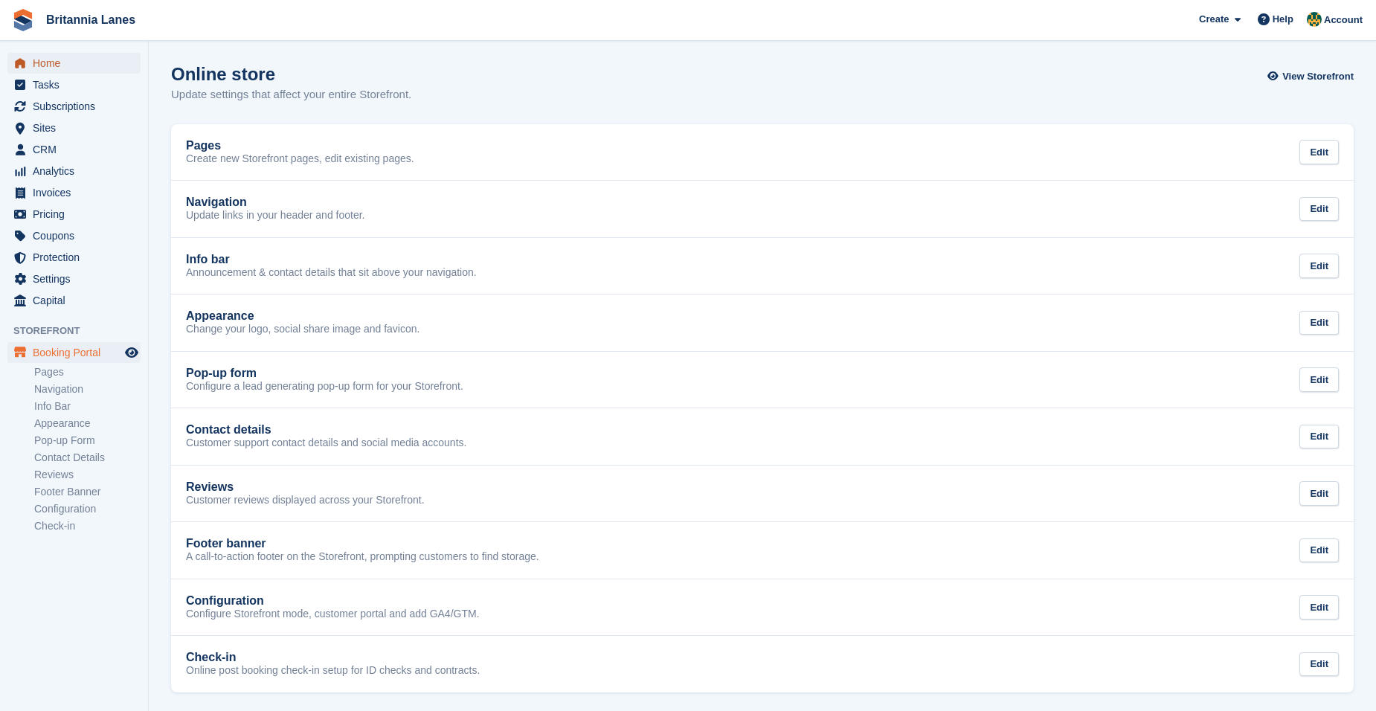
click at [71, 58] on span "Home" at bounding box center [77, 63] width 89 height 21
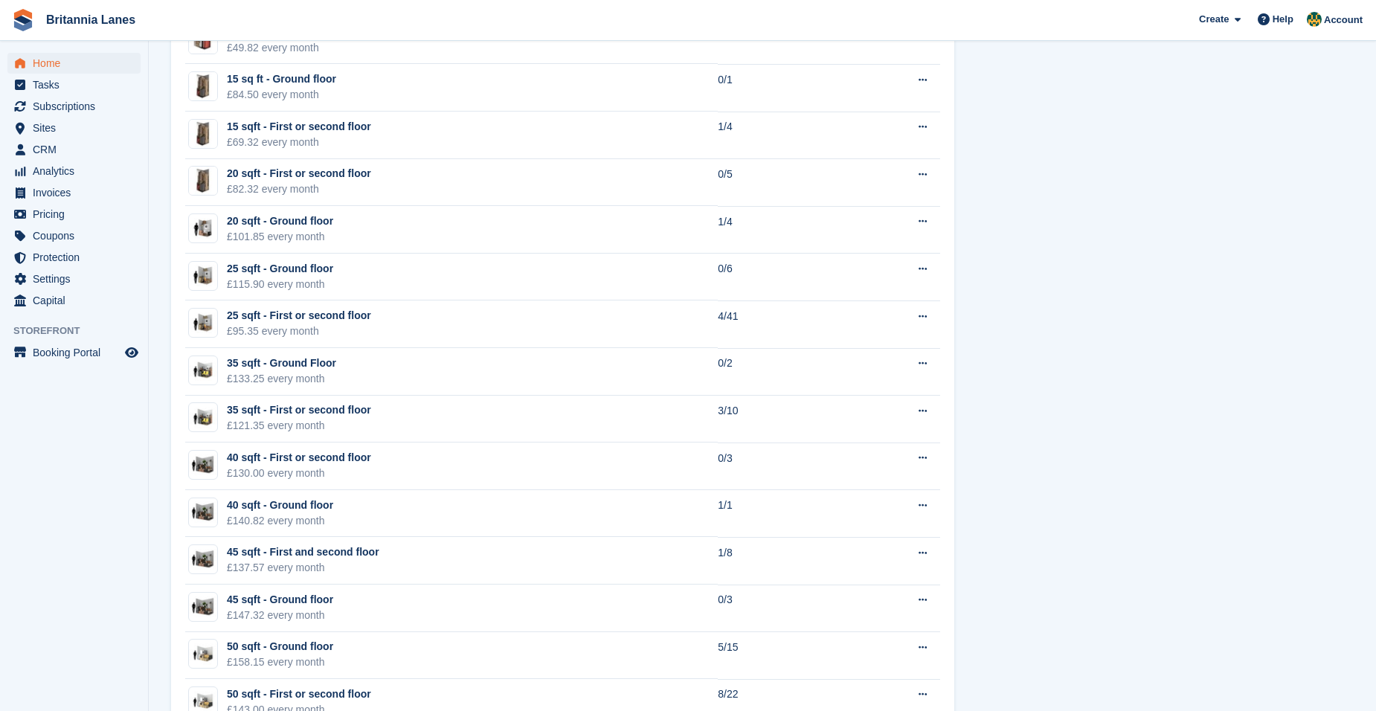
scroll to position [1190, 0]
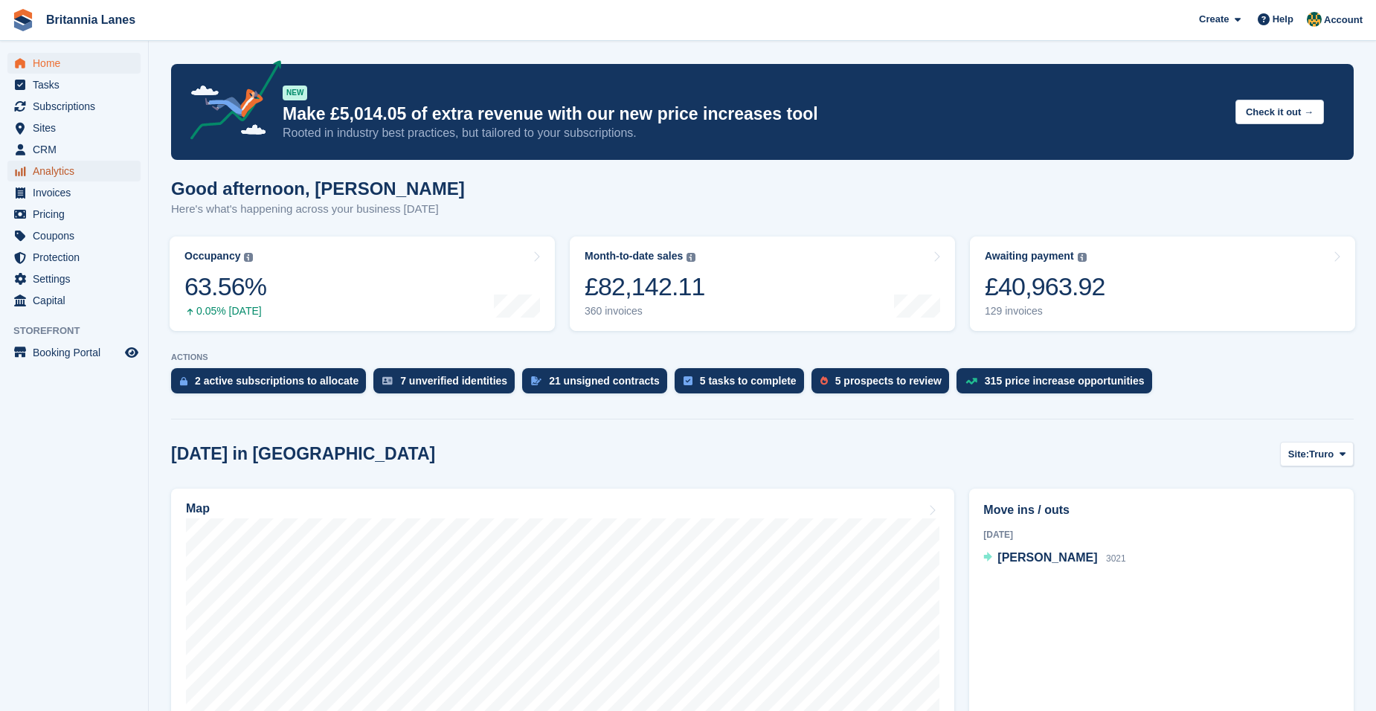
click at [84, 179] on span "Analytics" at bounding box center [77, 171] width 89 height 21
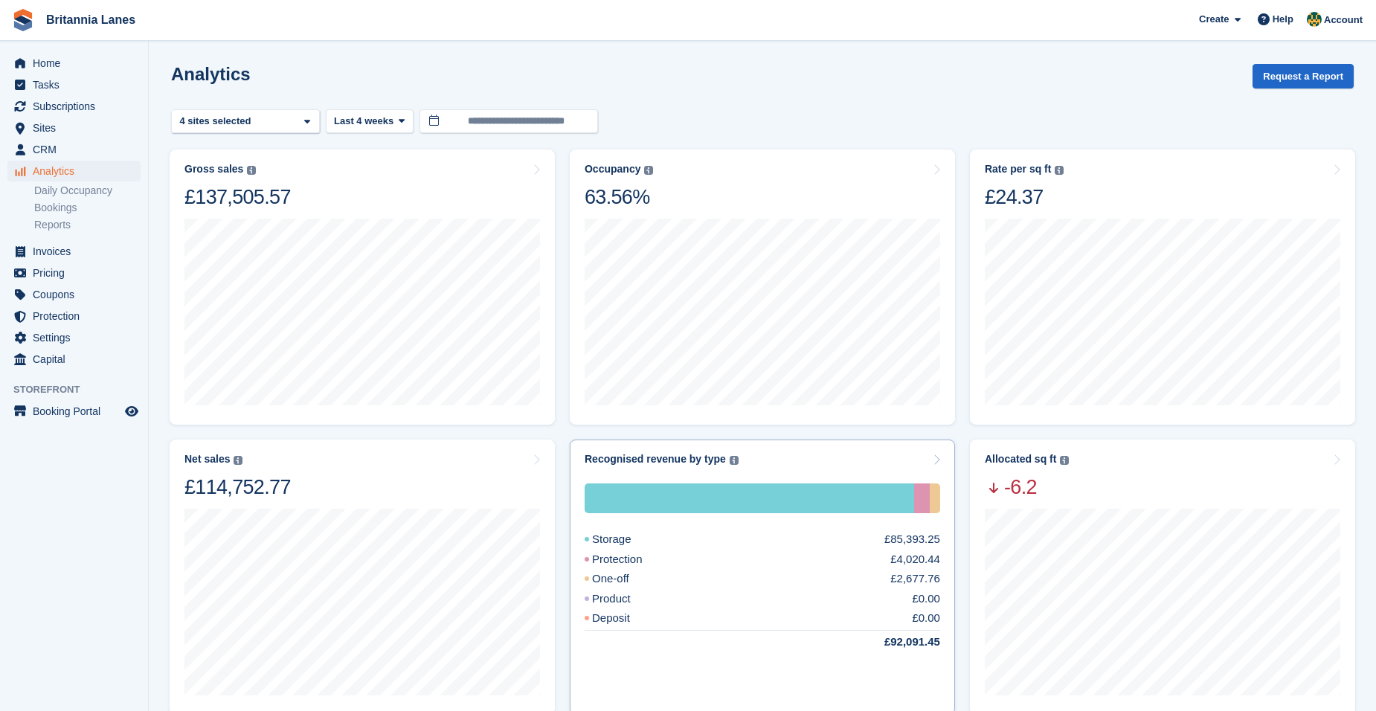
click at [792, 448] on div "Recognised revenue by type The sum of all finalised invoices, after discount an…" at bounding box center [762, 577] width 385 height 275
click at [795, 456] on div "Recognised revenue by type The sum of all finalised invoices, after discount an…" at bounding box center [763, 459] width 356 height 13
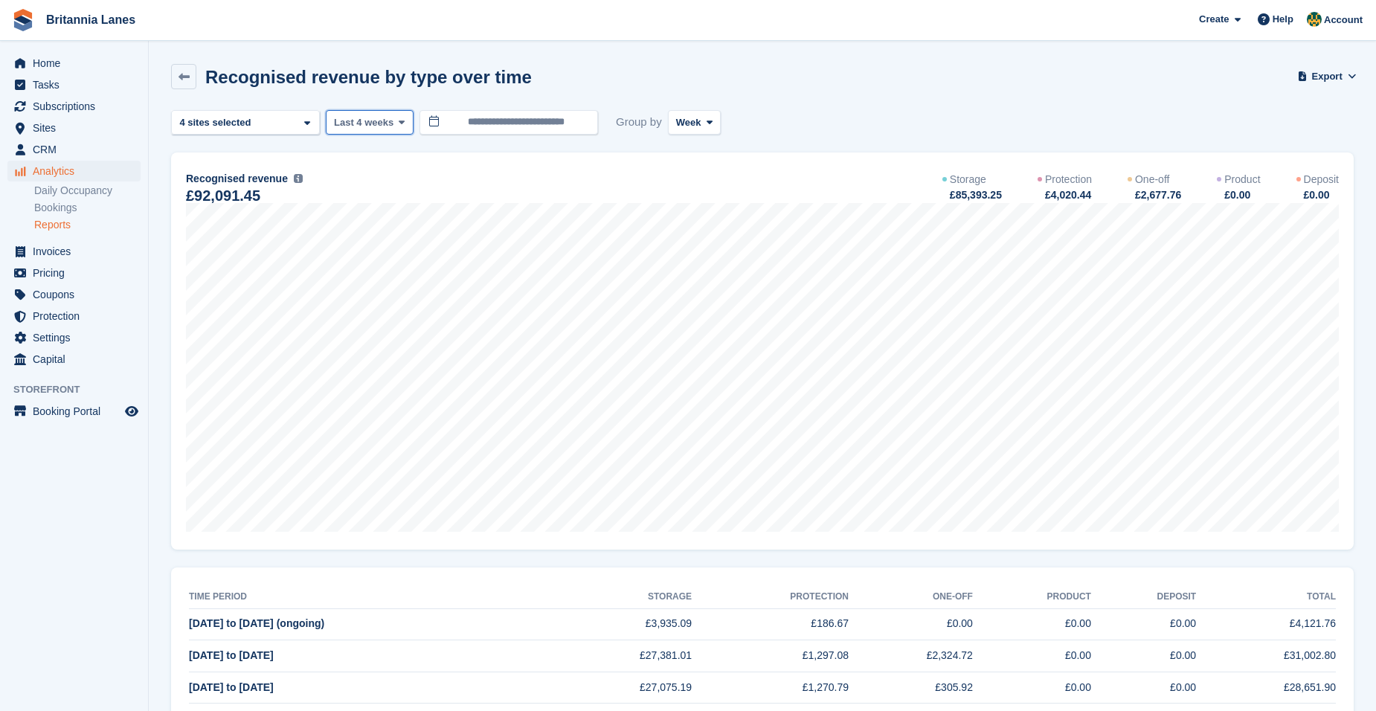
click at [396, 123] on span at bounding box center [402, 122] width 12 height 12
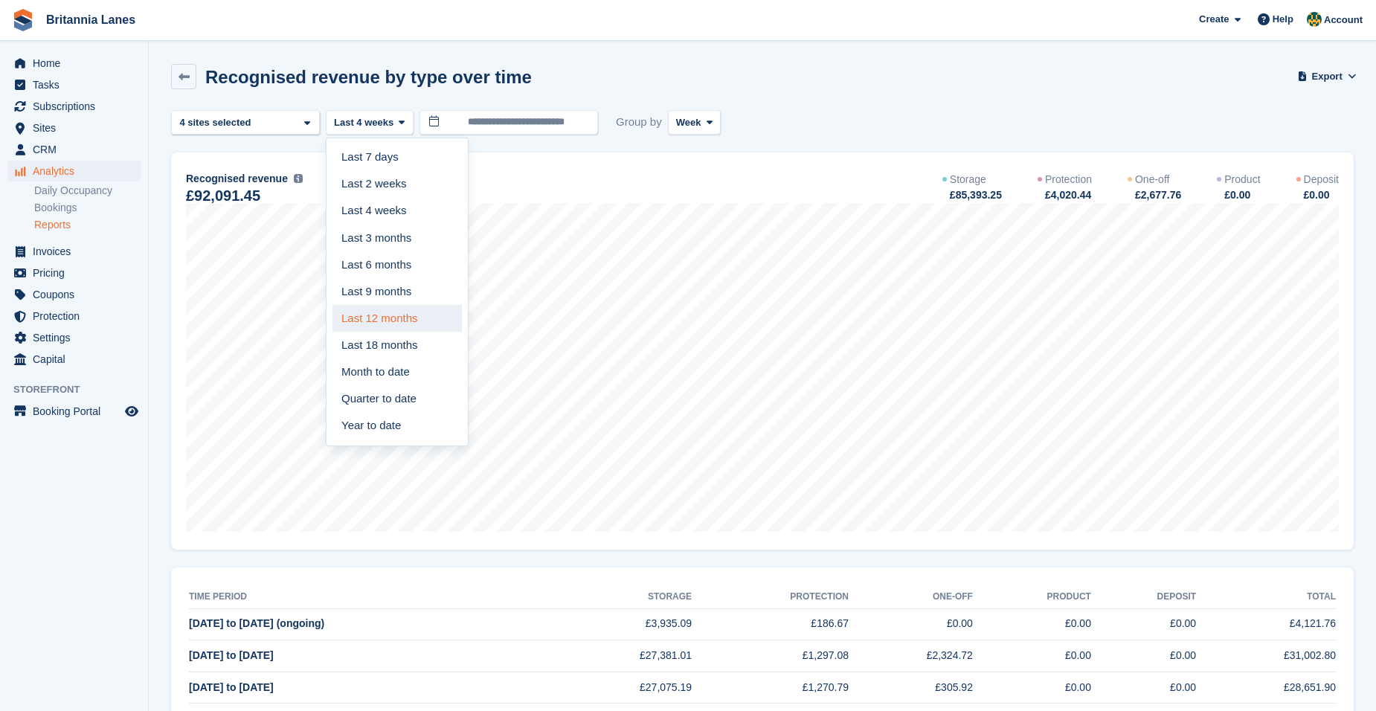
click at [399, 327] on link "Last 12 months" at bounding box center [397, 318] width 129 height 27
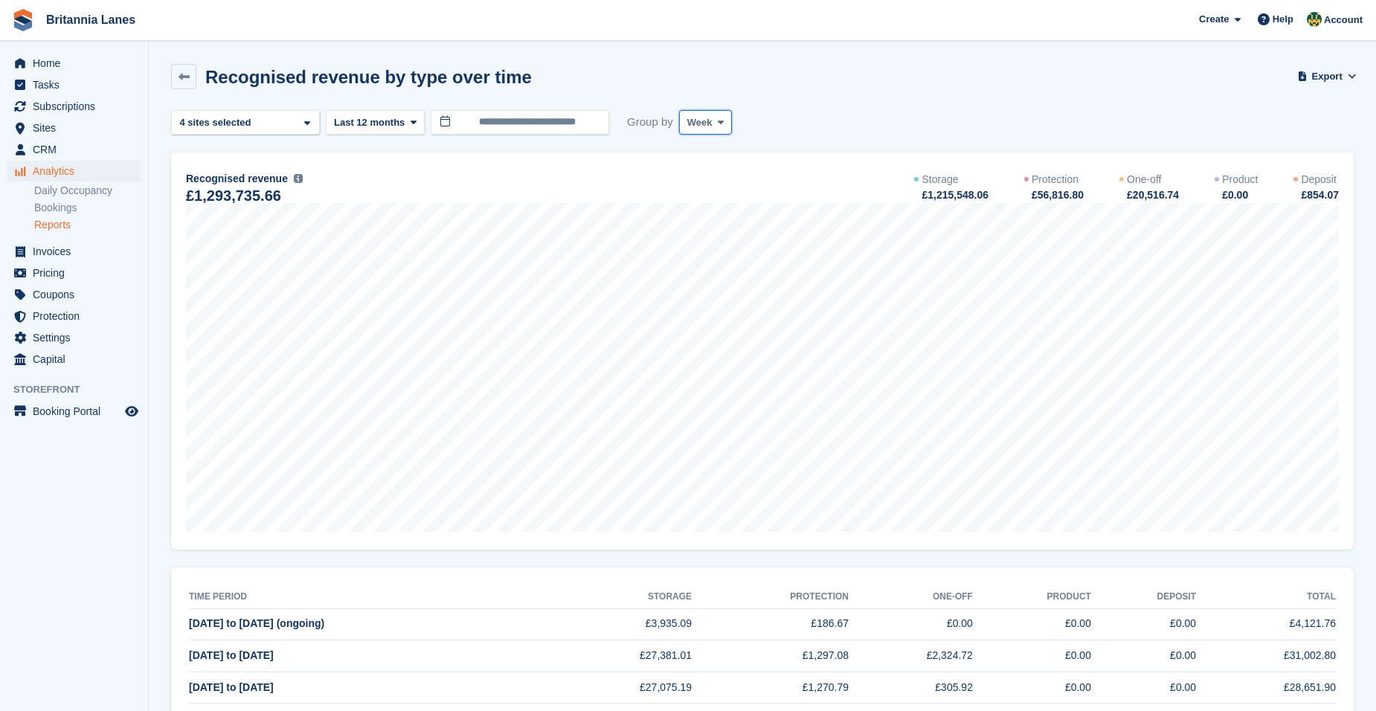
click at [693, 127] on span "Week" at bounding box center [699, 122] width 25 height 15
click at [709, 206] on link "Month" at bounding box center [750, 211] width 129 height 27
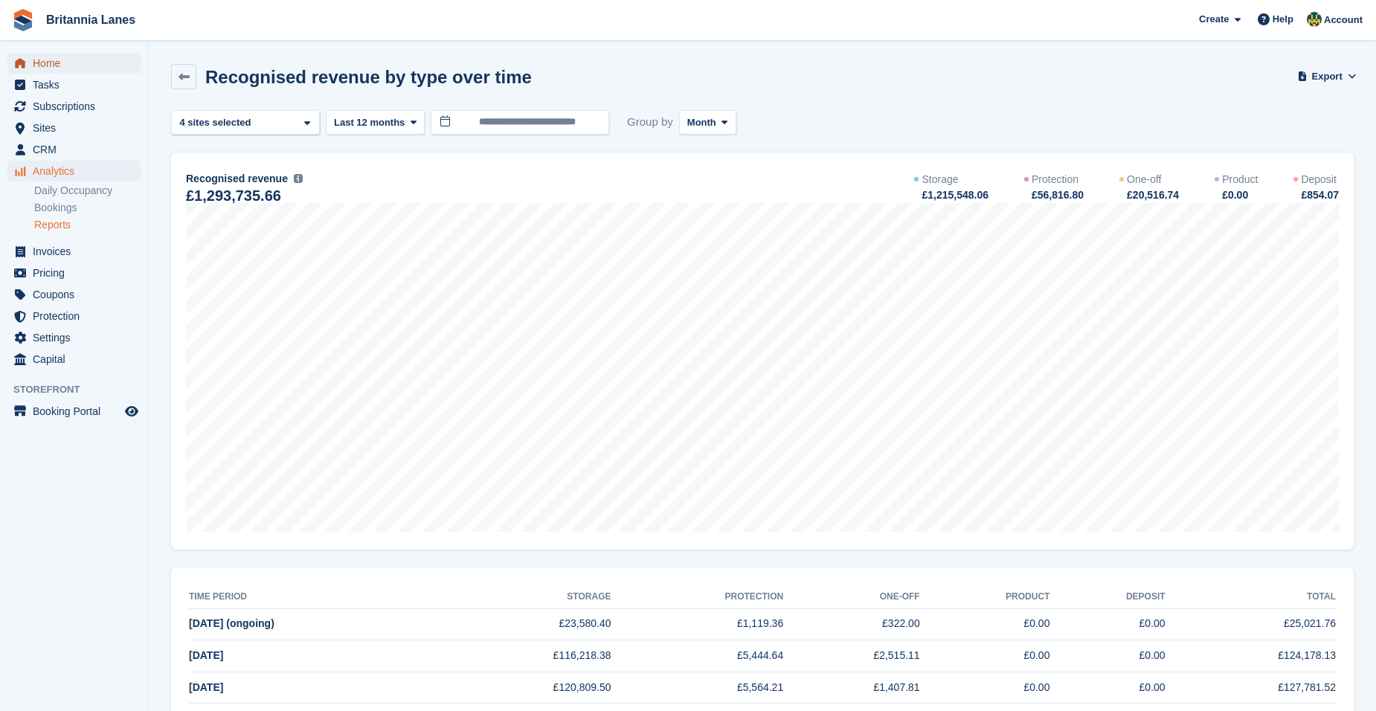
click at [65, 60] on span "Home" at bounding box center [77, 63] width 89 height 21
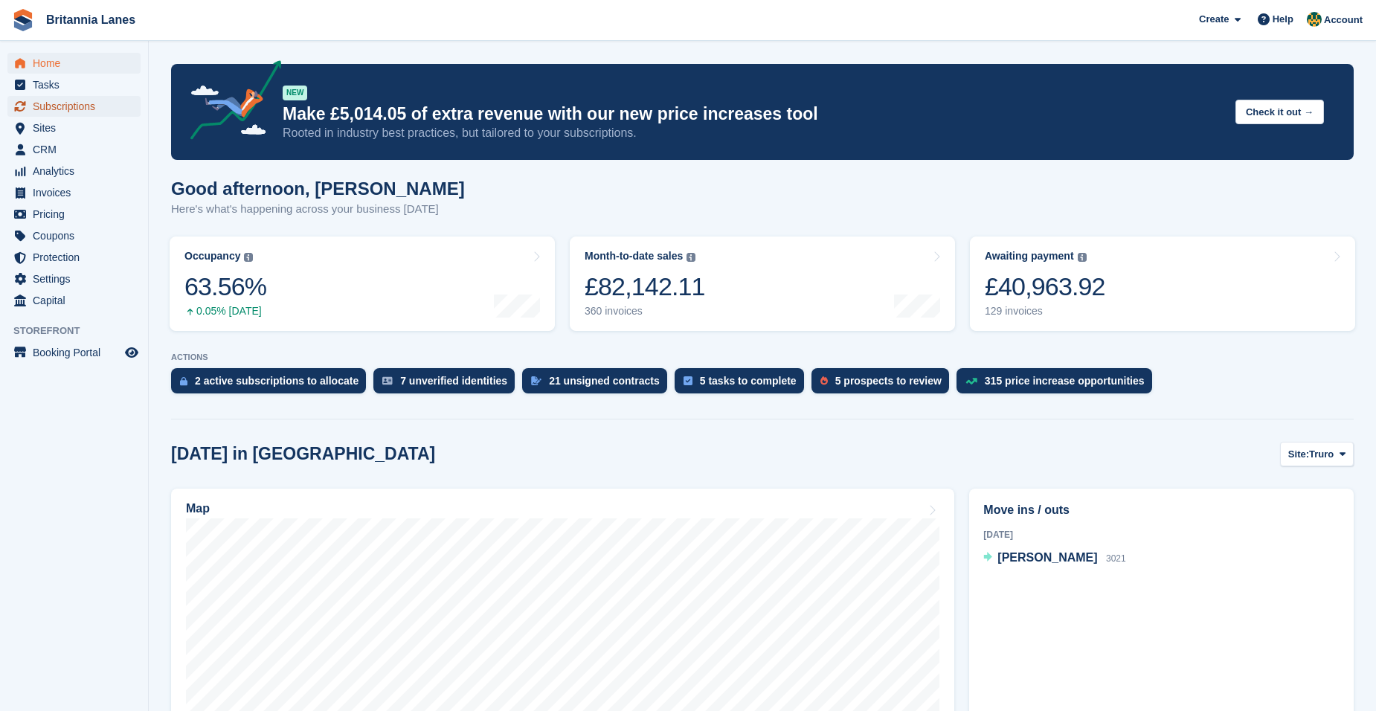
click at [94, 108] on span "Subscriptions" at bounding box center [77, 106] width 89 height 21
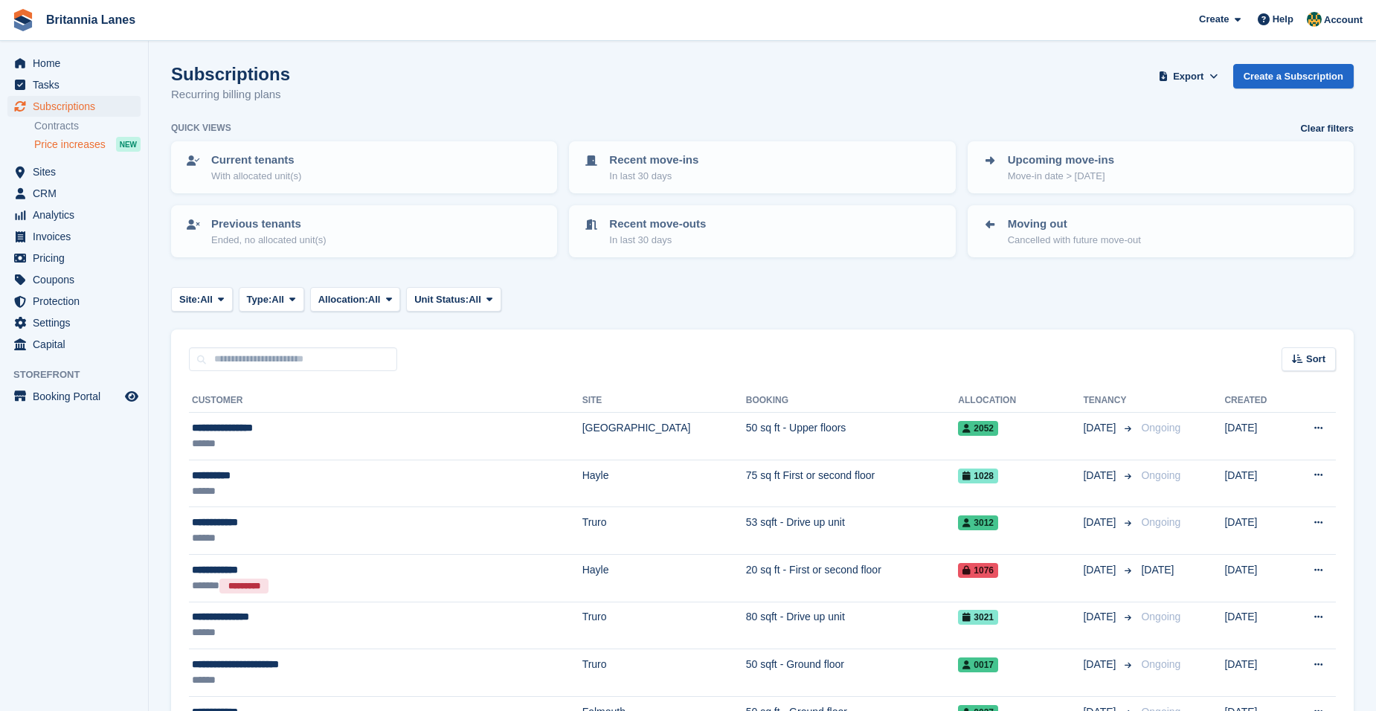
click at [75, 145] on span "Price increases" at bounding box center [69, 145] width 71 height 14
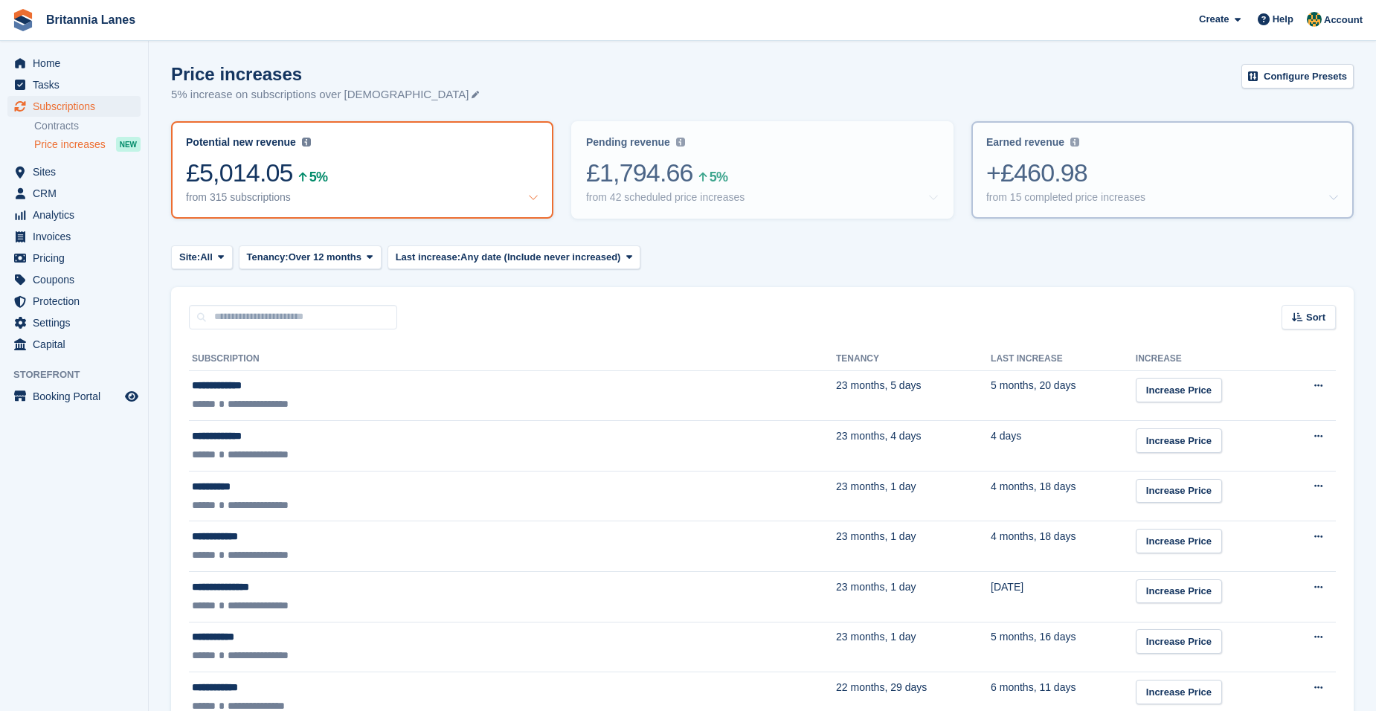
click at [1065, 162] on div "+£460.98" at bounding box center [1162, 173] width 353 height 31
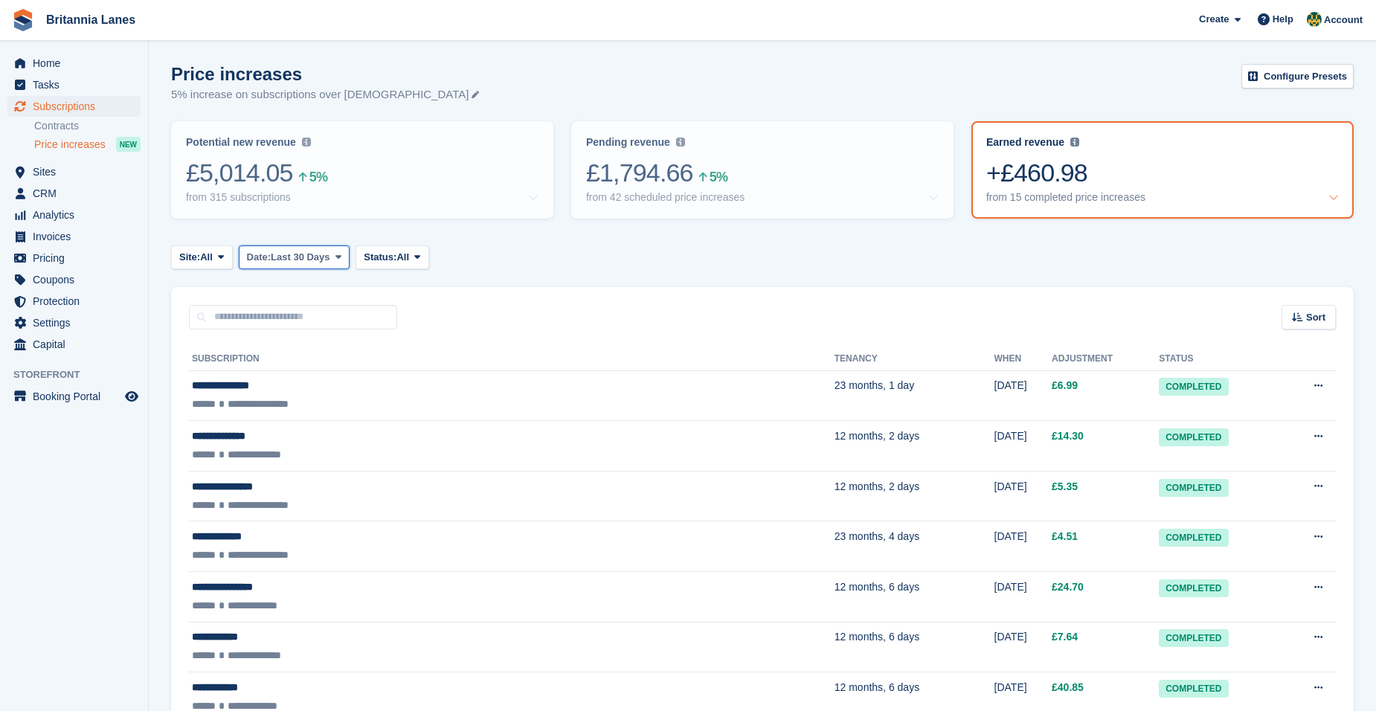
click at [301, 257] on span "Last 30 Days" at bounding box center [301, 257] width 60 height 15
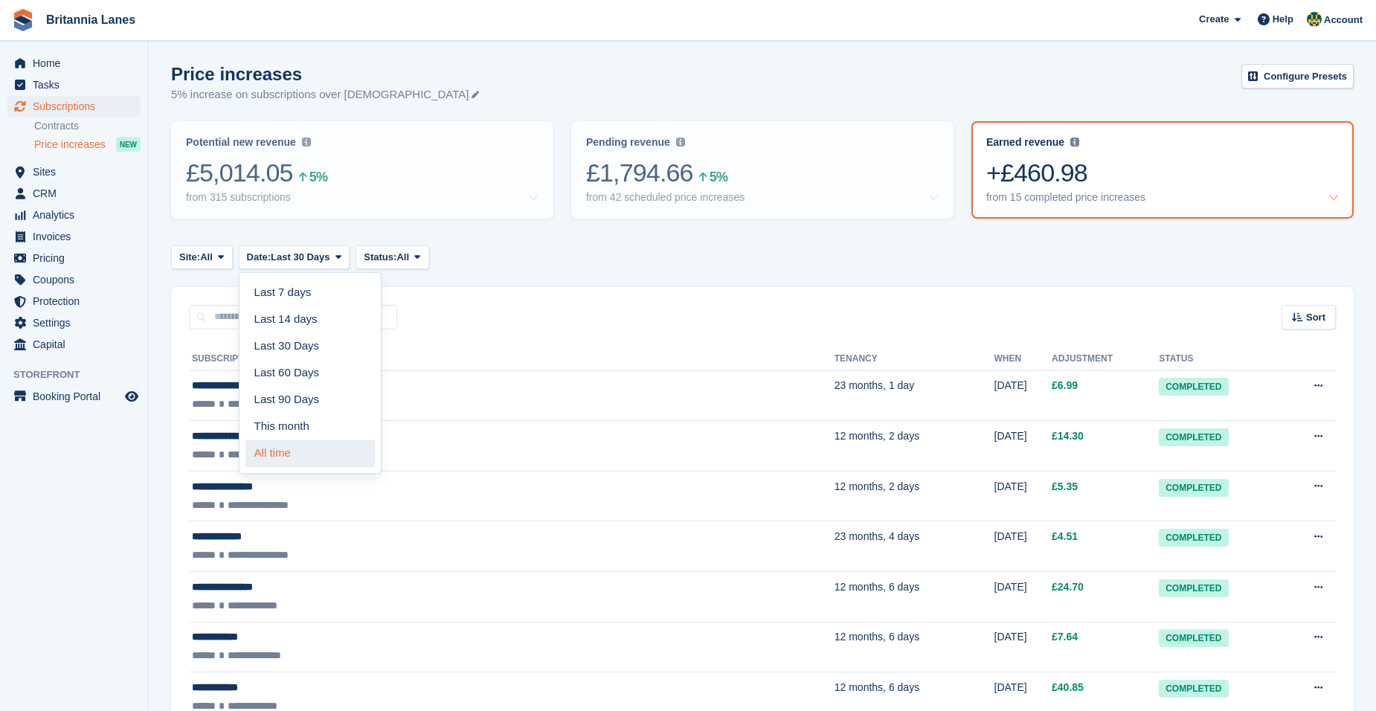
click at [283, 452] on link "All time" at bounding box center [309, 453] width 129 height 27
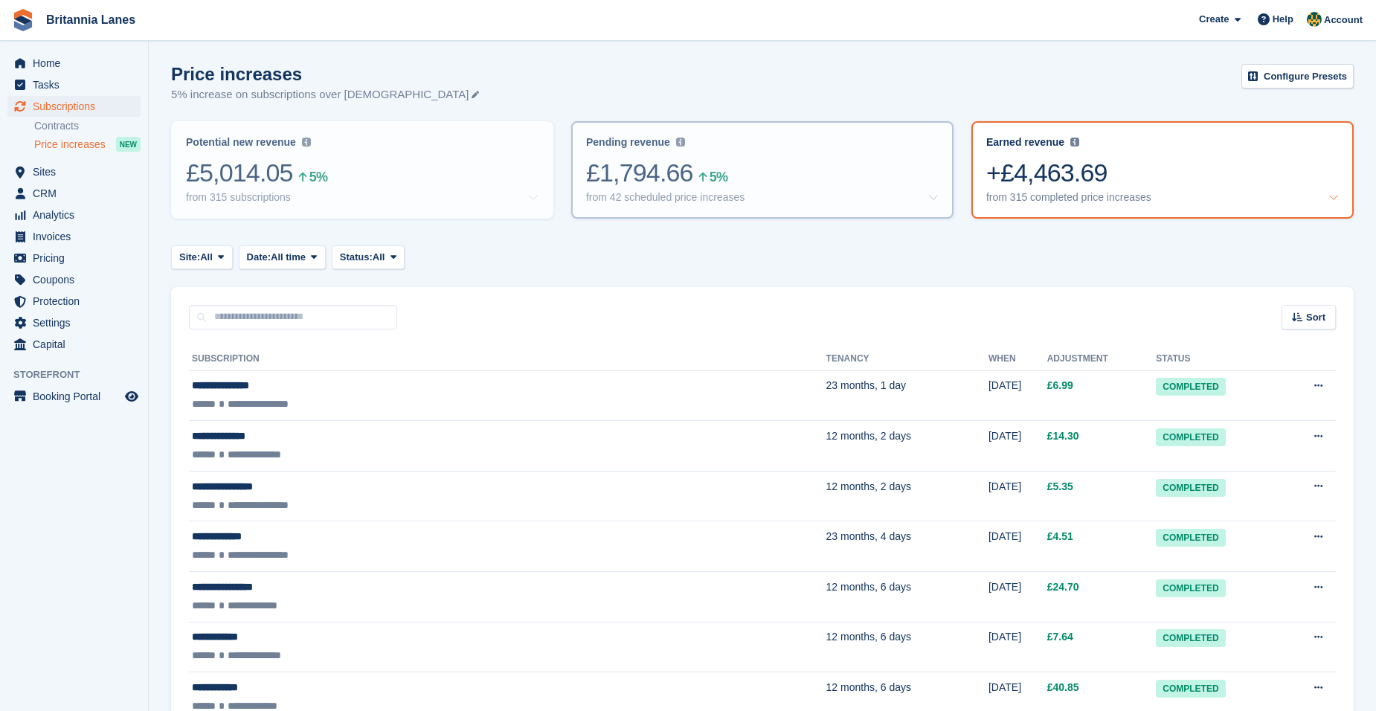
click at [620, 159] on div "£1,794.66 5%" at bounding box center [762, 173] width 353 height 31
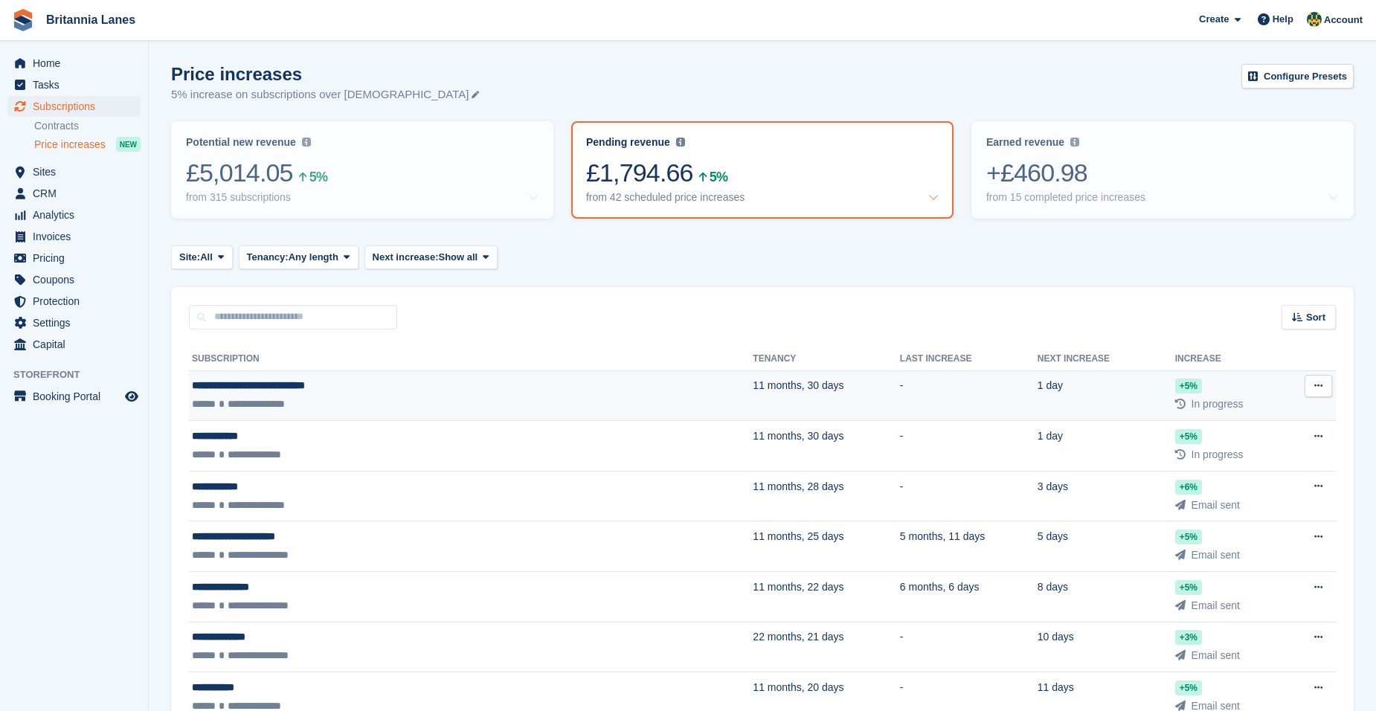
click at [313, 388] on div "**********" at bounding box center [365, 386] width 346 height 16
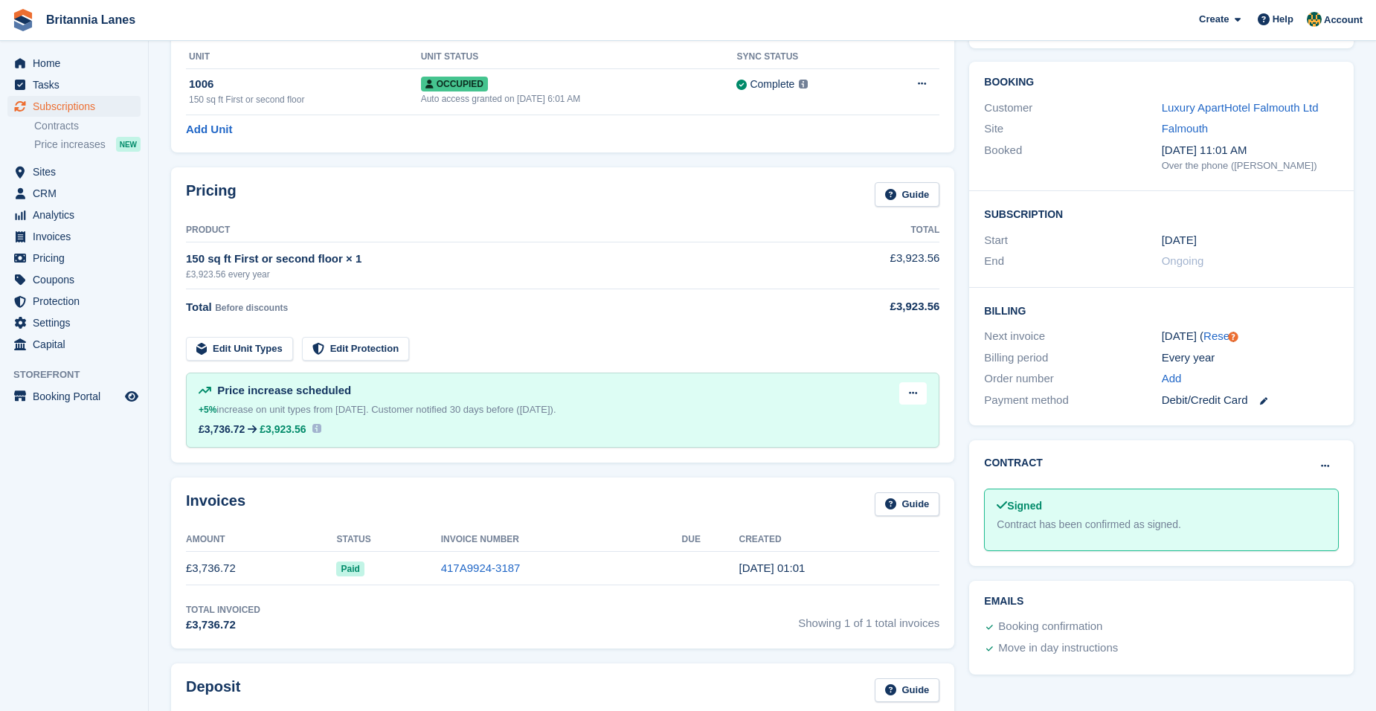
scroll to position [149, 0]
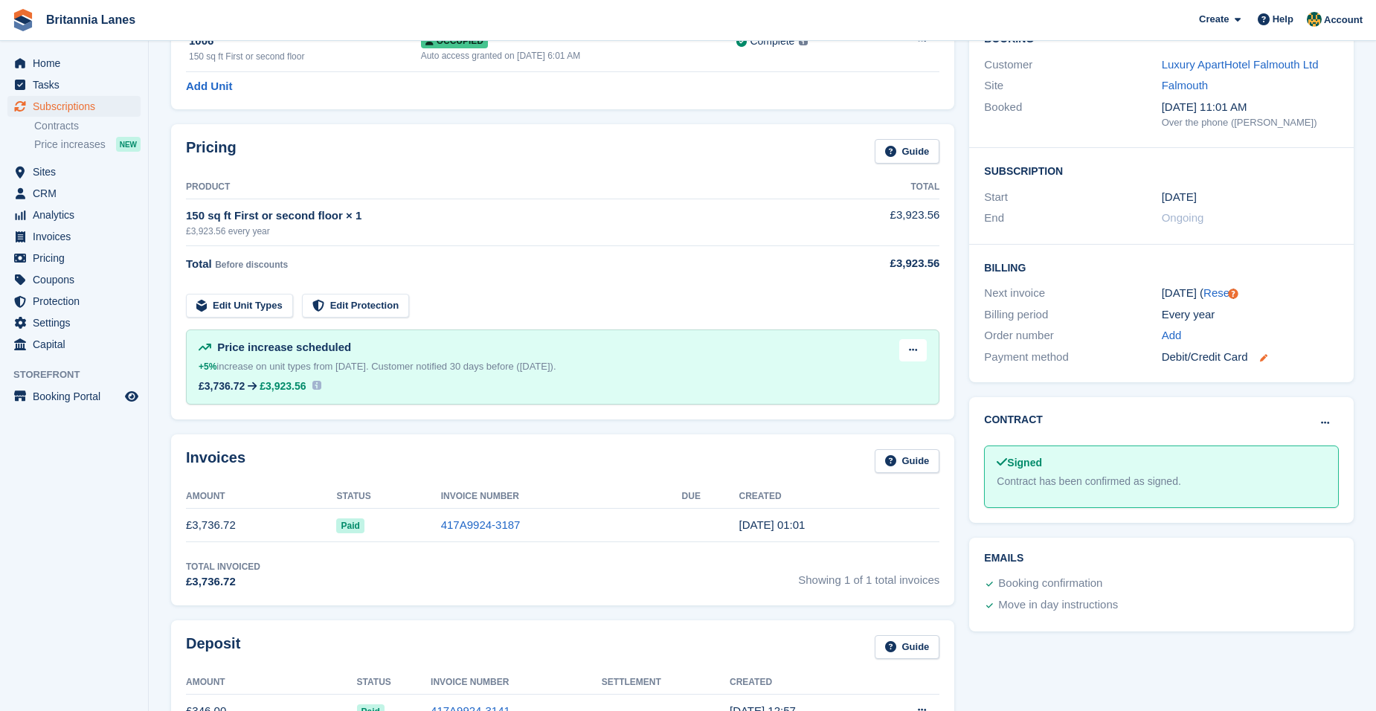
click at [1262, 358] on icon at bounding box center [1263, 357] width 7 height 7
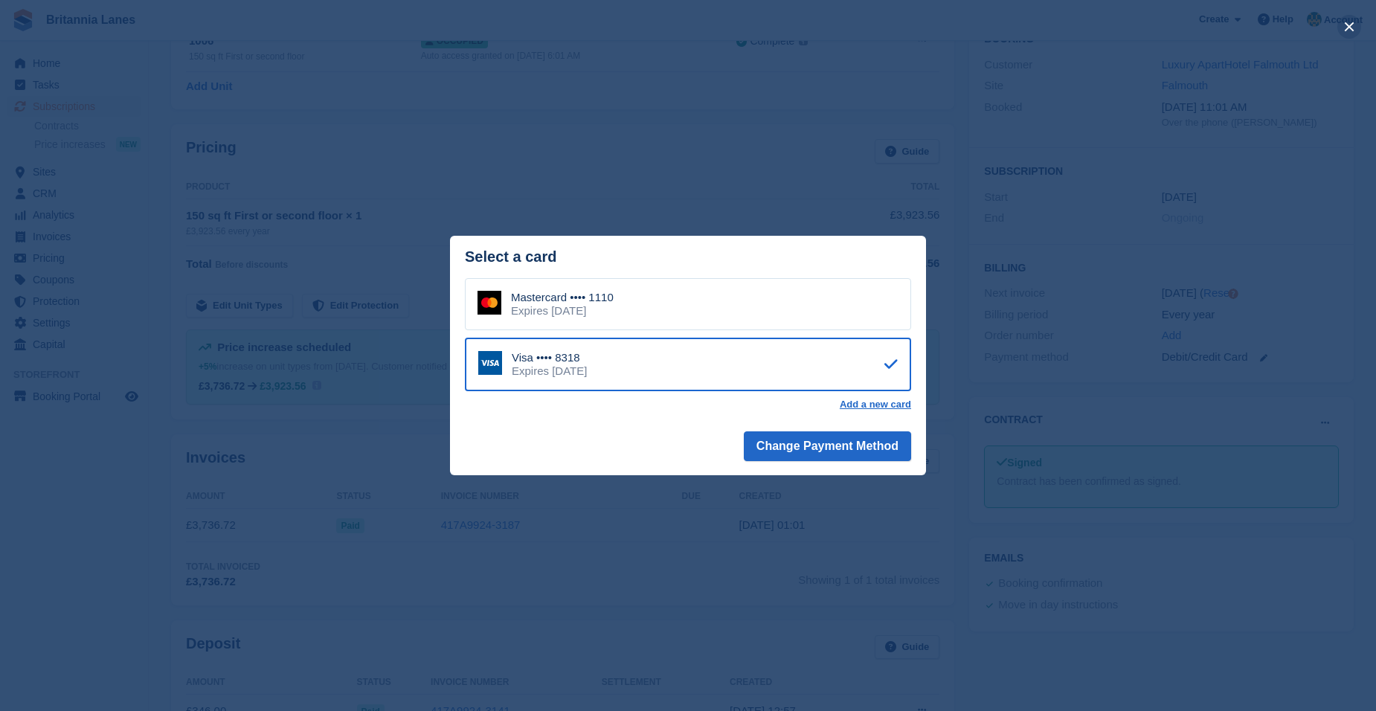
click at [1357, 31] on button "close" at bounding box center [1350, 27] width 24 height 24
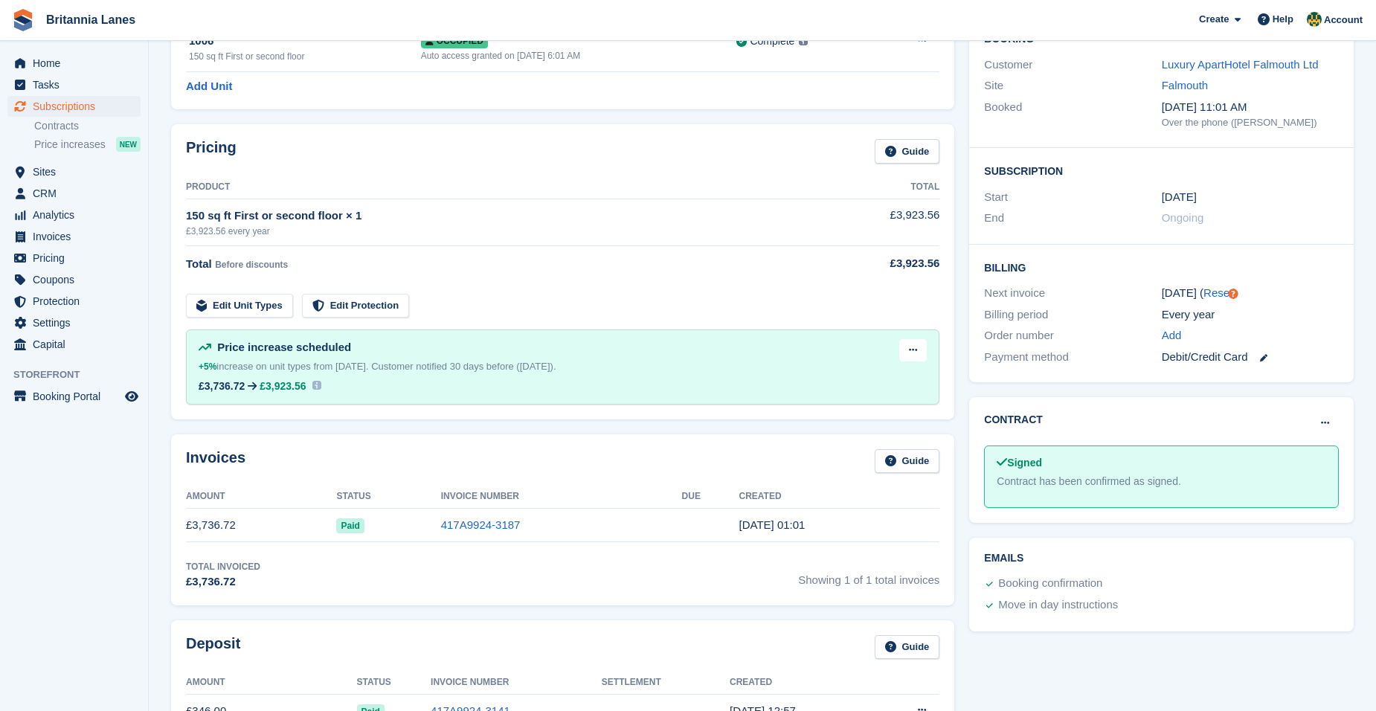
scroll to position [0, 0]
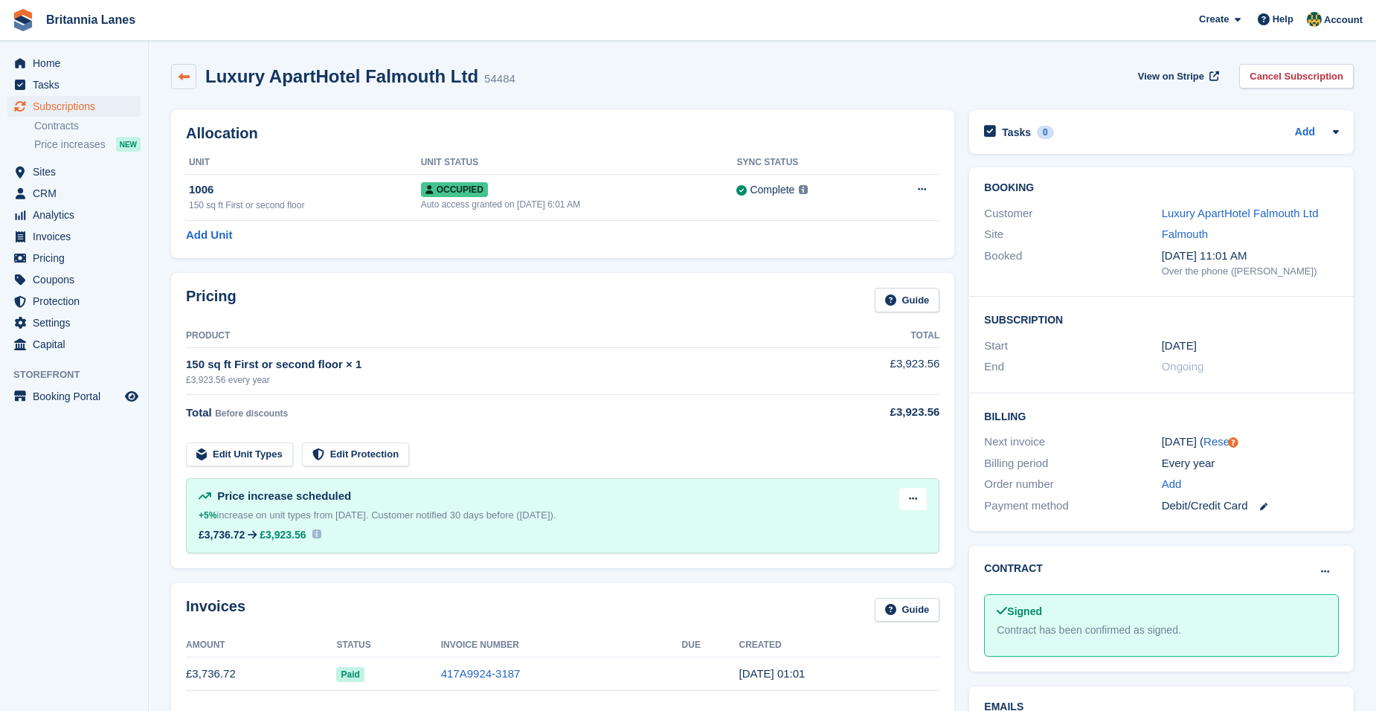
click at [191, 79] on link at bounding box center [183, 76] width 25 height 25
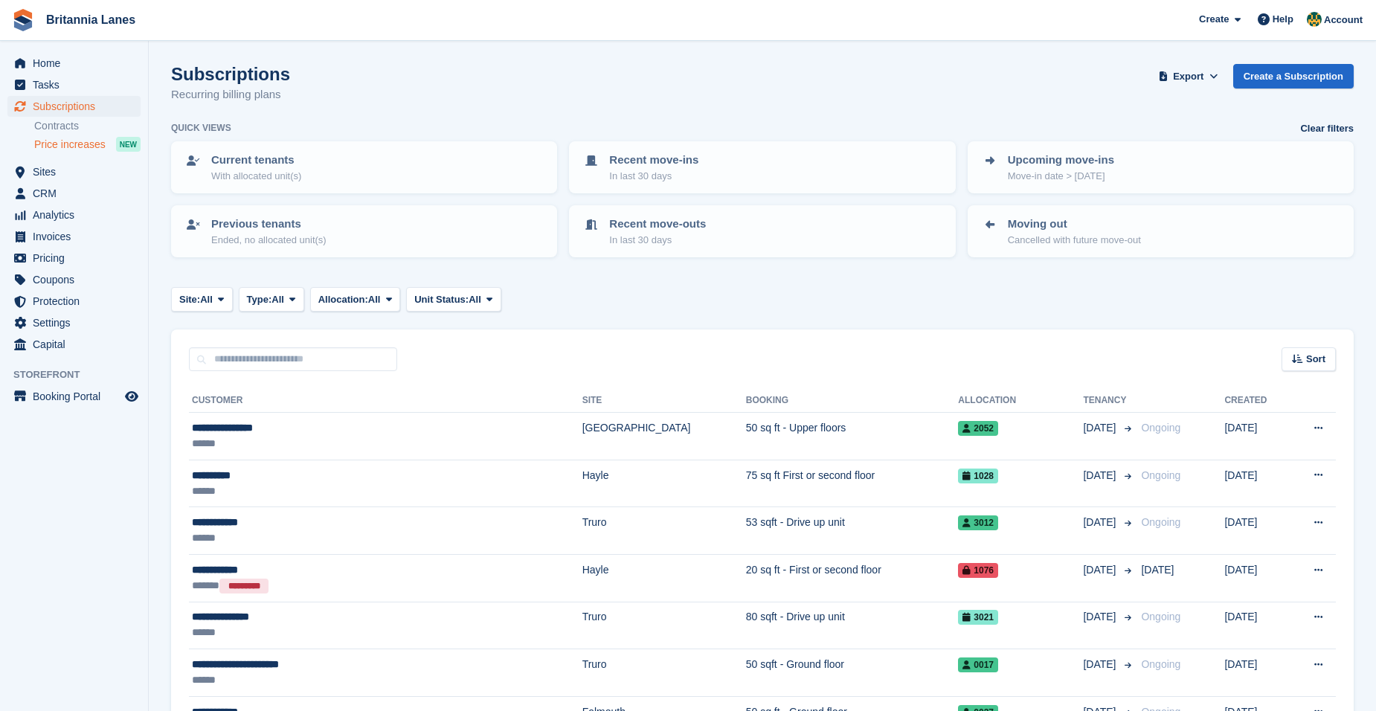
click at [83, 145] on span "Price increases" at bounding box center [69, 145] width 71 height 14
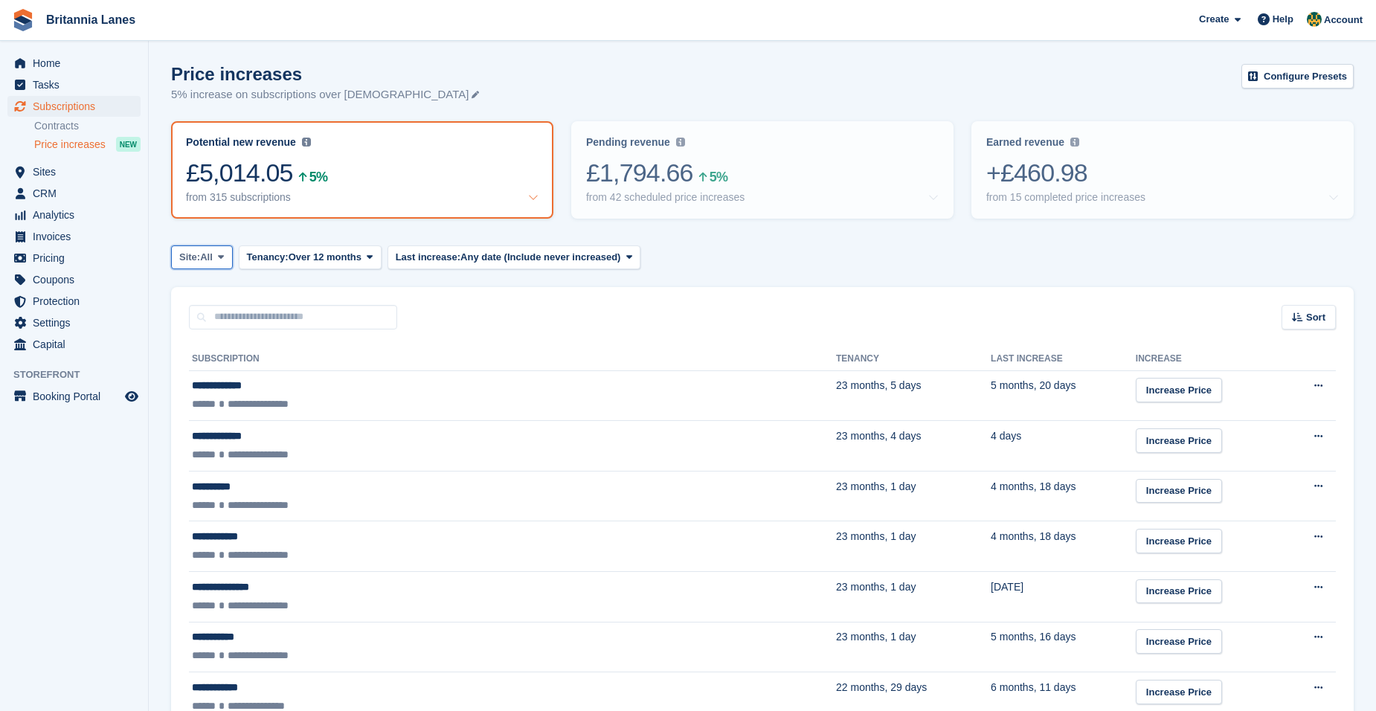
click at [211, 257] on span "All" at bounding box center [206, 257] width 13 height 15
click at [220, 327] on link "Truro" at bounding box center [245, 319] width 134 height 27
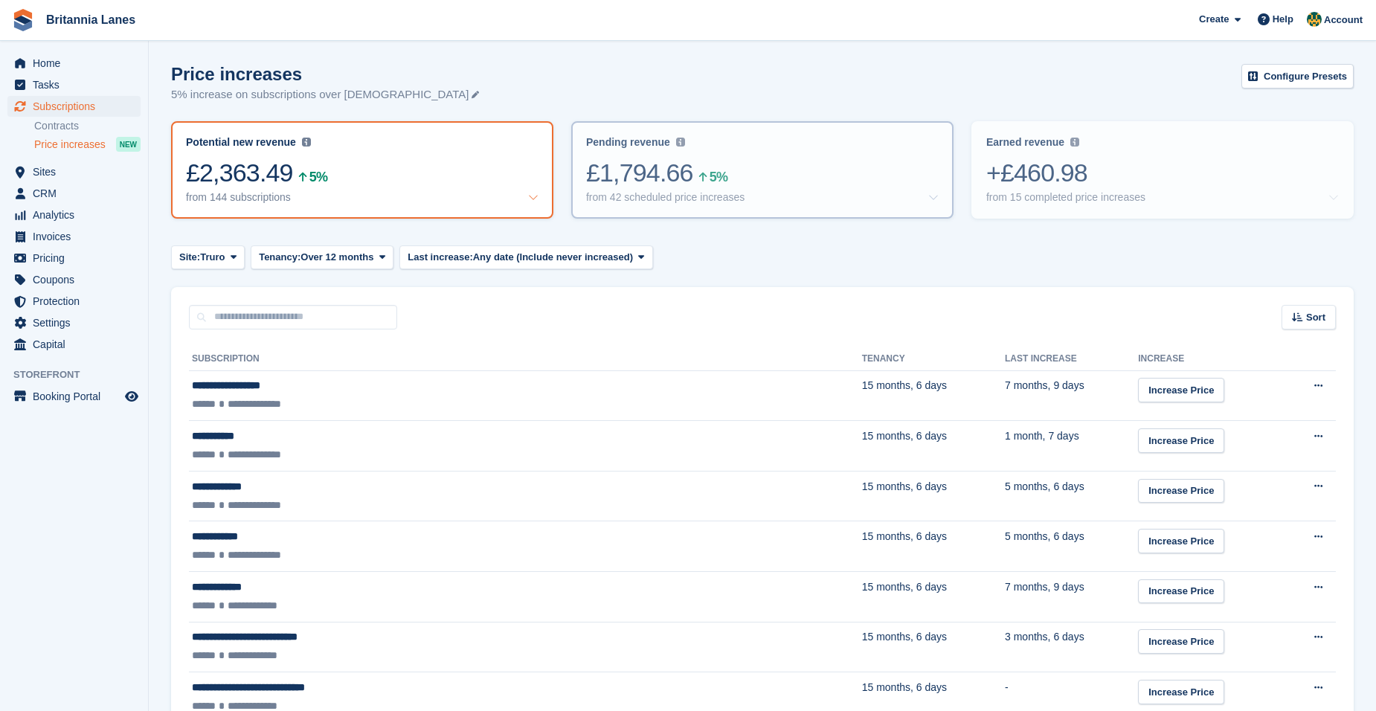
click at [718, 164] on div "£1,794.66 5%" at bounding box center [762, 173] width 353 height 31
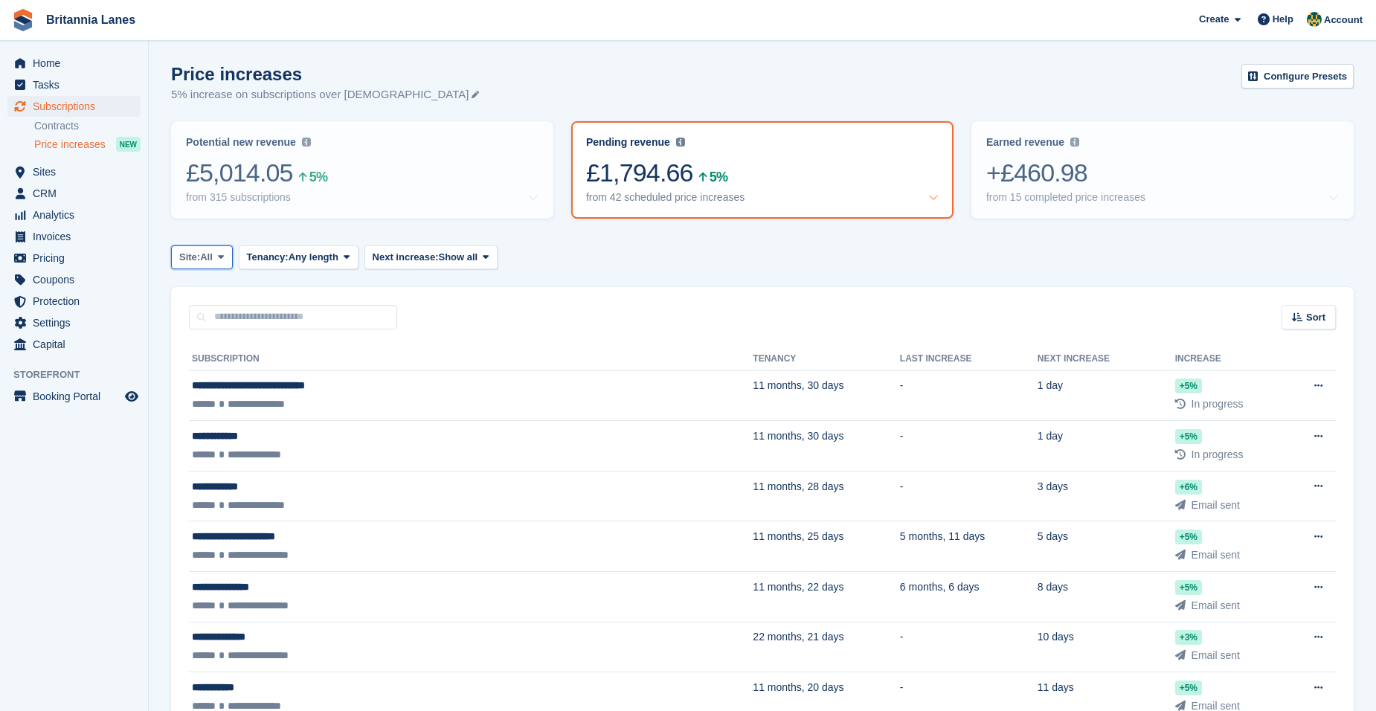
click at [196, 264] on span "Site:" at bounding box center [189, 257] width 21 height 15
click at [211, 328] on link "Truro" at bounding box center [245, 319] width 134 height 27
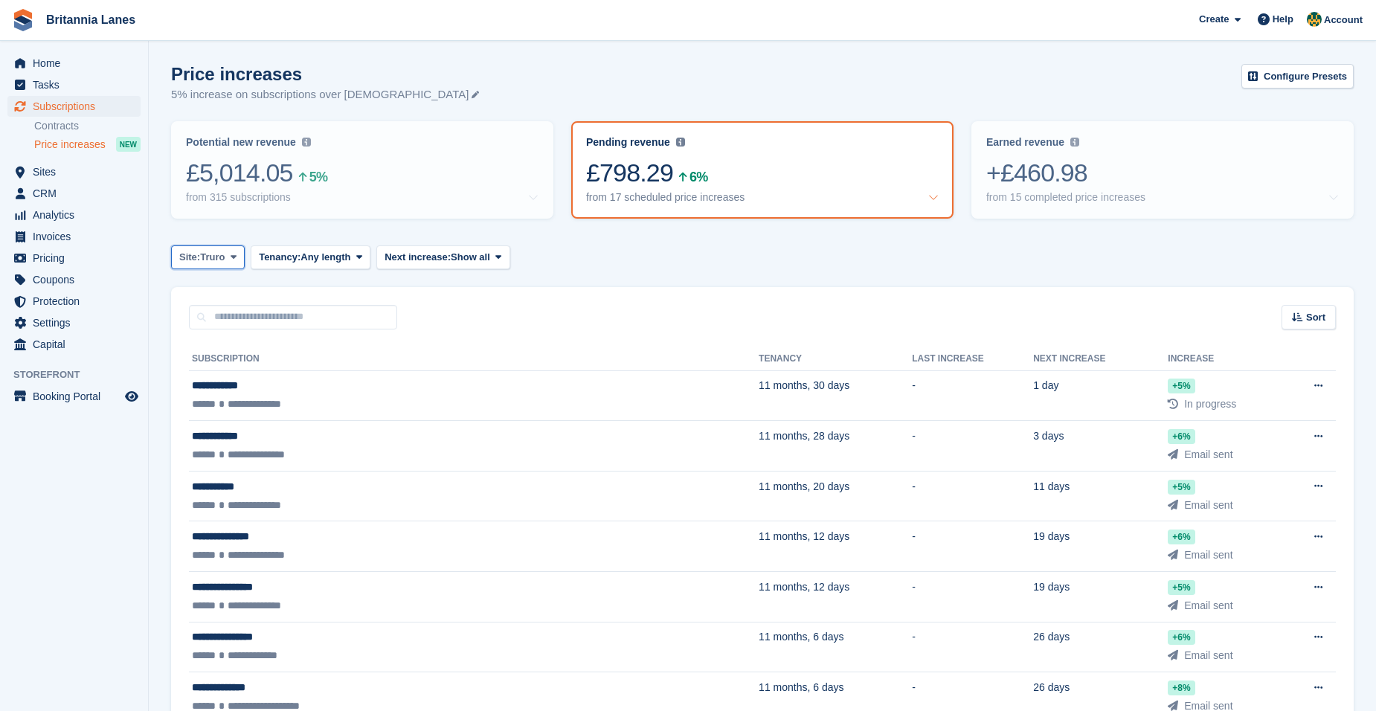
click at [230, 258] on span at bounding box center [234, 257] width 12 height 12
click at [228, 349] on link "Falmouth" at bounding box center [245, 346] width 134 height 27
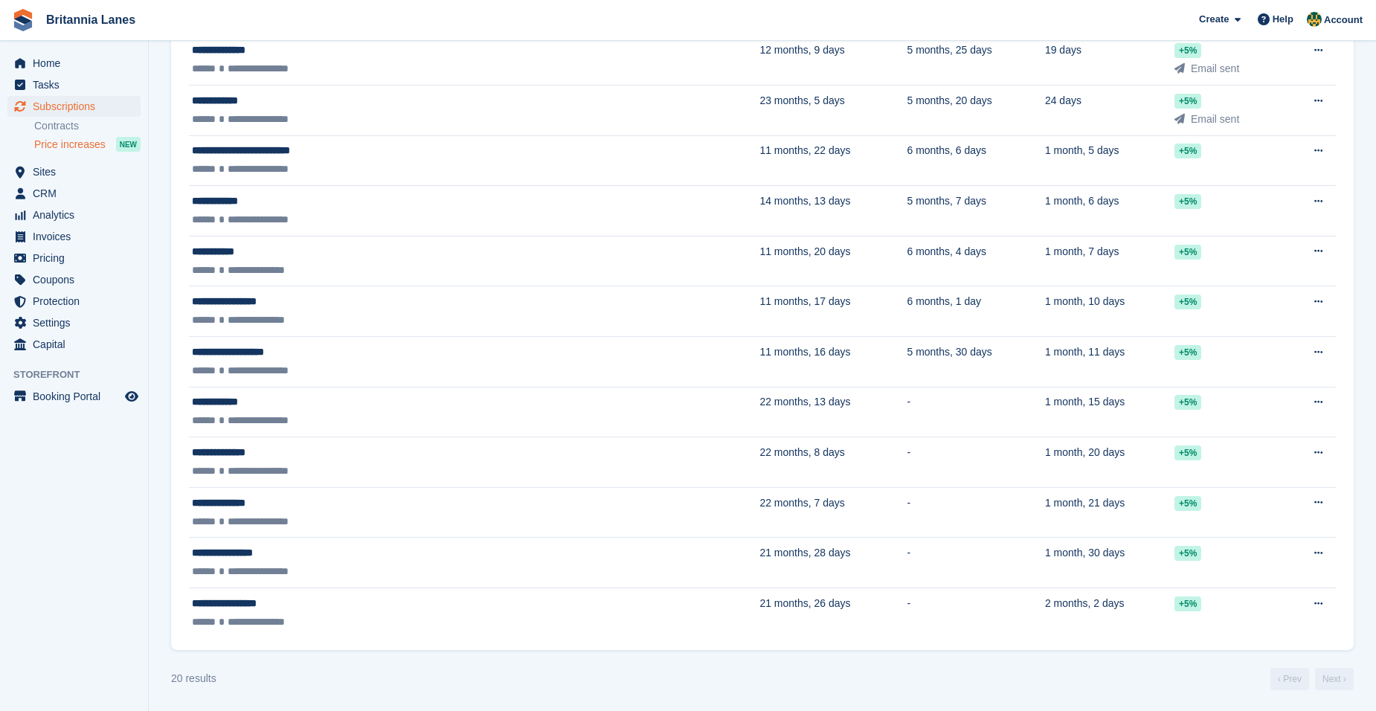
scroll to position [739, 0]
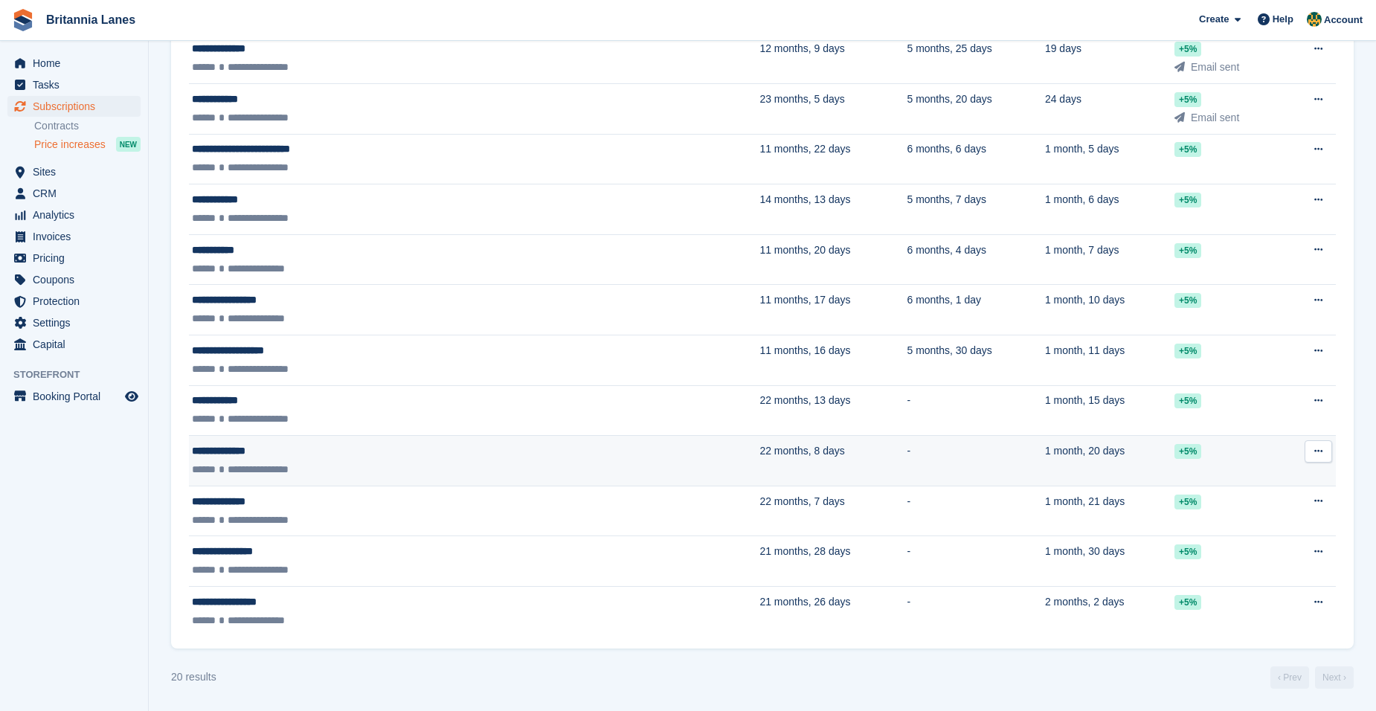
click at [1045, 460] on td "1 month, 20 days" at bounding box center [1109, 461] width 129 height 51
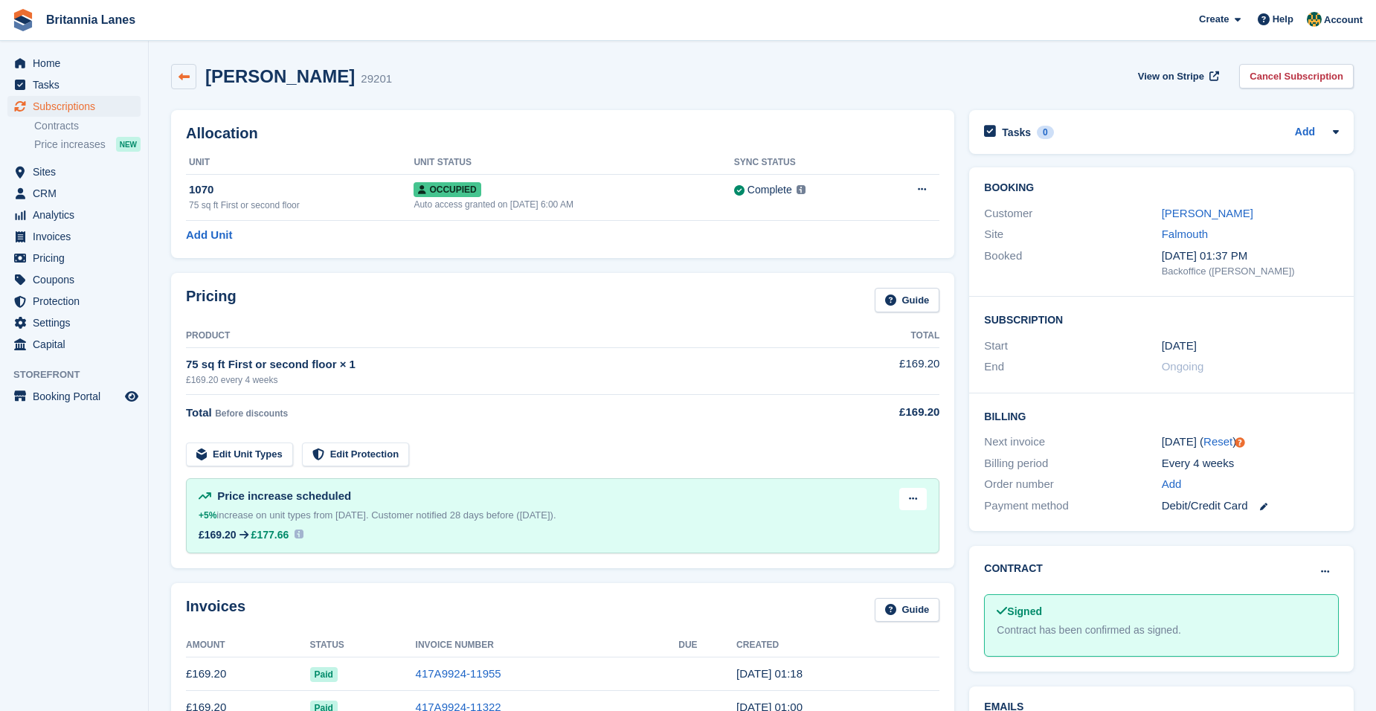
click at [179, 74] on icon at bounding box center [184, 76] width 11 height 11
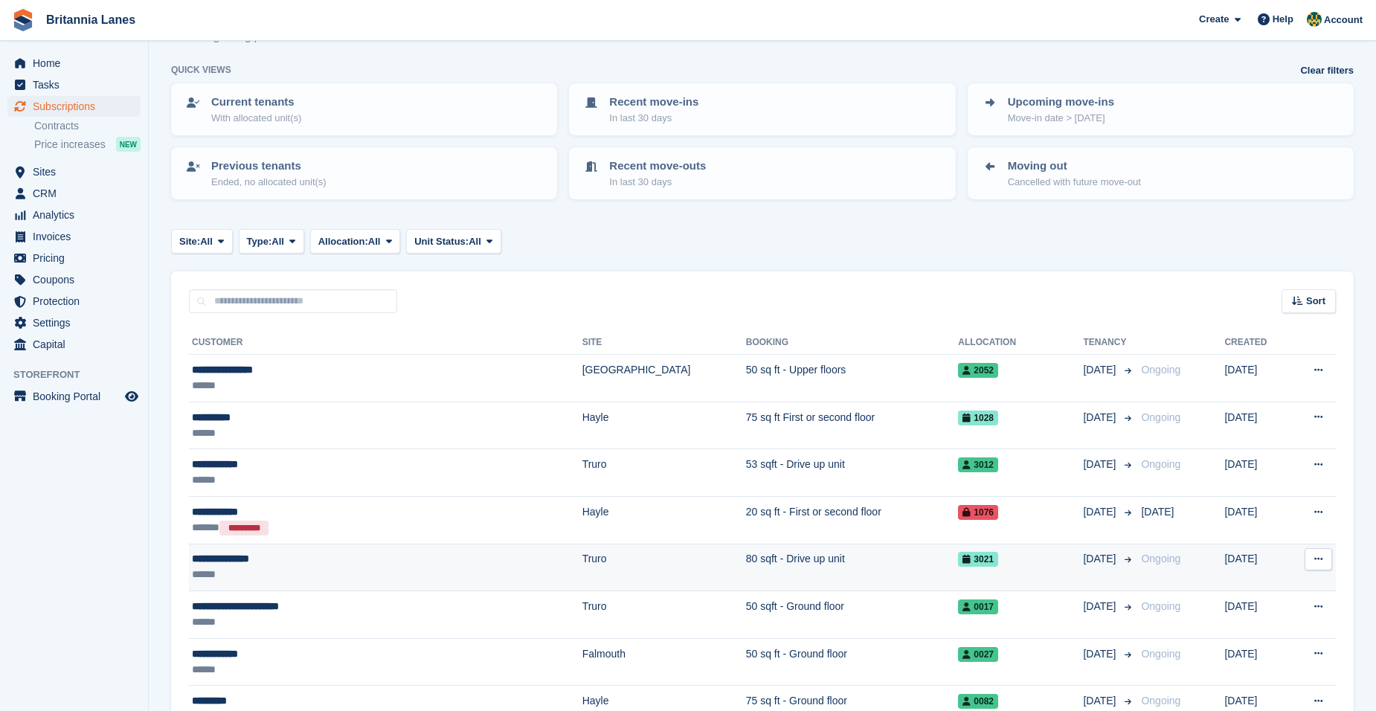
scroll to position [74, 0]
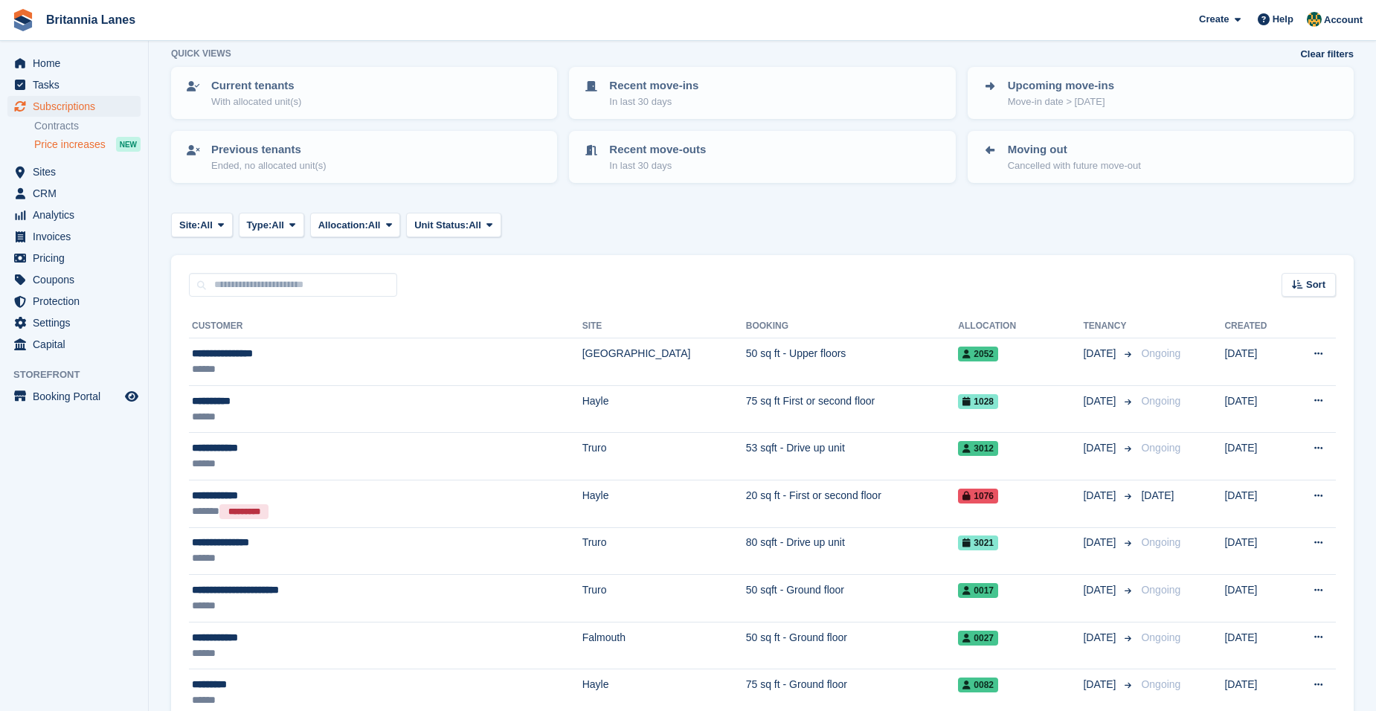
click at [86, 149] on span "Price increases" at bounding box center [69, 145] width 71 height 14
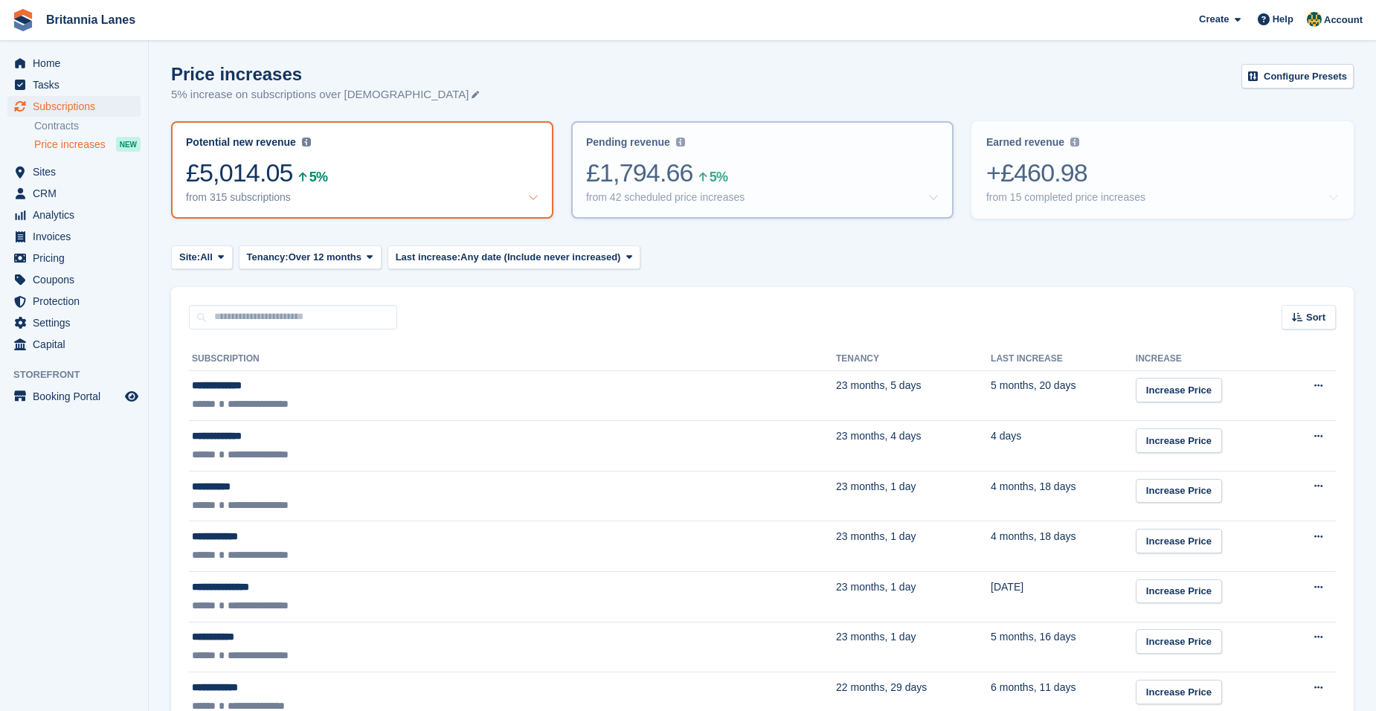
click at [824, 195] on div "from 42 scheduled price increases" at bounding box center [762, 197] width 353 height 13
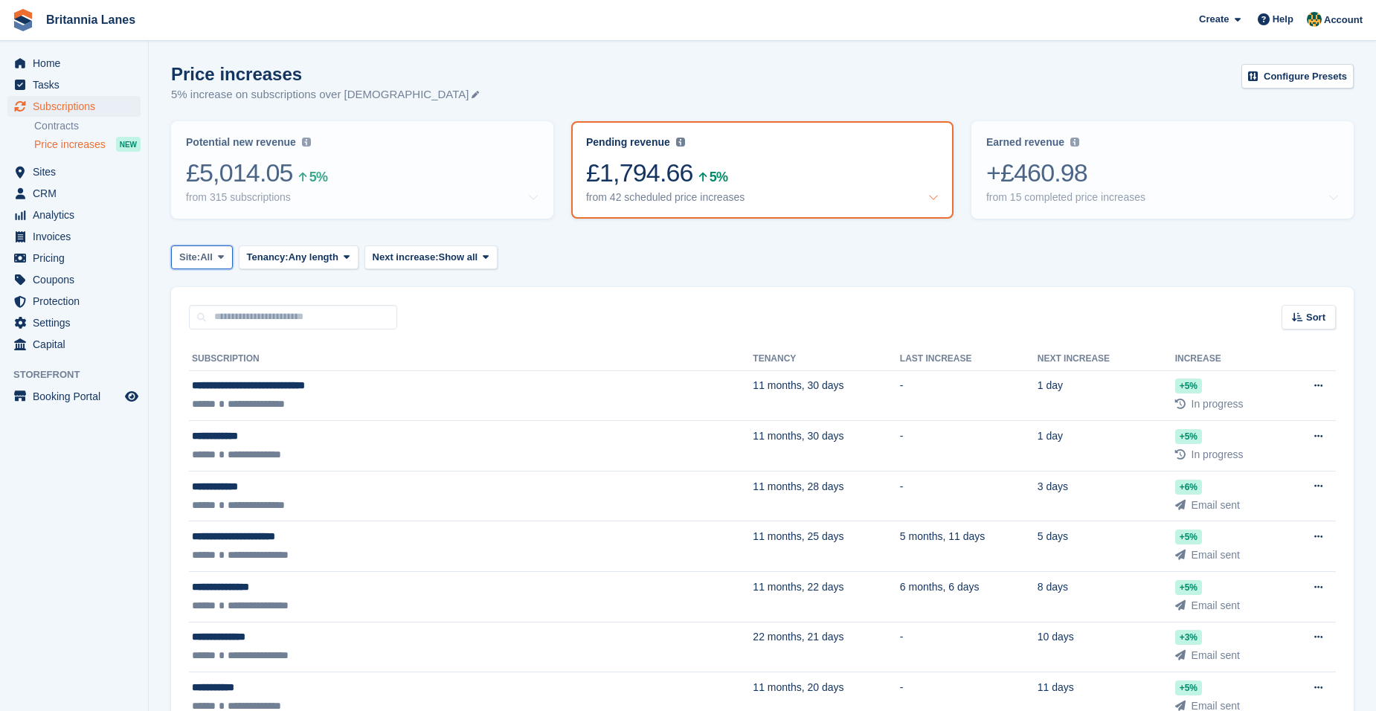
click at [219, 262] on span at bounding box center [221, 257] width 12 height 12
click at [234, 343] on link "Falmouth" at bounding box center [245, 346] width 134 height 27
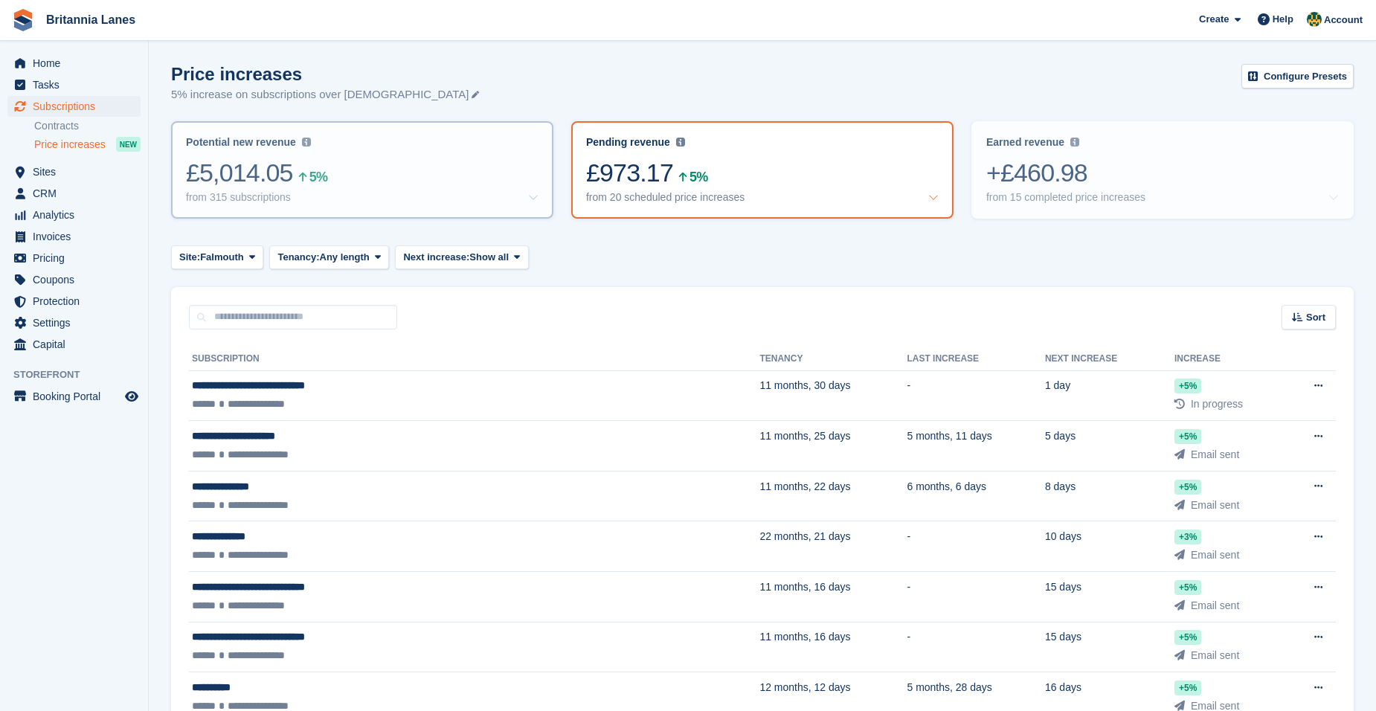
click at [324, 178] on div "£5,014.05 5%" at bounding box center [362, 173] width 353 height 31
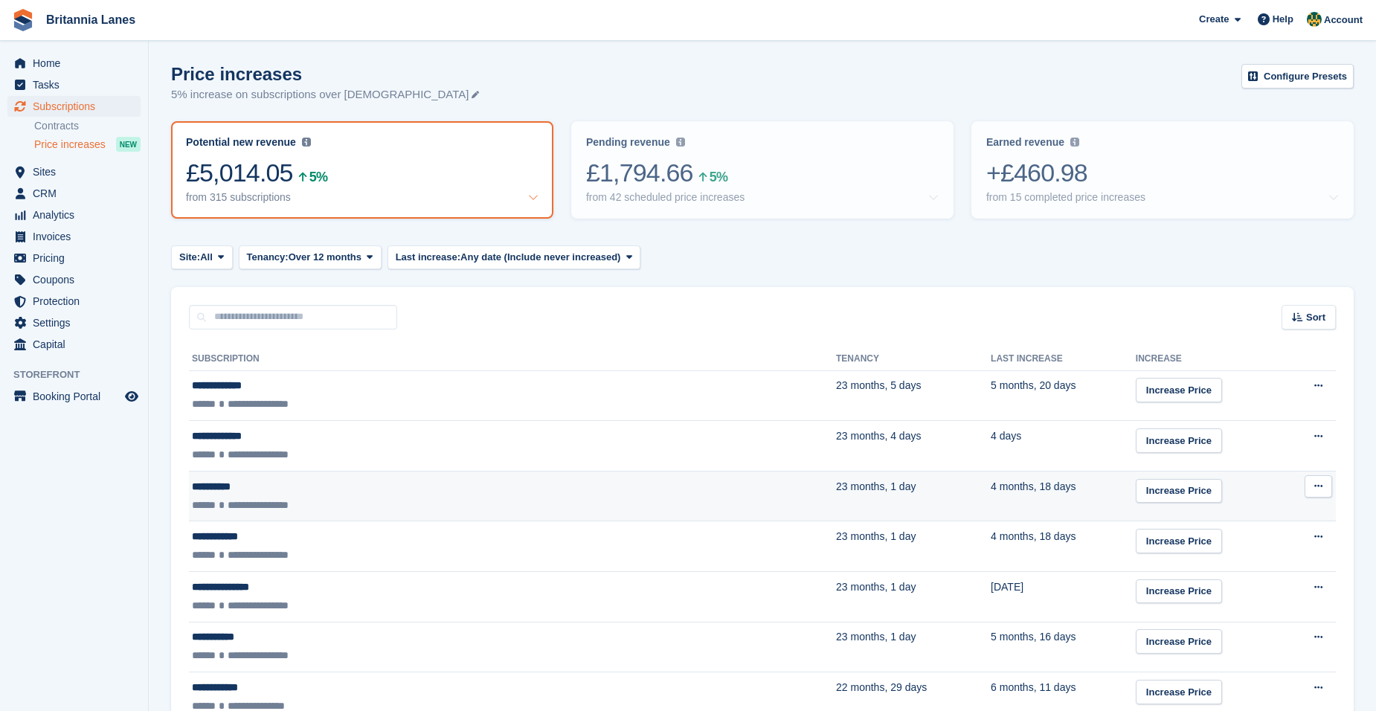
click at [307, 492] on div "**********" at bounding box center [380, 487] width 377 height 16
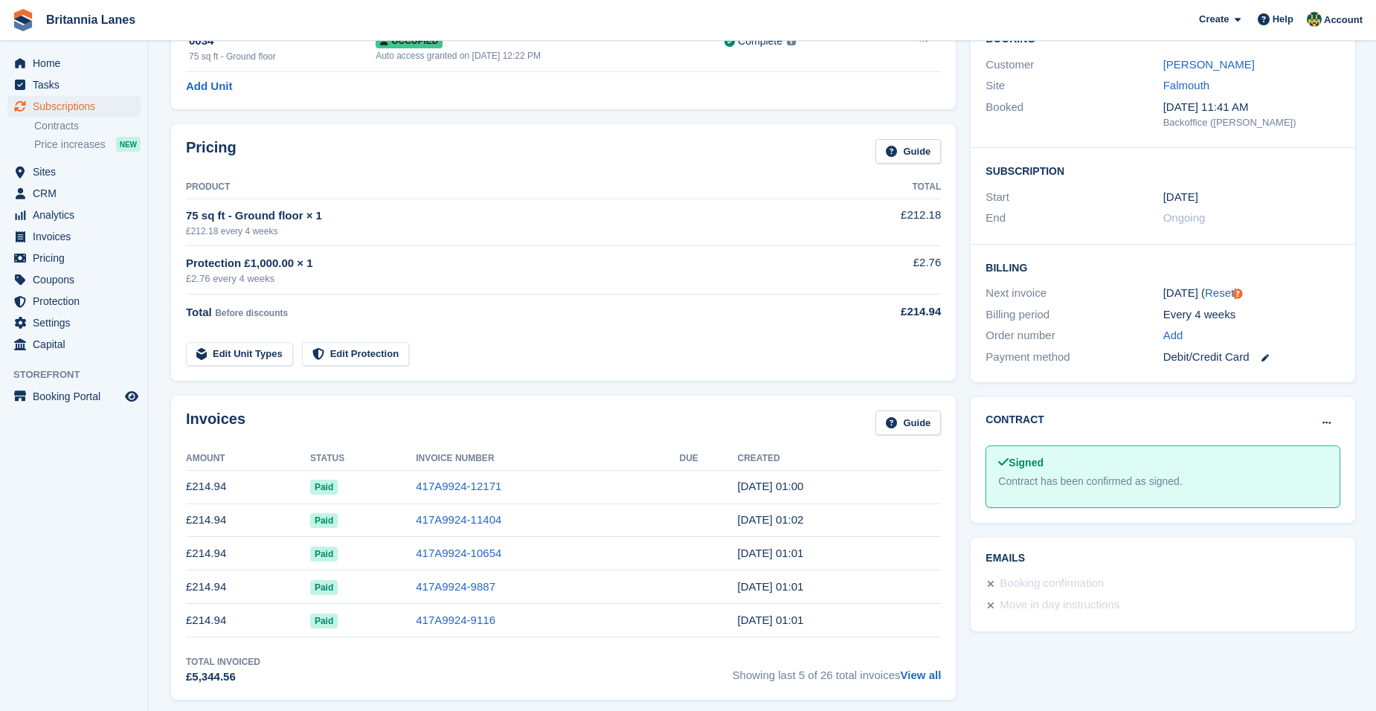
scroll to position [223, 0]
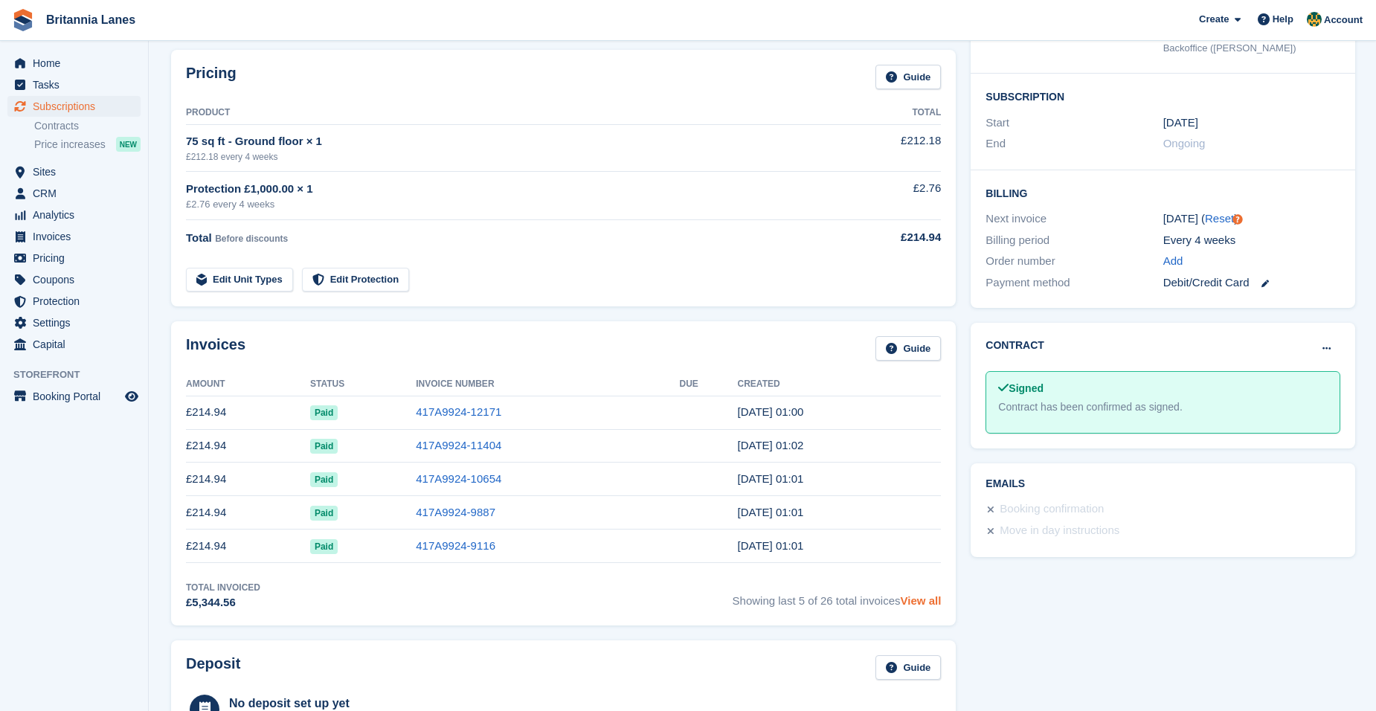
click at [926, 606] on link "View all" at bounding box center [921, 600] width 41 height 13
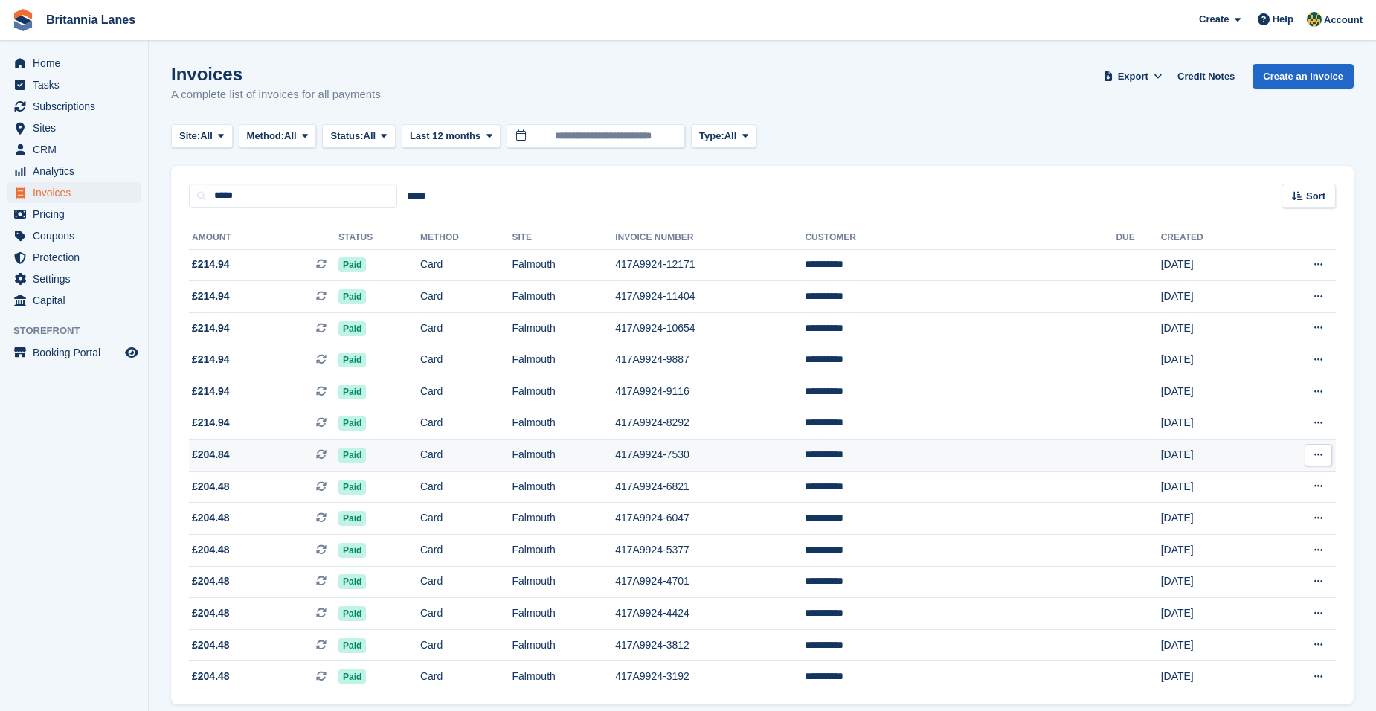
click at [248, 449] on span "£204.84 This is a recurring subscription invoice." at bounding box center [264, 455] width 150 height 16
click at [240, 458] on span "£204.84 This is a recurring subscription invoice." at bounding box center [264, 455] width 150 height 16
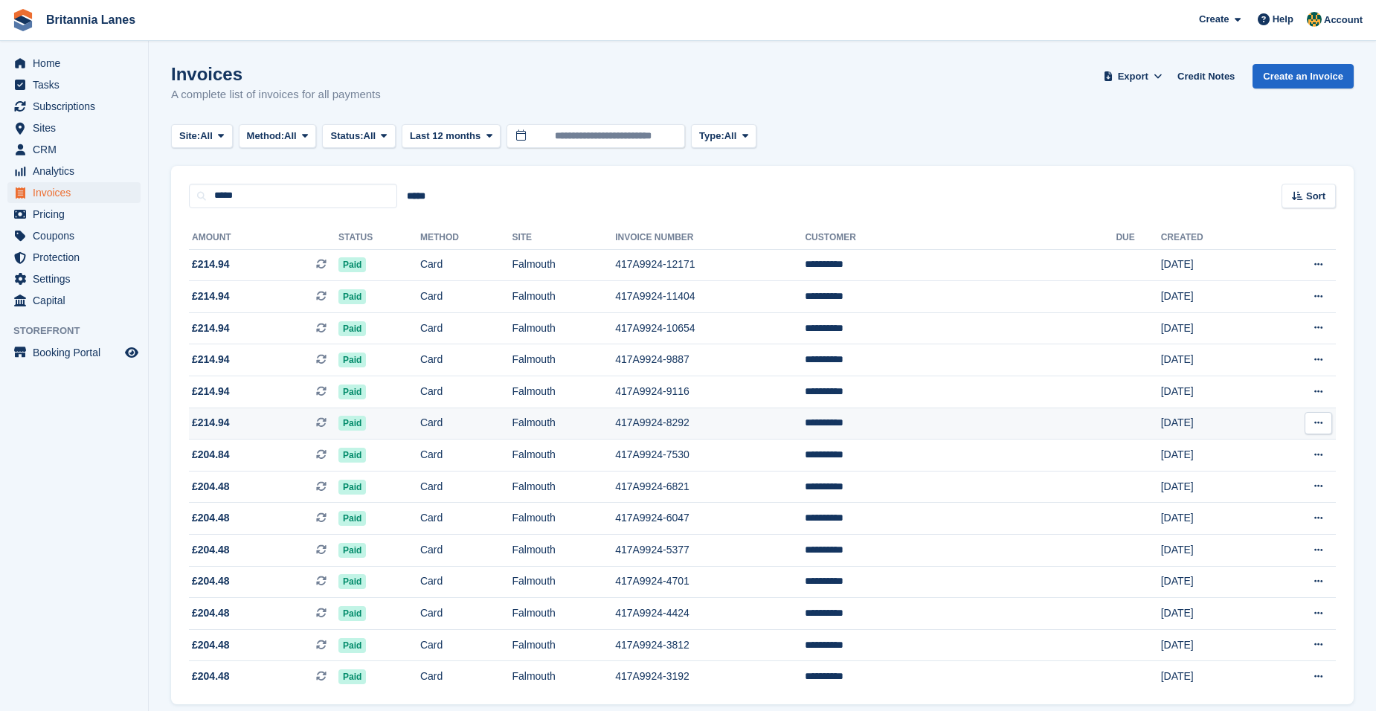
click at [243, 429] on span "£214.94 This is a recurring subscription invoice." at bounding box center [264, 423] width 150 height 16
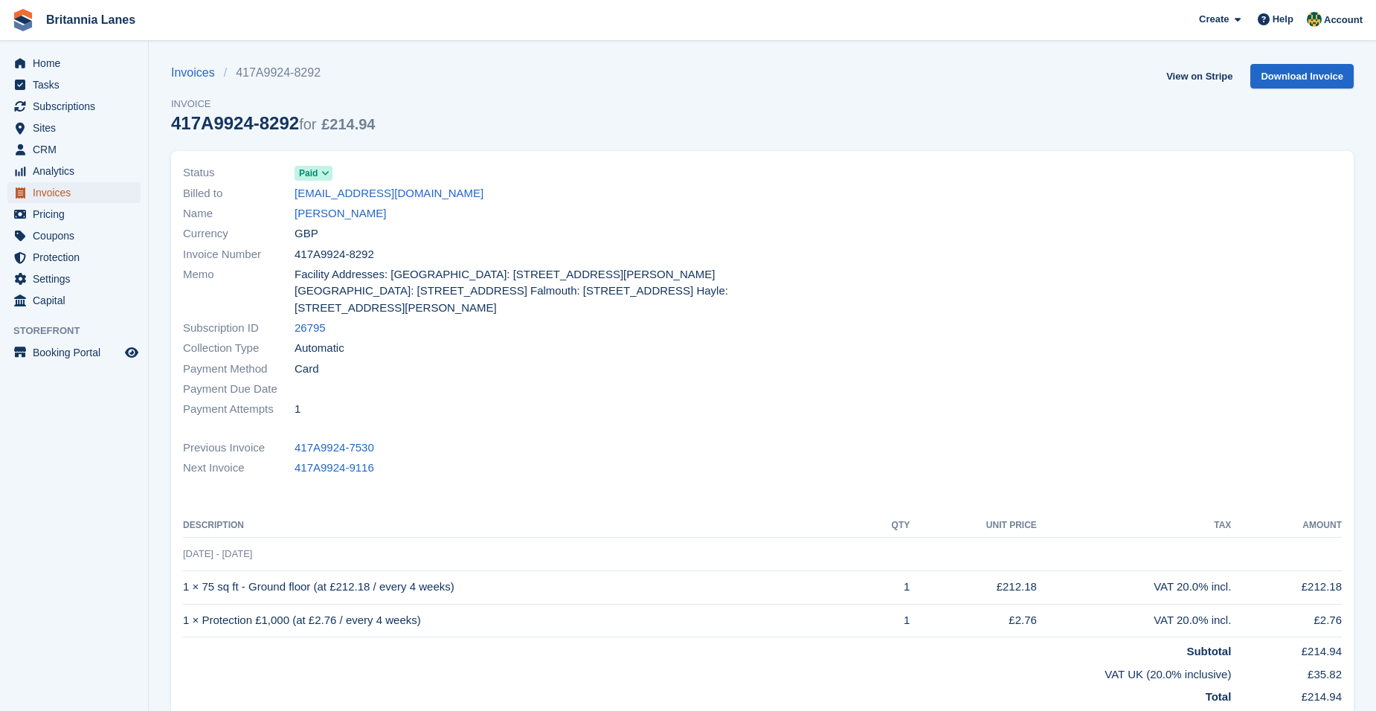
click at [59, 190] on span "Invoices" at bounding box center [77, 192] width 89 height 21
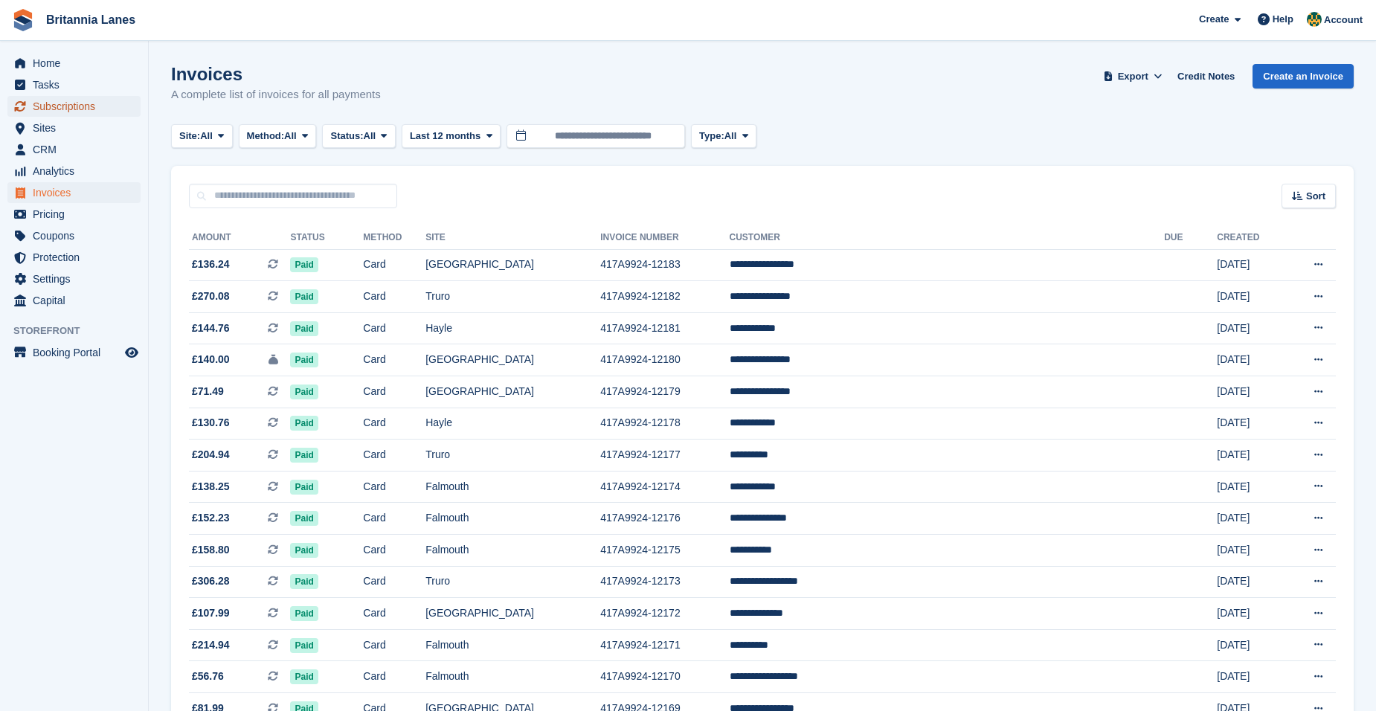
click at [68, 103] on span "Subscriptions" at bounding box center [77, 106] width 89 height 21
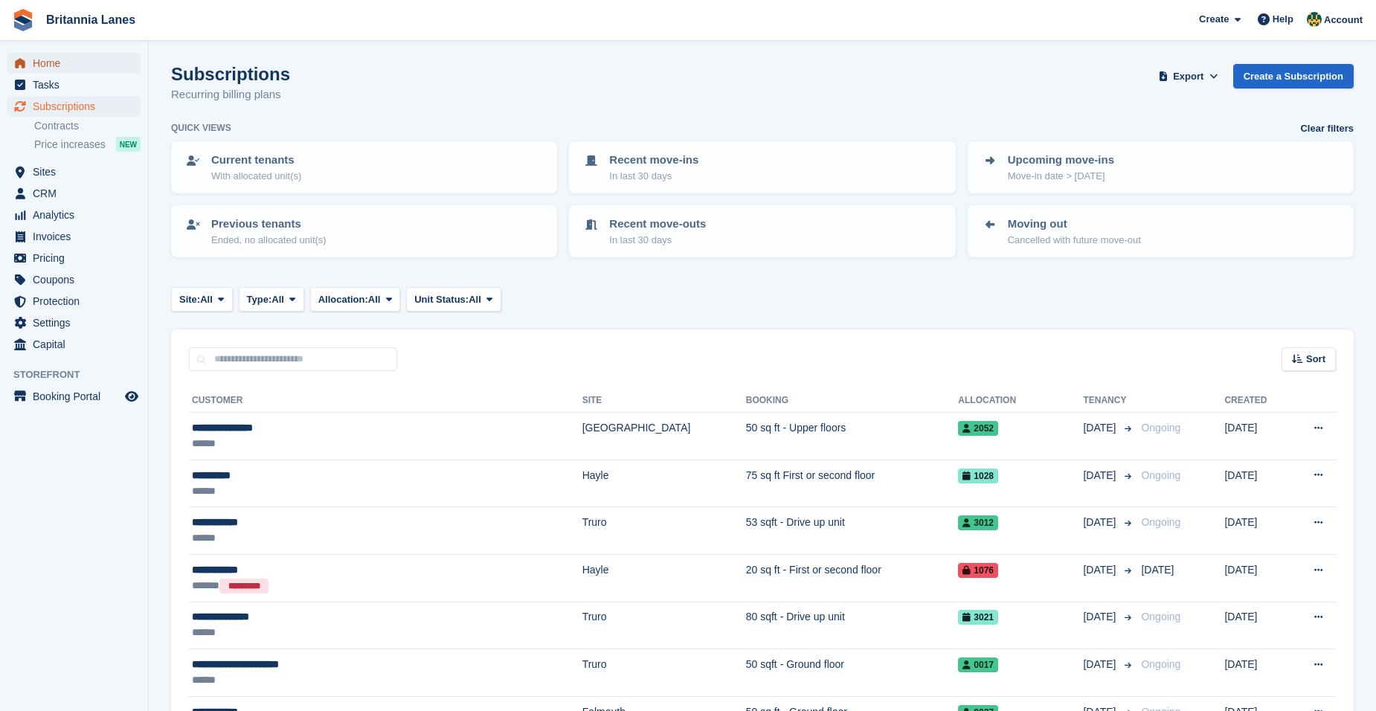
click at [89, 65] on span "Home" at bounding box center [77, 63] width 89 height 21
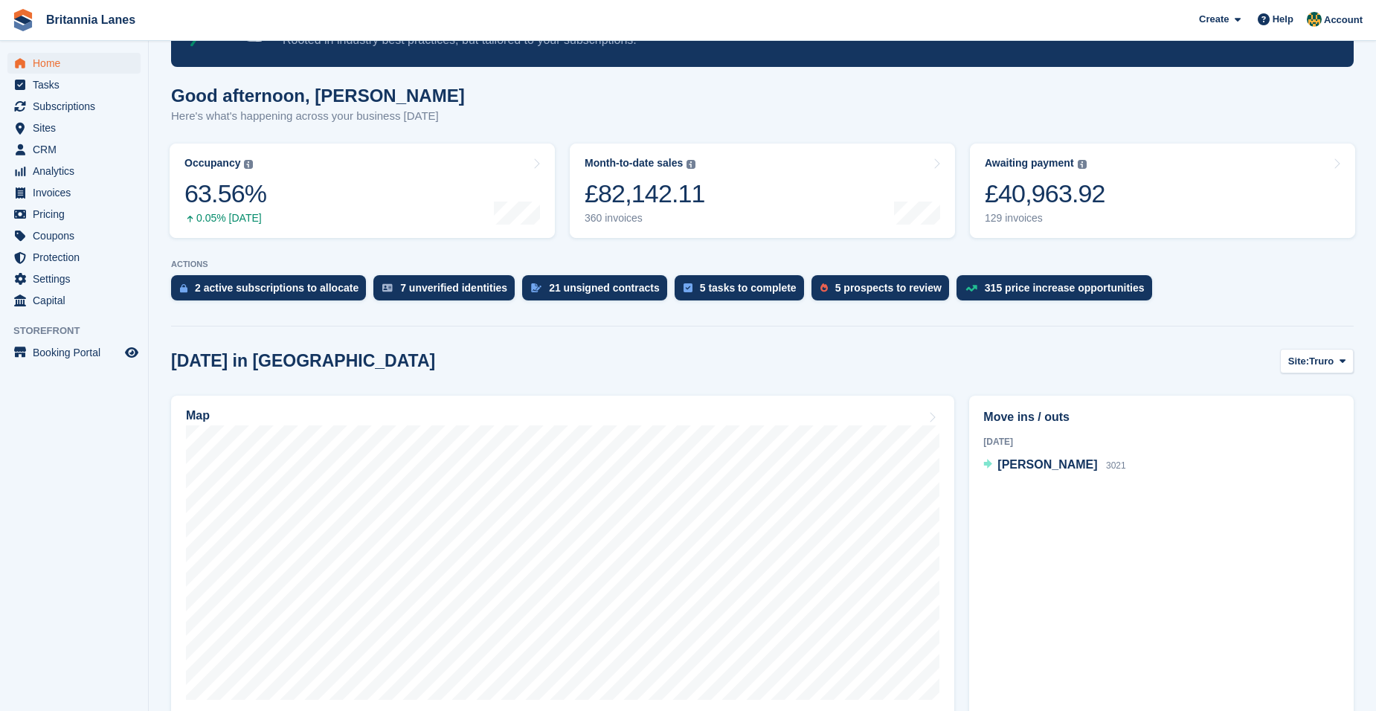
scroll to position [298, 0]
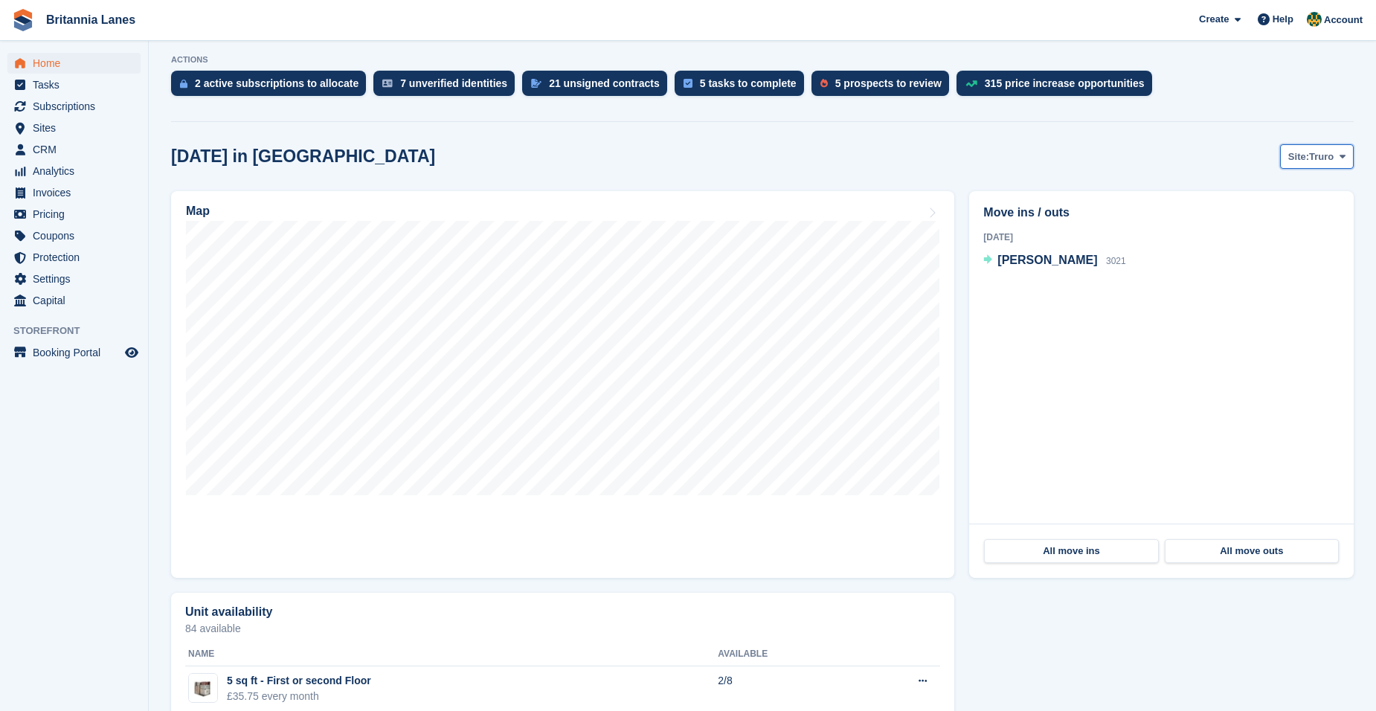
click at [1342, 160] on icon at bounding box center [1343, 157] width 6 height 10
click at [1290, 219] on link "Falmouth" at bounding box center [1280, 218] width 134 height 27
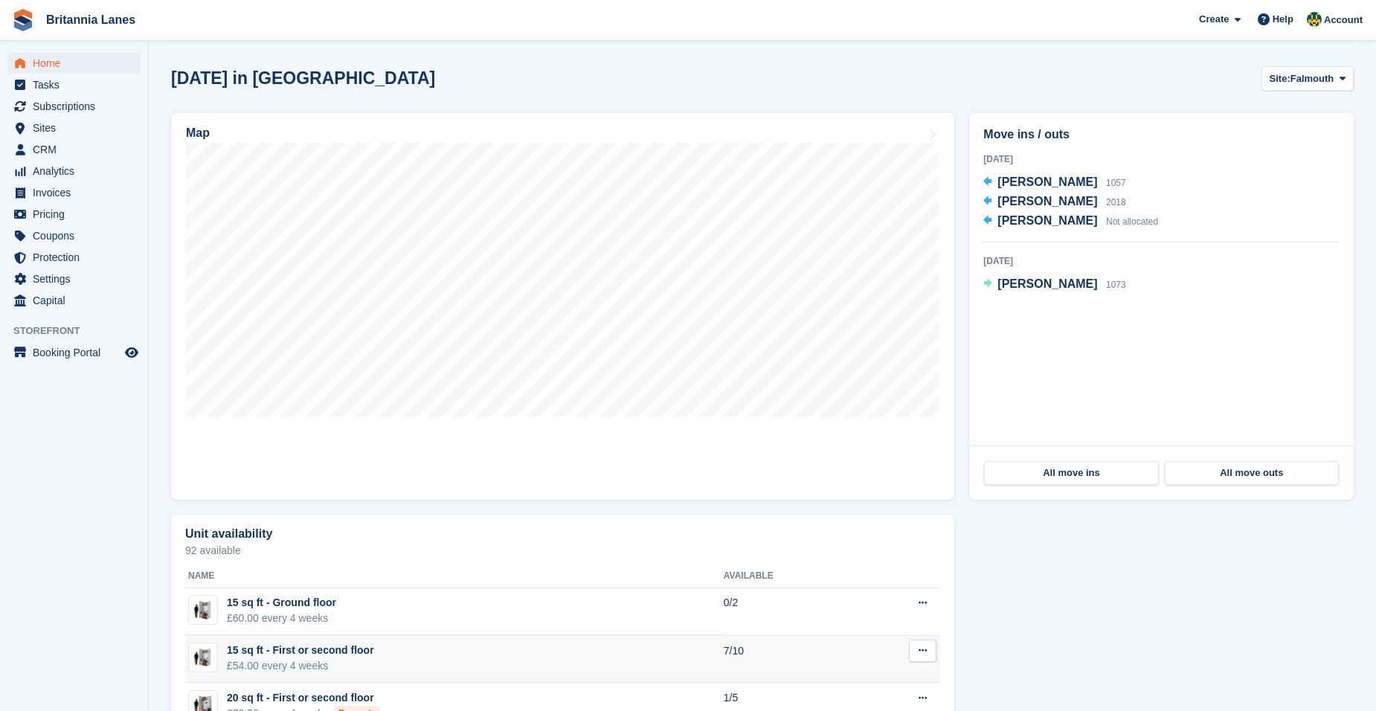
scroll to position [372, 0]
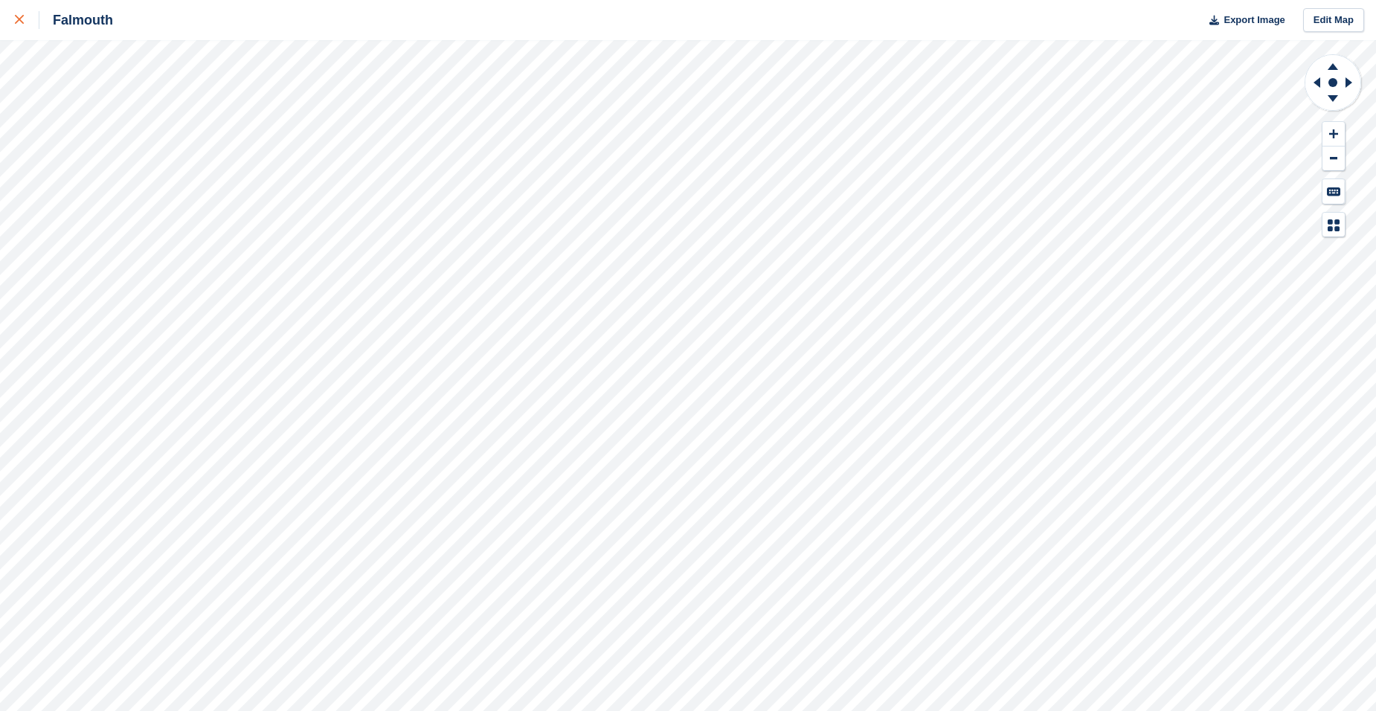
click at [11, 17] on link at bounding box center [19, 20] width 39 height 40
click at [20, 26] on div at bounding box center [27, 20] width 25 height 18
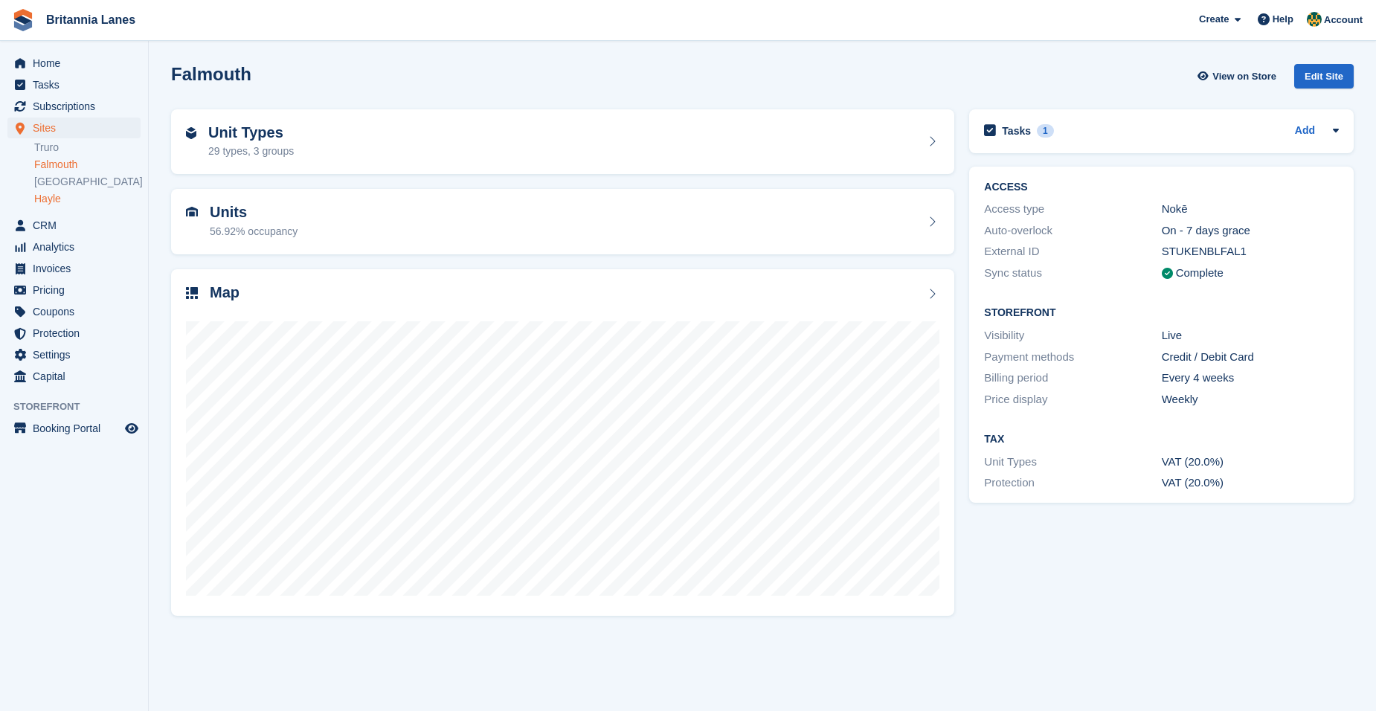
click at [52, 199] on link "Hayle" at bounding box center [87, 199] width 106 height 14
click at [77, 161] on link "Falmouth" at bounding box center [87, 165] width 106 height 14
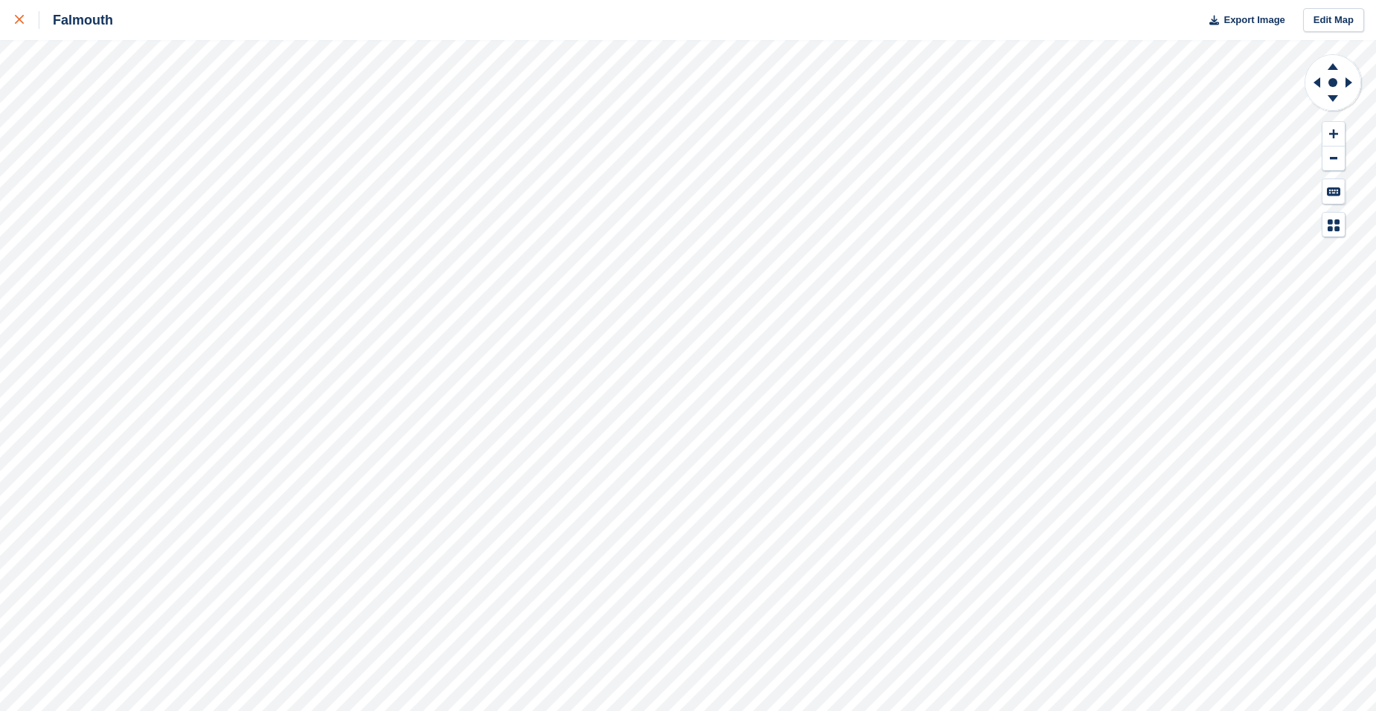
click at [29, 24] on div at bounding box center [27, 20] width 25 height 18
